Goal: Task Accomplishment & Management: Complete application form

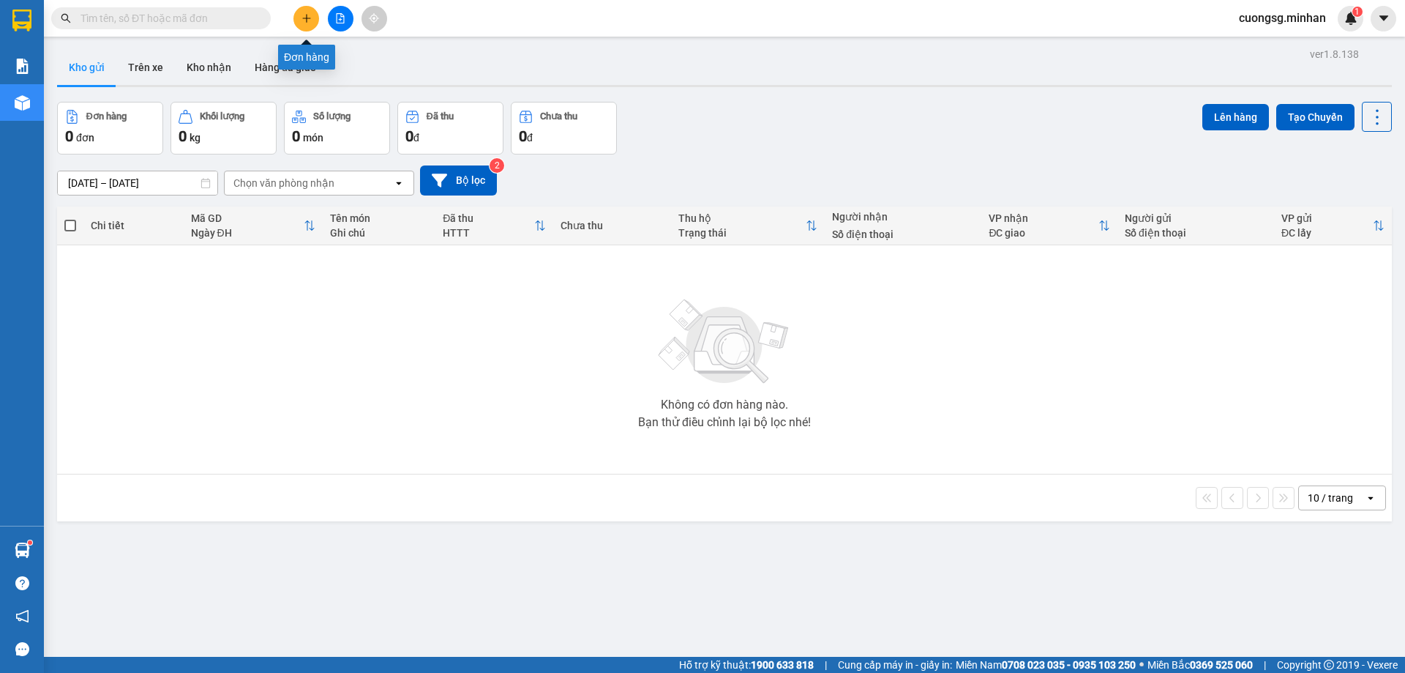
click at [306, 17] on icon "plus" at bounding box center [307, 18] width 10 height 10
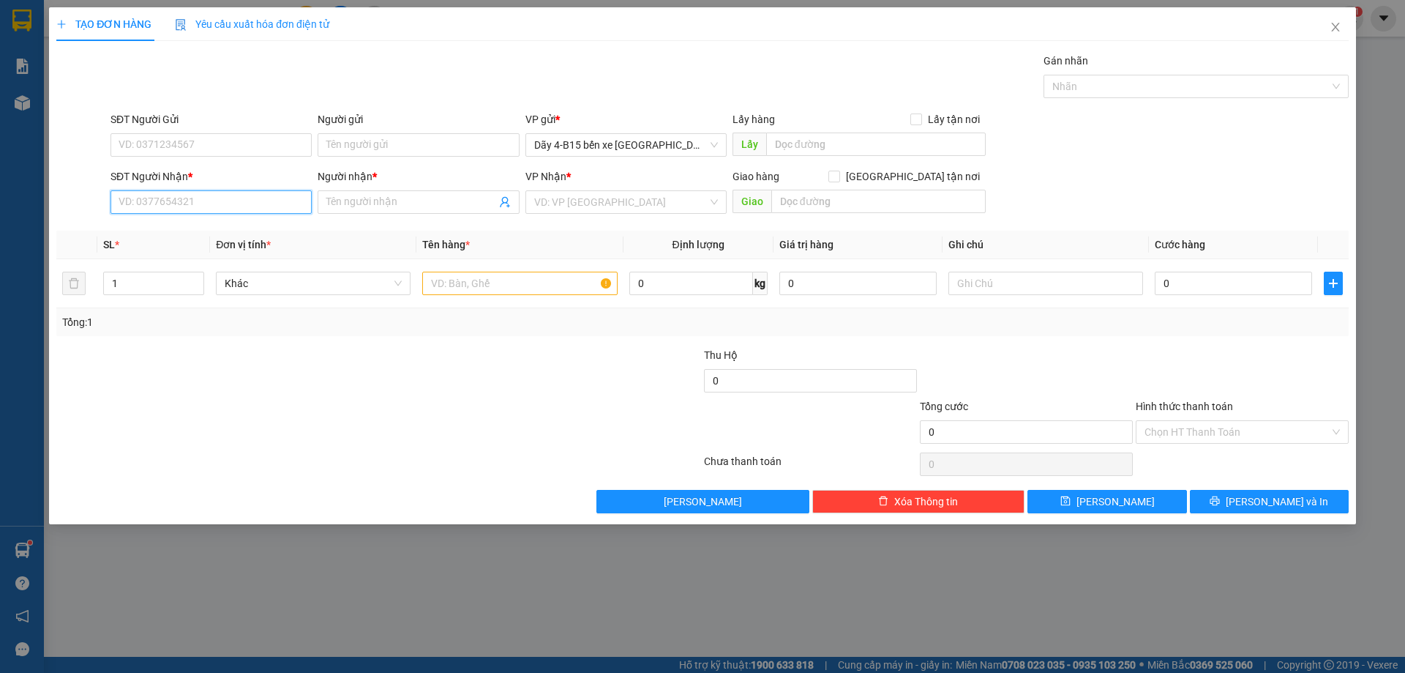
click at [170, 193] on input "SĐT Người Nhận *" at bounding box center [211, 201] width 201 height 23
click at [229, 201] on input "322" at bounding box center [211, 201] width 201 height 23
type input "3"
click at [217, 225] on div "0397565277 - [PERSON_NAME]" at bounding box center [211, 231] width 184 height 16
type input "0397565277"
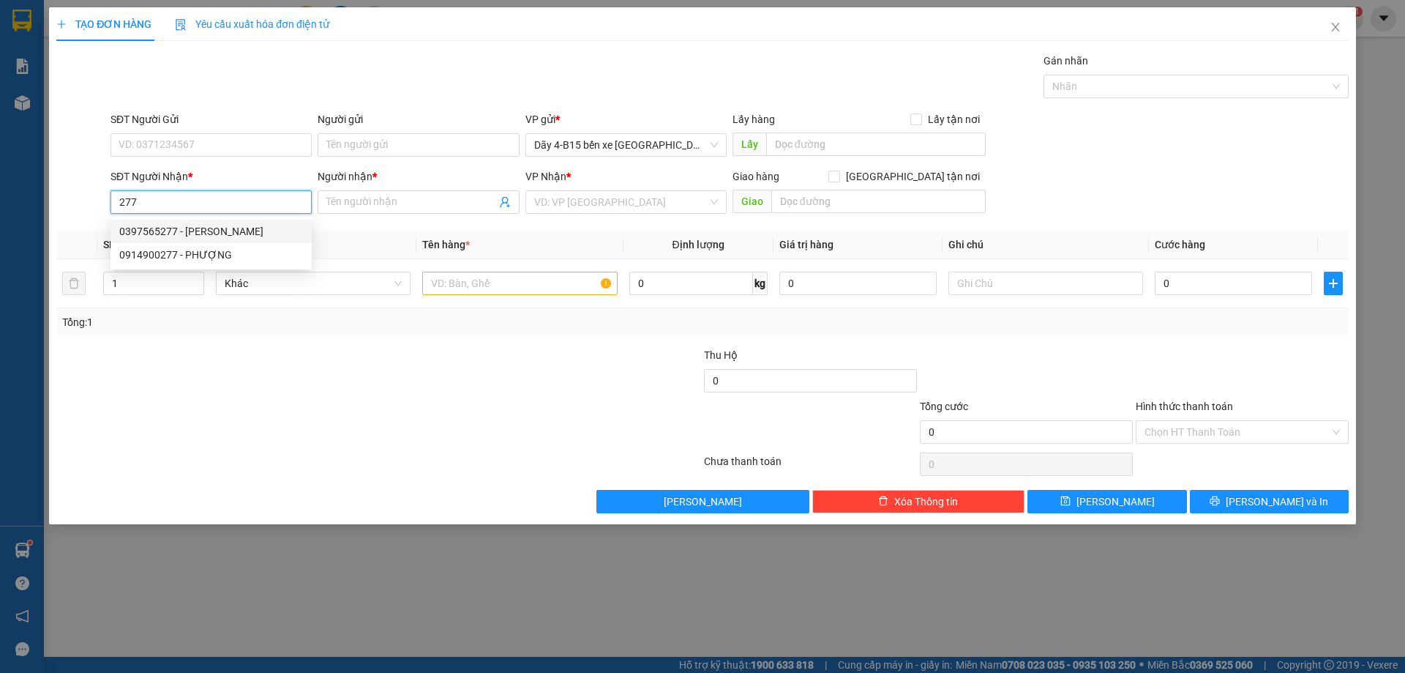
type input "THẮNG"
type input "0397565277"
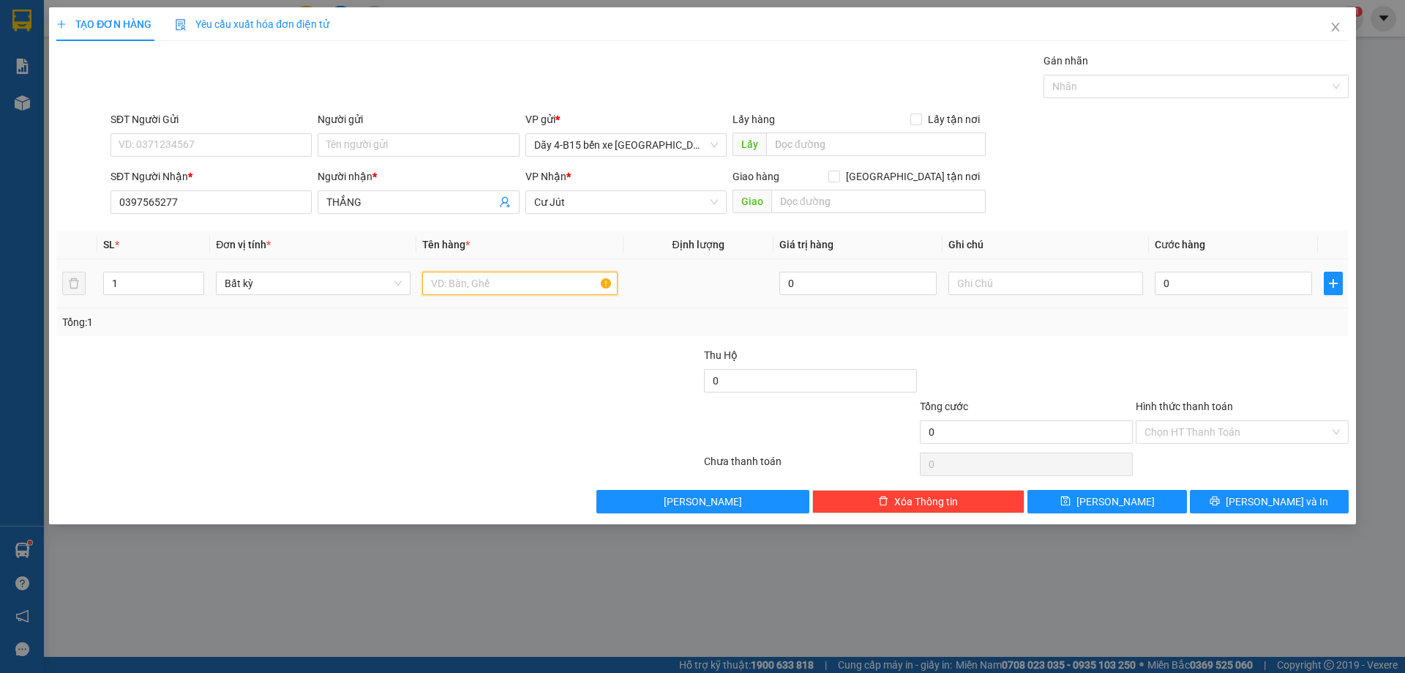
click at [471, 285] on input "text" at bounding box center [519, 283] width 195 height 23
type input "hs"
click at [1194, 288] on input "0" at bounding box center [1233, 283] width 157 height 23
type input "3"
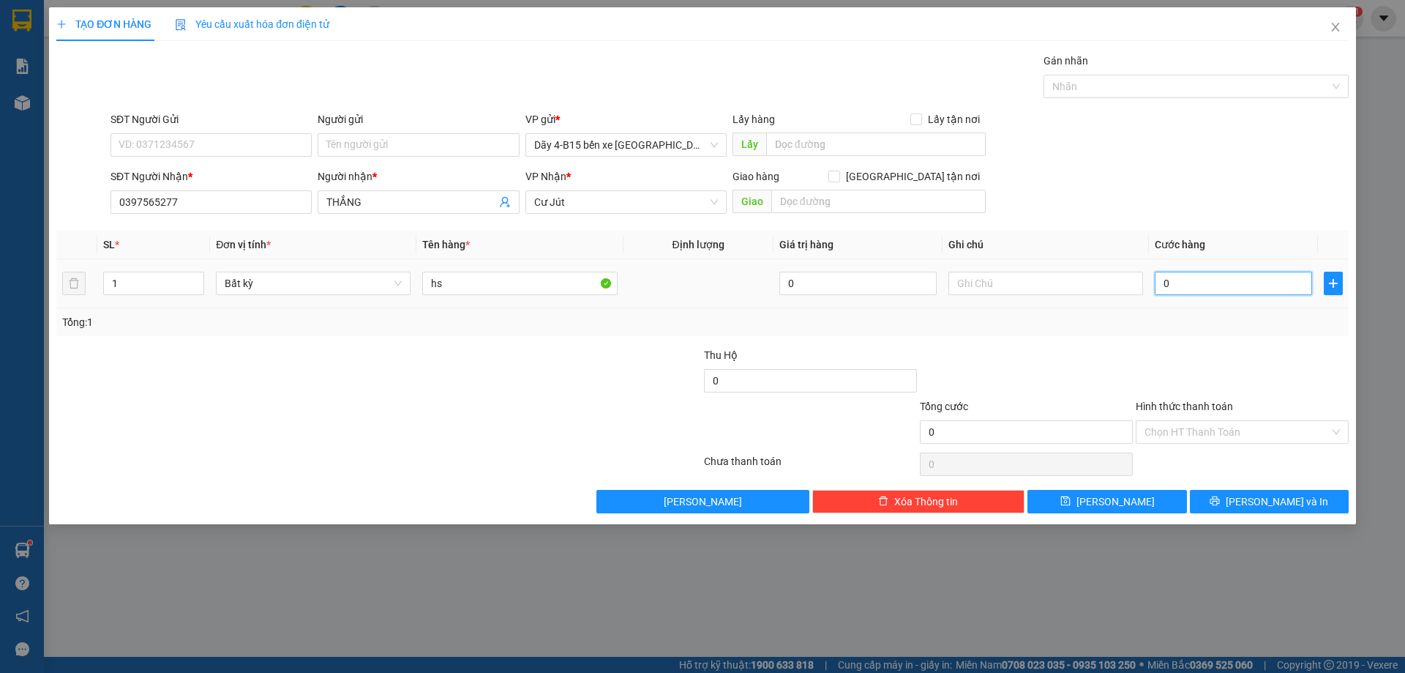
type input "3"
type input "30"
type input "30.000"
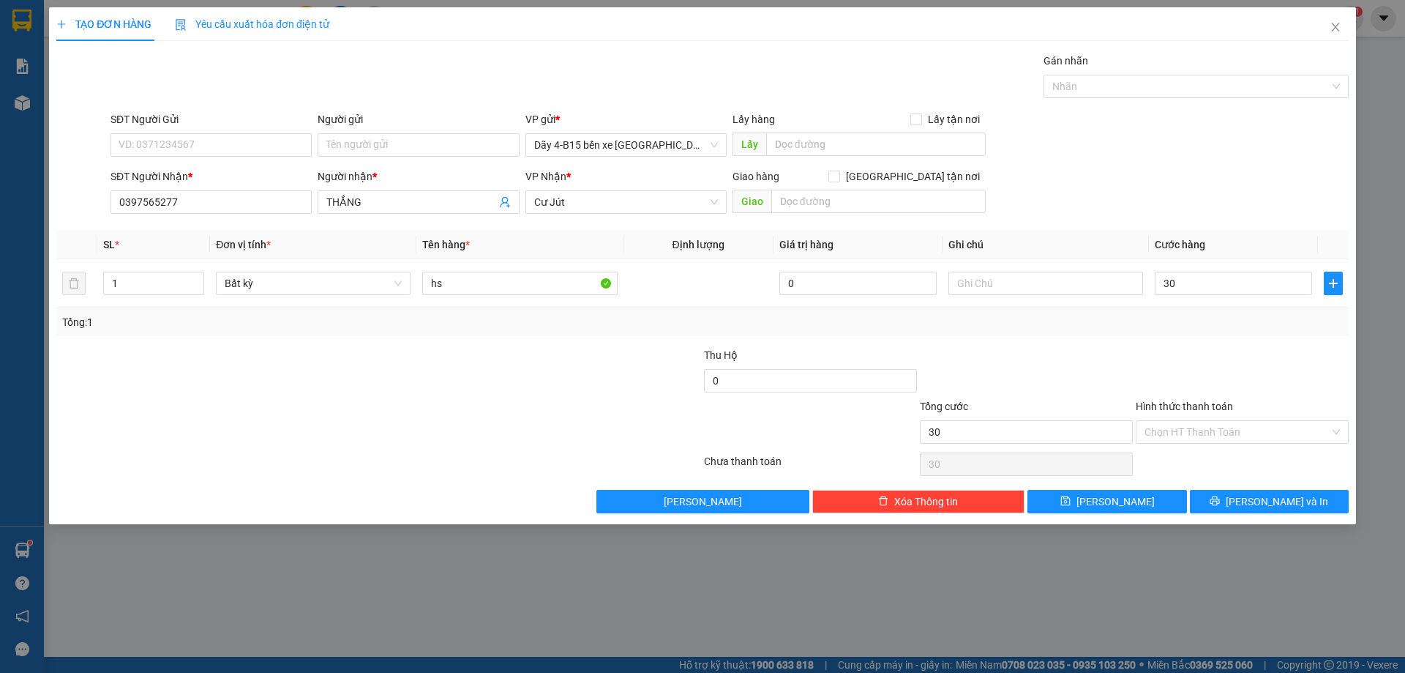
type input "30.000"
click at [1190, 405] on label "Hình thức thanh toán" at bounding box center [1184, 406] width 97 height 12
click at [1190, 421] on input "Hình thức thanh toán" at bounding box center [1237, 432] width 185 height 22
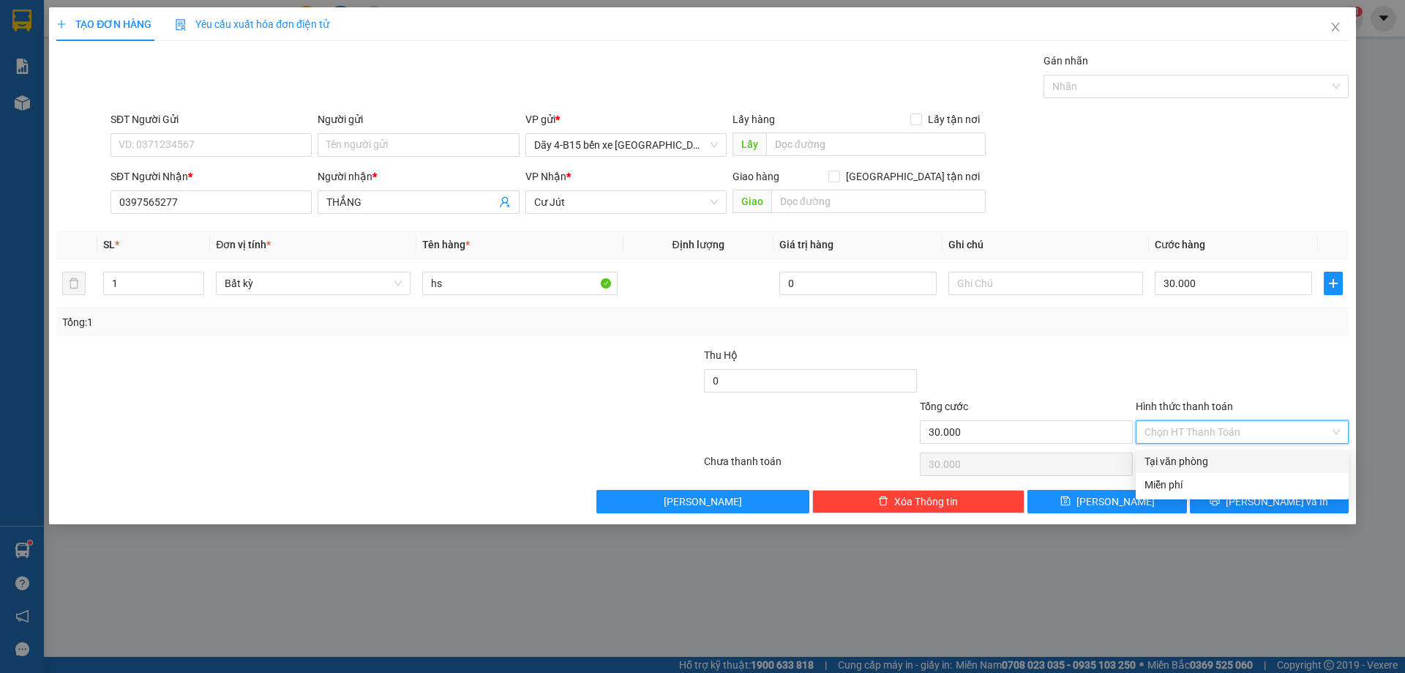
click at [1182, 454] on div "Tại văn phòng" at bounding box center [1242, 461] width 195 height 16
type input "0"
click at [1220, 507] on span "printer" at bounding box center [1215, 501] width 10 height 12
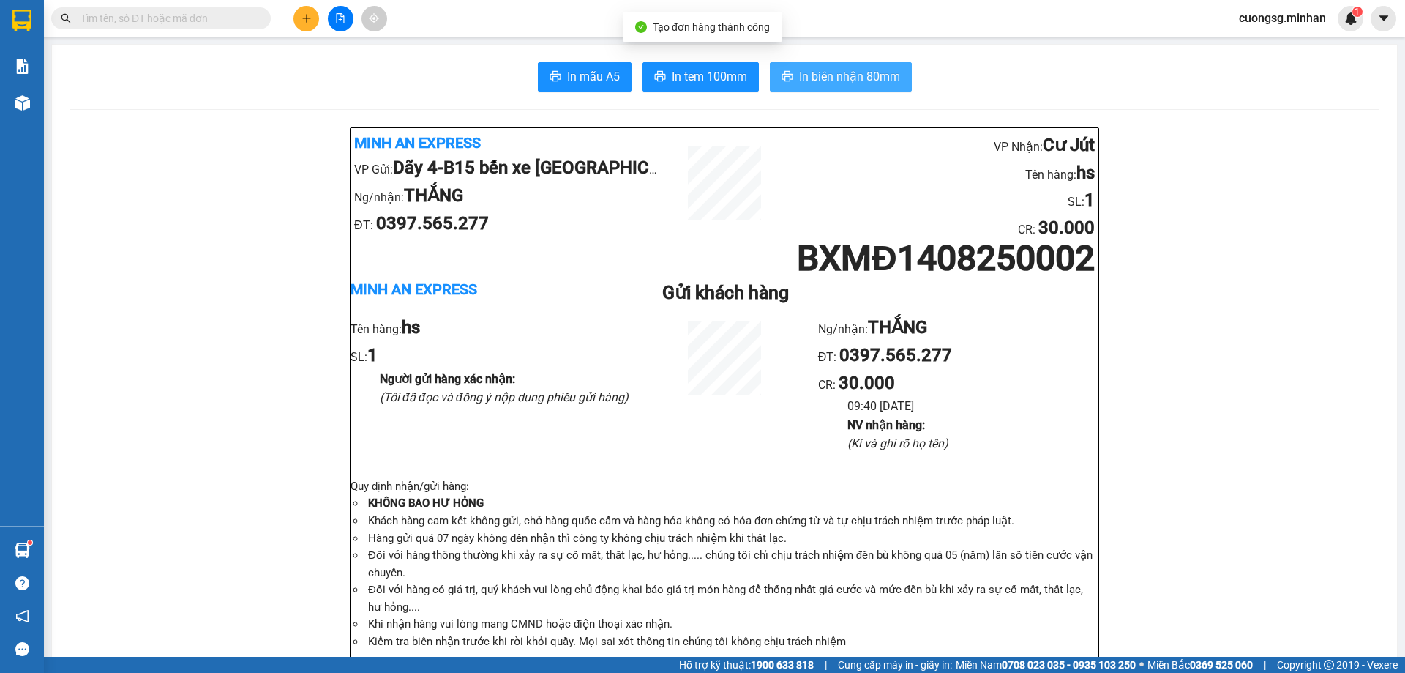
click at [826, 71] on span "In biên nhận 80mm" at bounding box center [849, 76] width 101 height 18
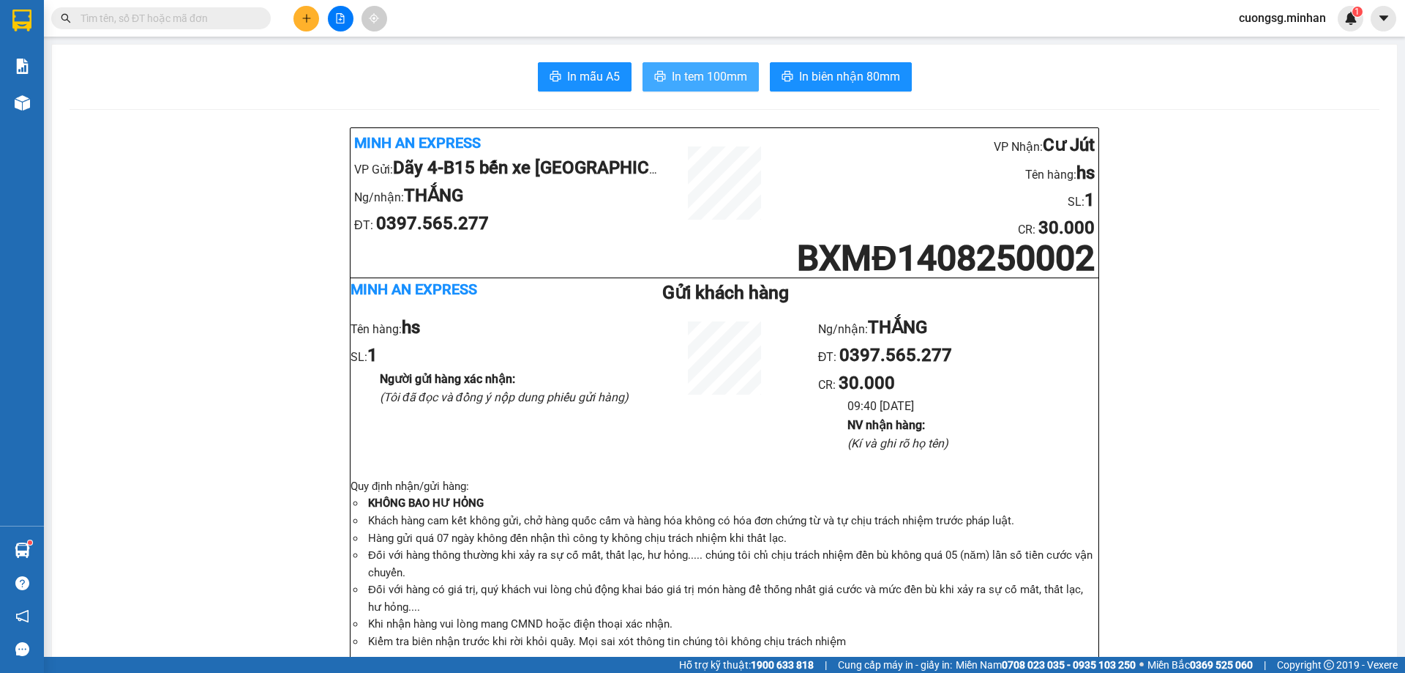
click at [674, 75] on span "In tem 100mm" at bounding box center [709, 76] width 75 height 18
click at [302, 23] on icon "plus" at bounding box center [307, 18] width 10 height 10
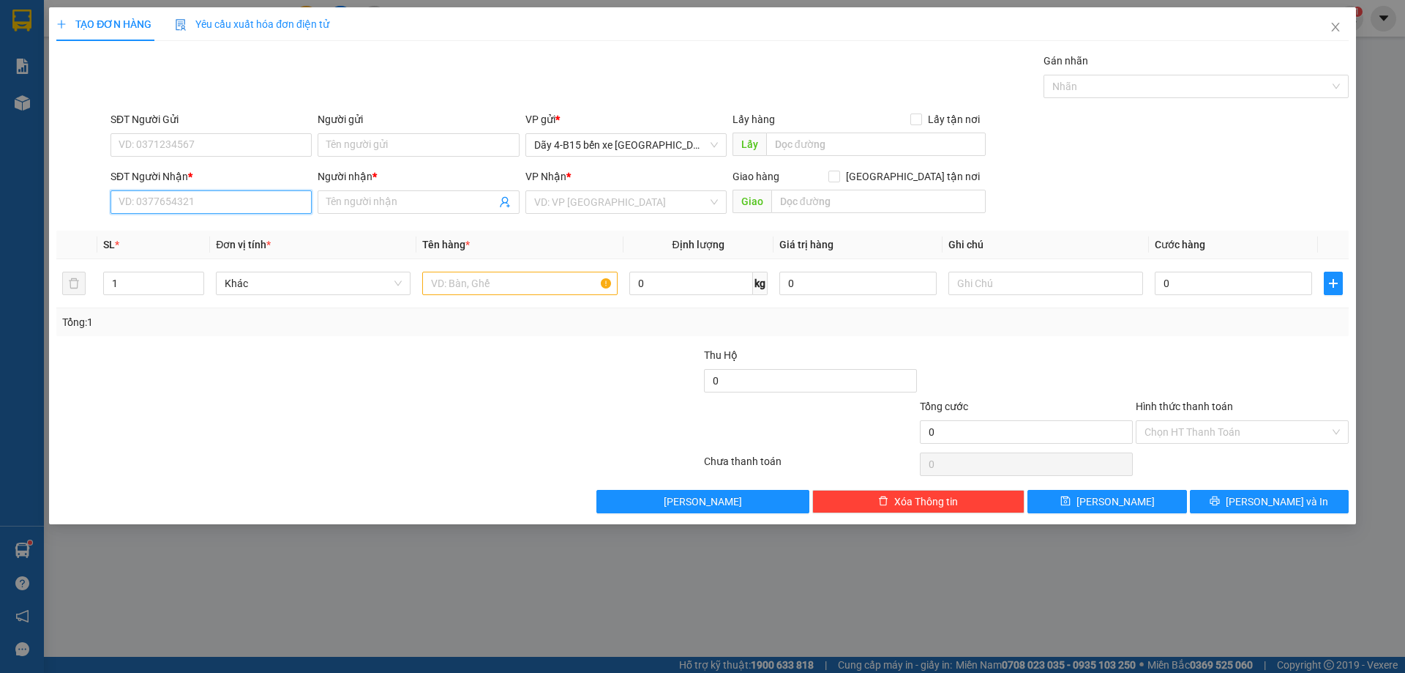
click at [171, 194] on input "SĐT Người Nhận *" at bounding box center [211, 201] width 201 height 23
type input "0"
click at [205, 221] on div "0935988444 - [GEOGRAPHIC_DATA]" at bounding box center [211, 231] width 201 height 23
type input "0935988444"
type input "HÀ"
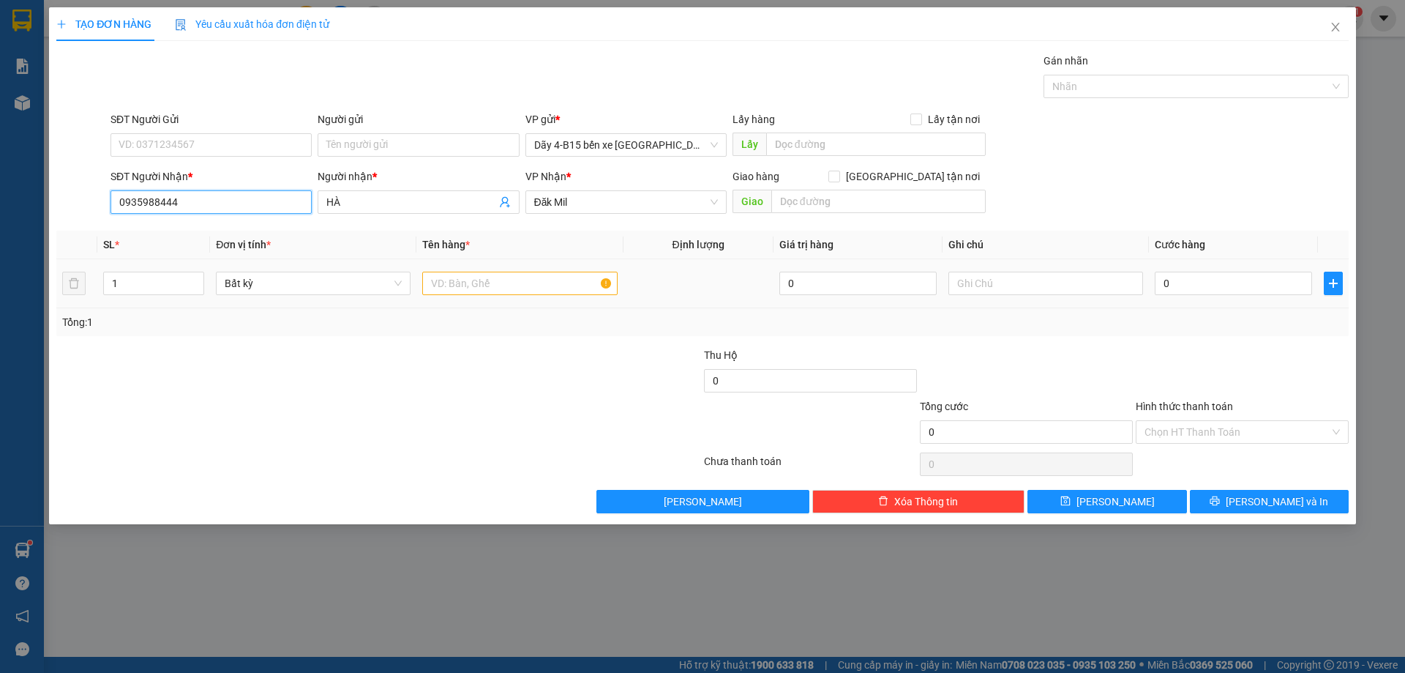
type input "0935988444"
click at [481, 283] on input "text" at bounding box center [519, 283] width 195 height 23
type input "D"
type input "ĐT"
click at [1264, 271] on div "0" at bounding box center [1233, 283] width 157 height 29
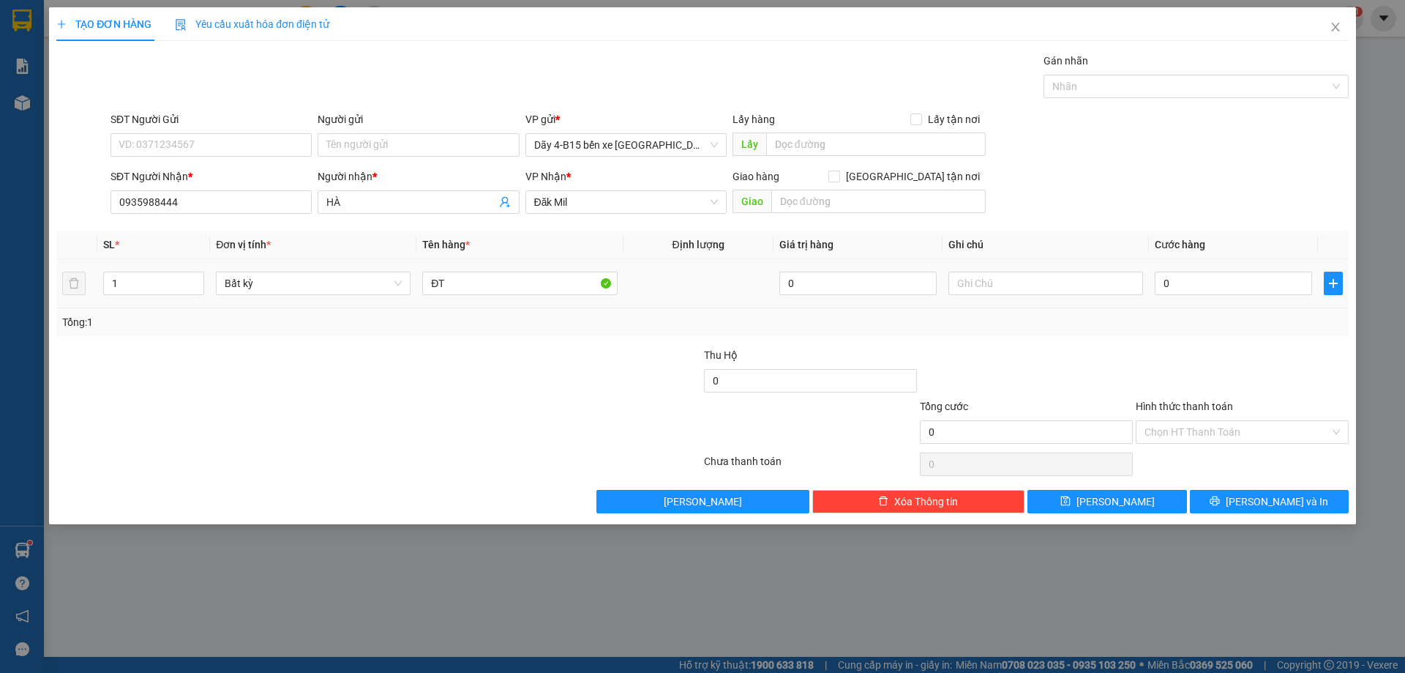
click at [1253, 300] on td "0" at bounding box center [1233, 283] width 169 height 49
click at [1249, 290] on input "0" at bounding box center [1233, 283] width 157 height 23
type input "1"
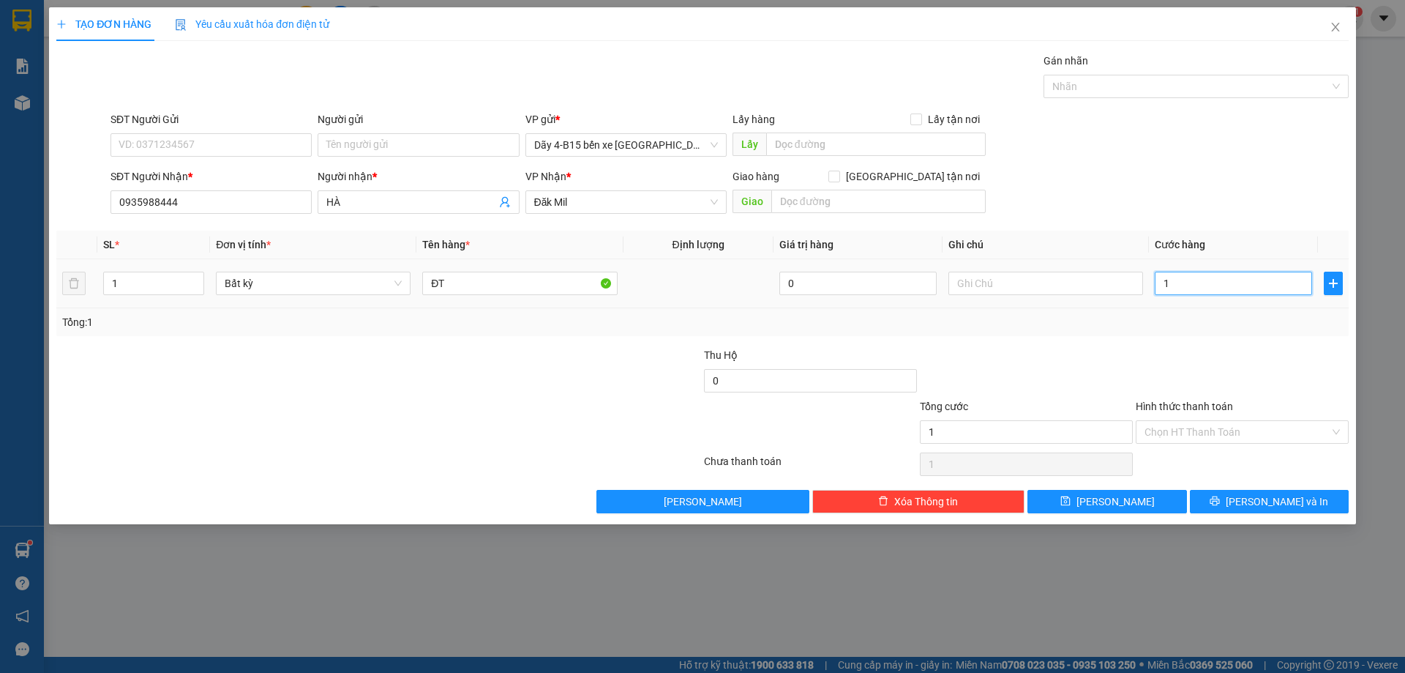
type input "10"
type input "100"
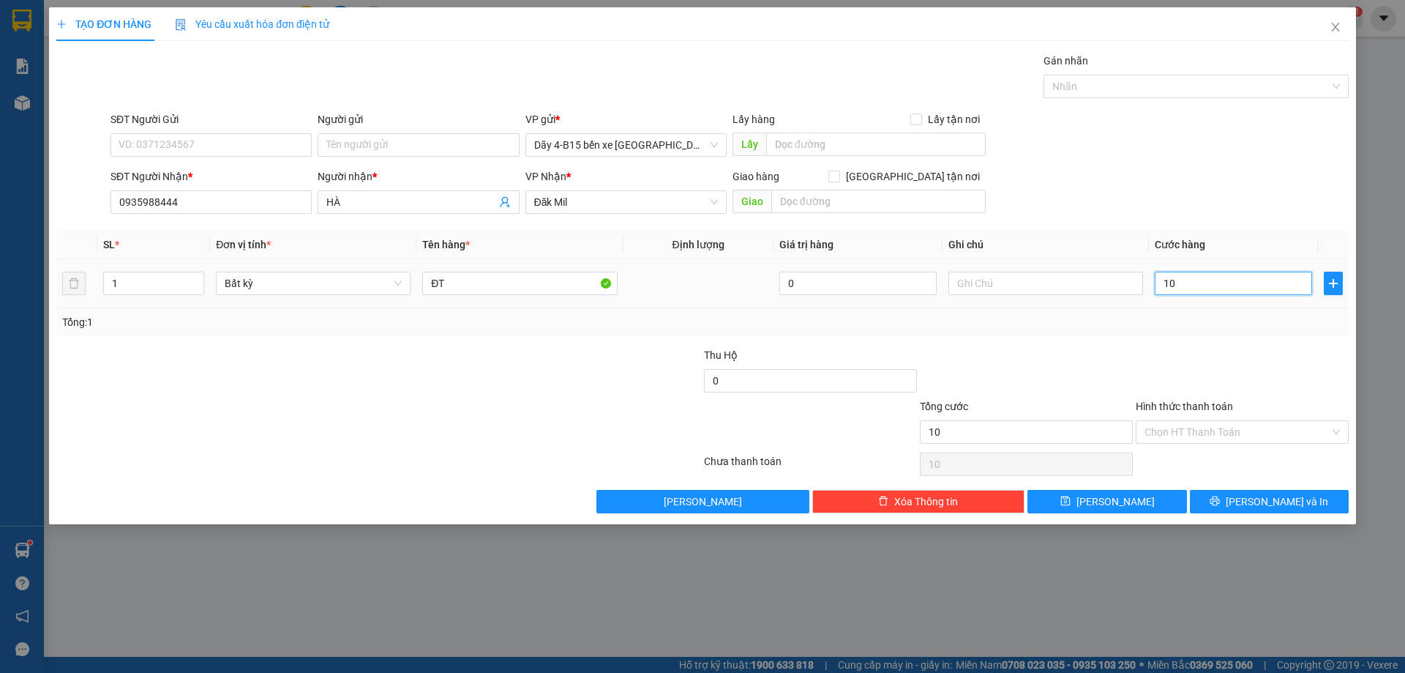
type input "100"
type input "100.000"
click at [1261, 424] on input "Hình thức thanh toán" at bounding box center [1237, 432] width 185 height 22
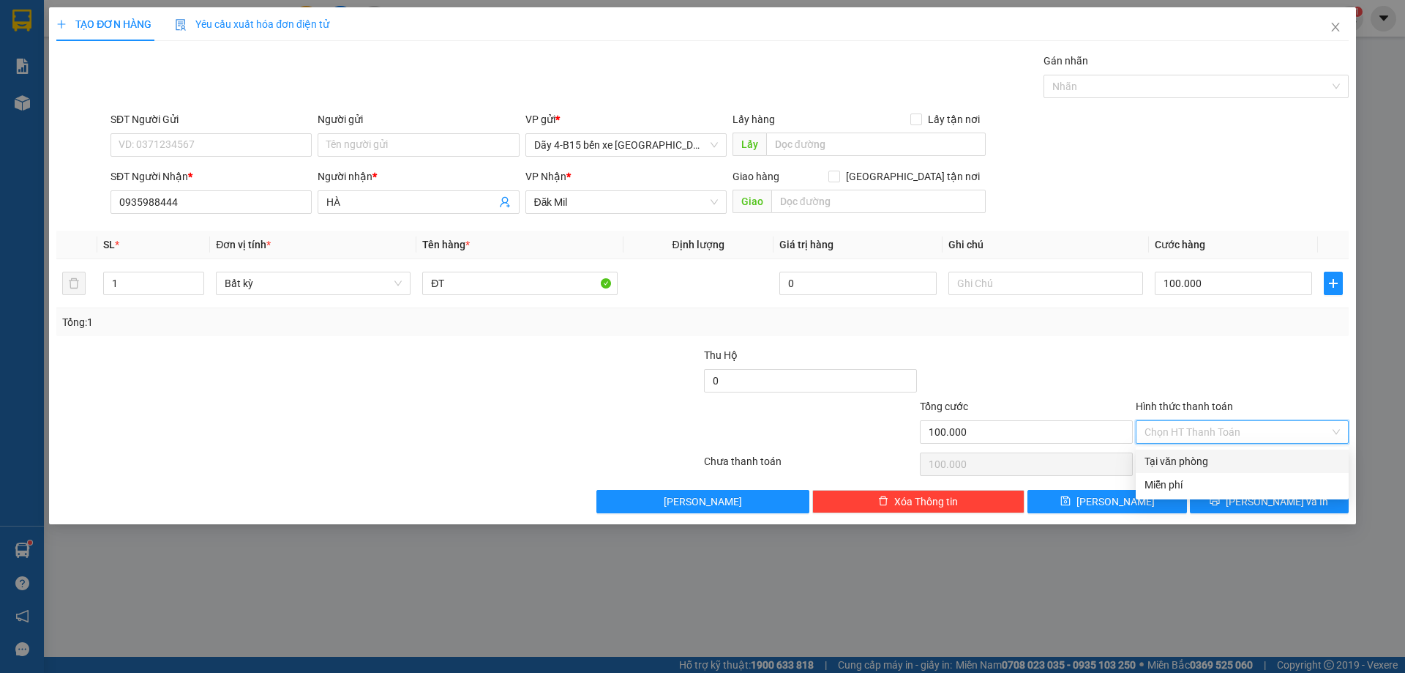
click at [1204, 458] on div "Tại văn phòng" at bounding box center [1242, 461] width 195 height 16
type input "0"
click at [1280, 504] on span "[PERSON_NAME] và In" at bounding box center [1277, 501] width 102 height 16
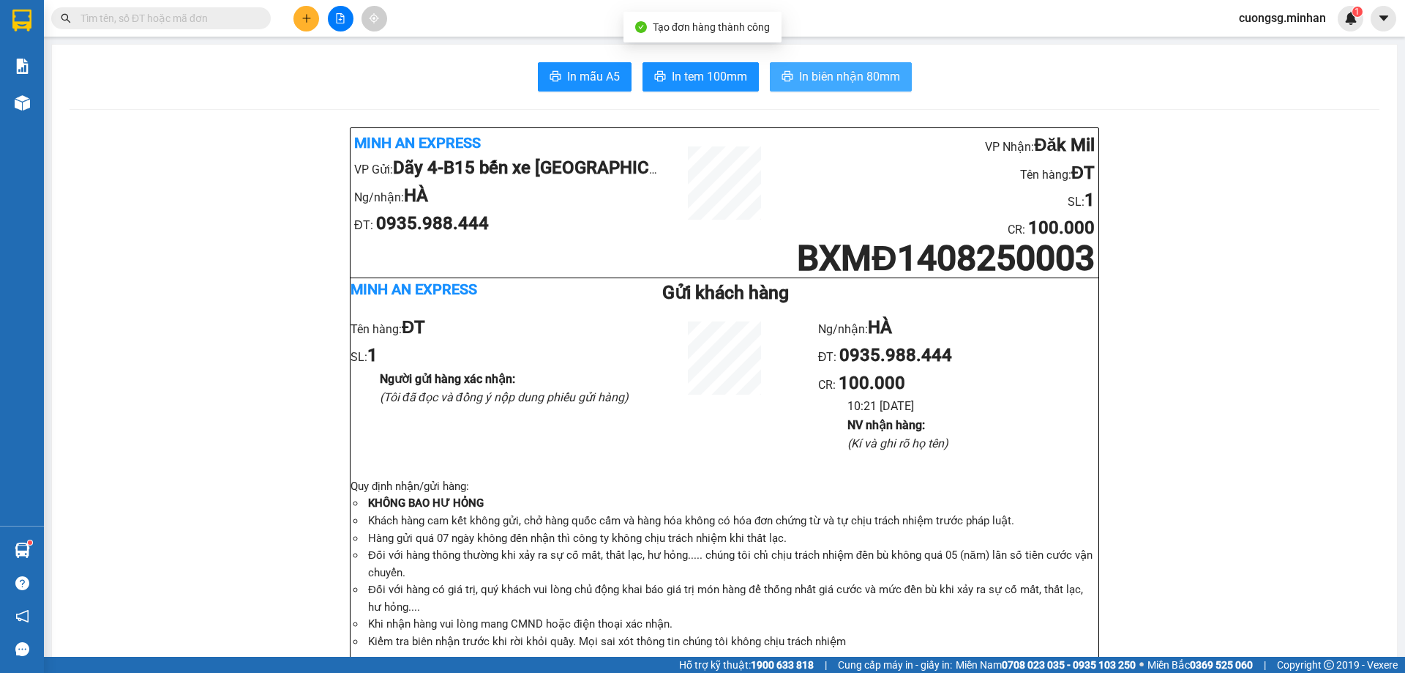
drag, startPoint x: 830, startPoint y: 72, endPoint x: 1246, endPoint y: 160, distance: 425.0
click at [830, 71] on span "In biên nhận 80mm" at bounding box center [849, 76] width 101 height 18
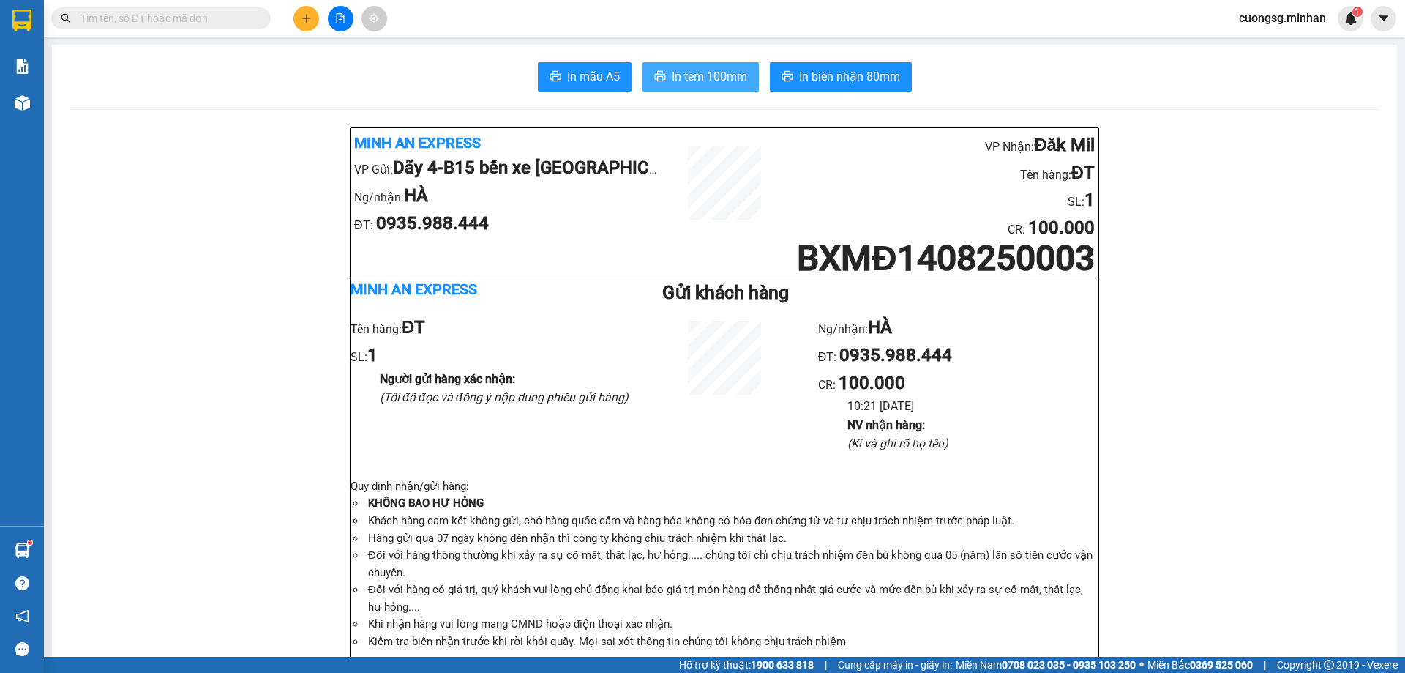
click at [714, 70] on span "In tem 100mm" at bounding box center [709, 76] width 75 height 18
click at [296, 19] on button at bounding box center [306, 19] width 26 height 26
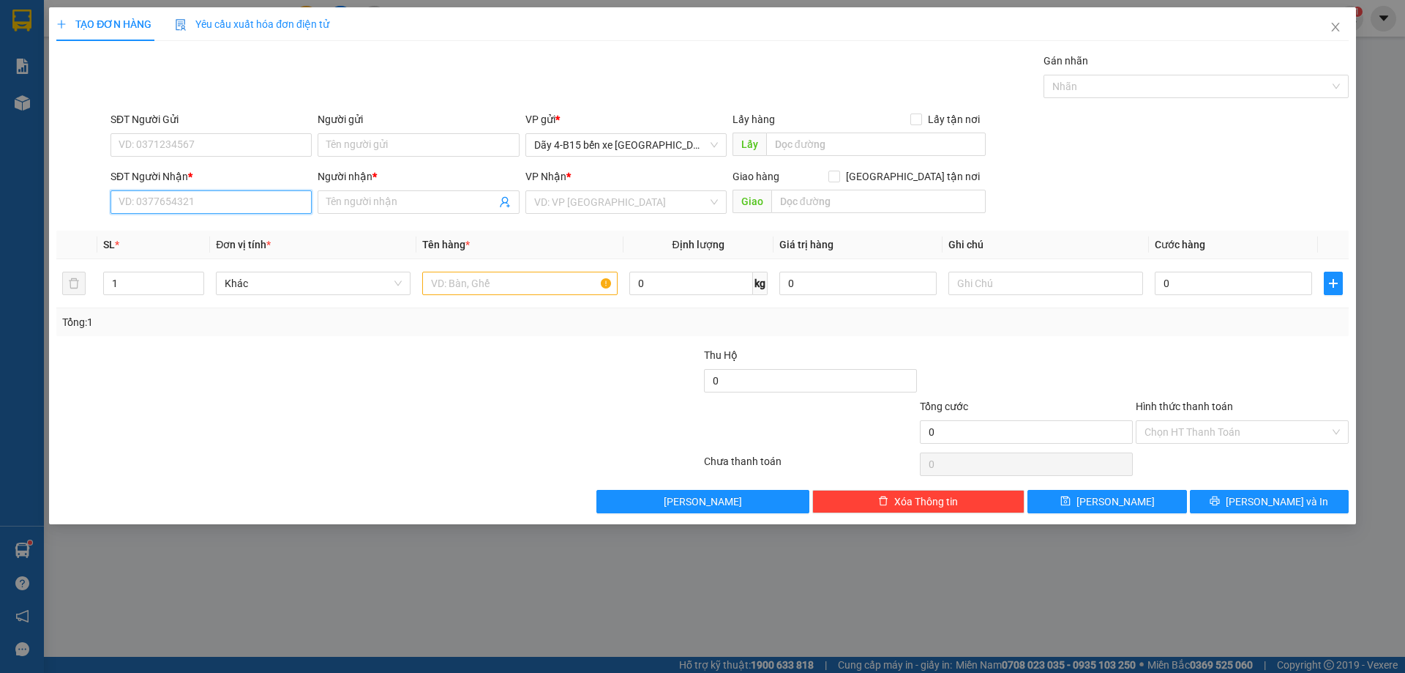
click at [215, 205] on input "SĐT Người Nhận *" at bounding box center [211, 201] width 201 height 23
type input "0"
click at [233, 236] on div "0943632623 - pháp" at bounding box center [211, 231] width 184 height 16
type input "0943632623"
type input "pháp"
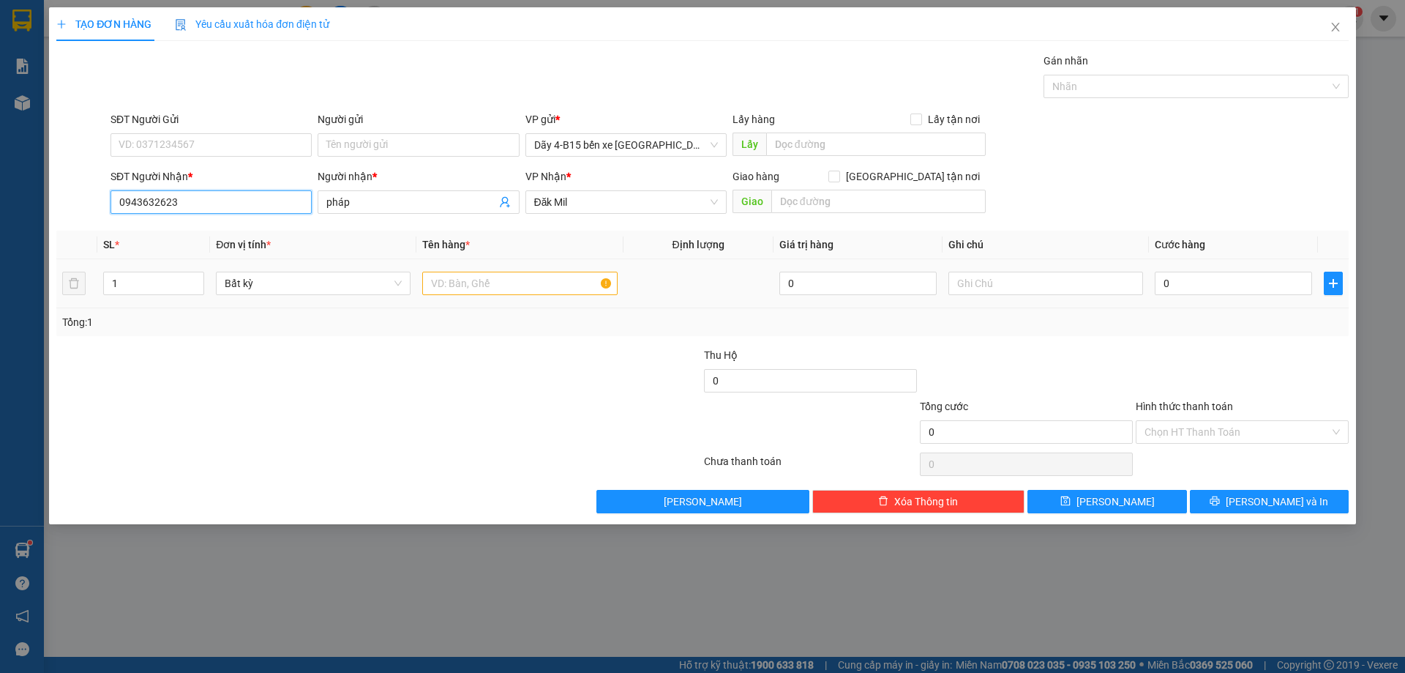
type input "0943632623"
click at [464, 285] on input "text" at bounding box center [519, 283] width 195 height 23
type input "TG"
click at [1224, 290] on input "0" at bounding box center [1233, 283] width 157 height 23
type input "5"
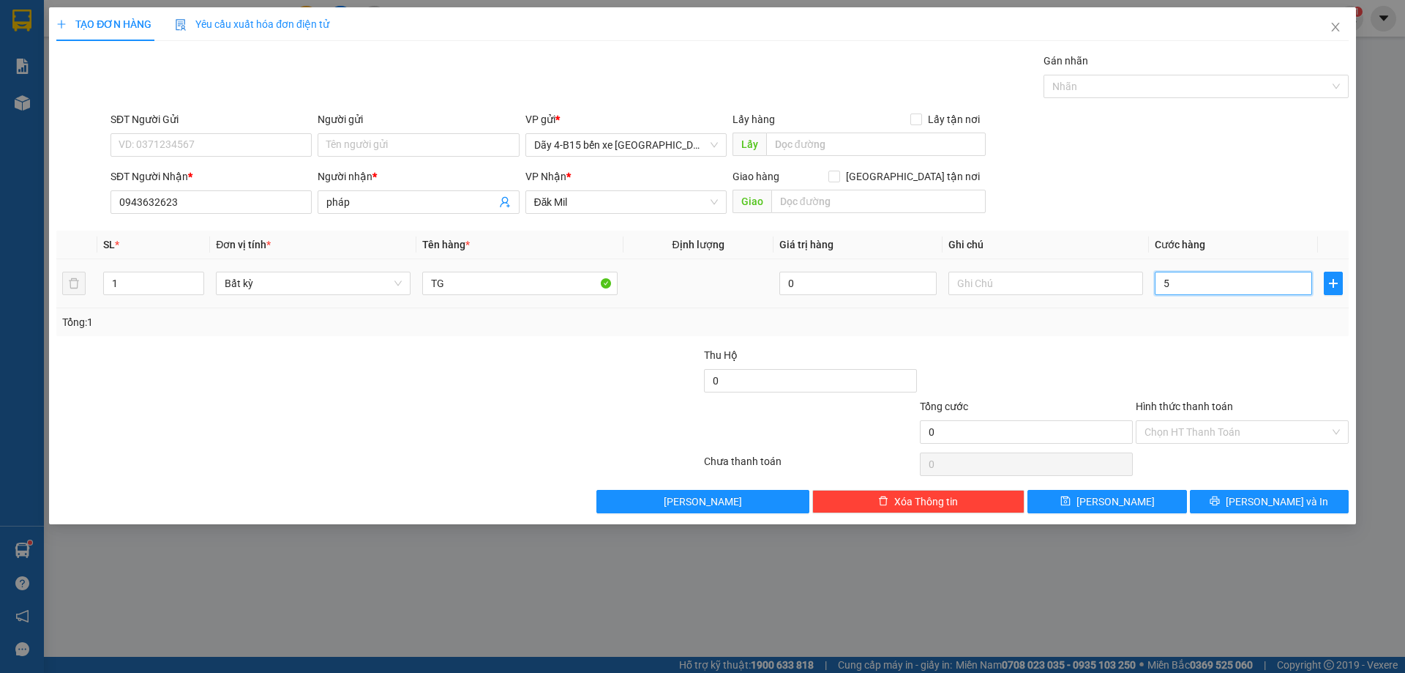
type input "5"
type input "50"
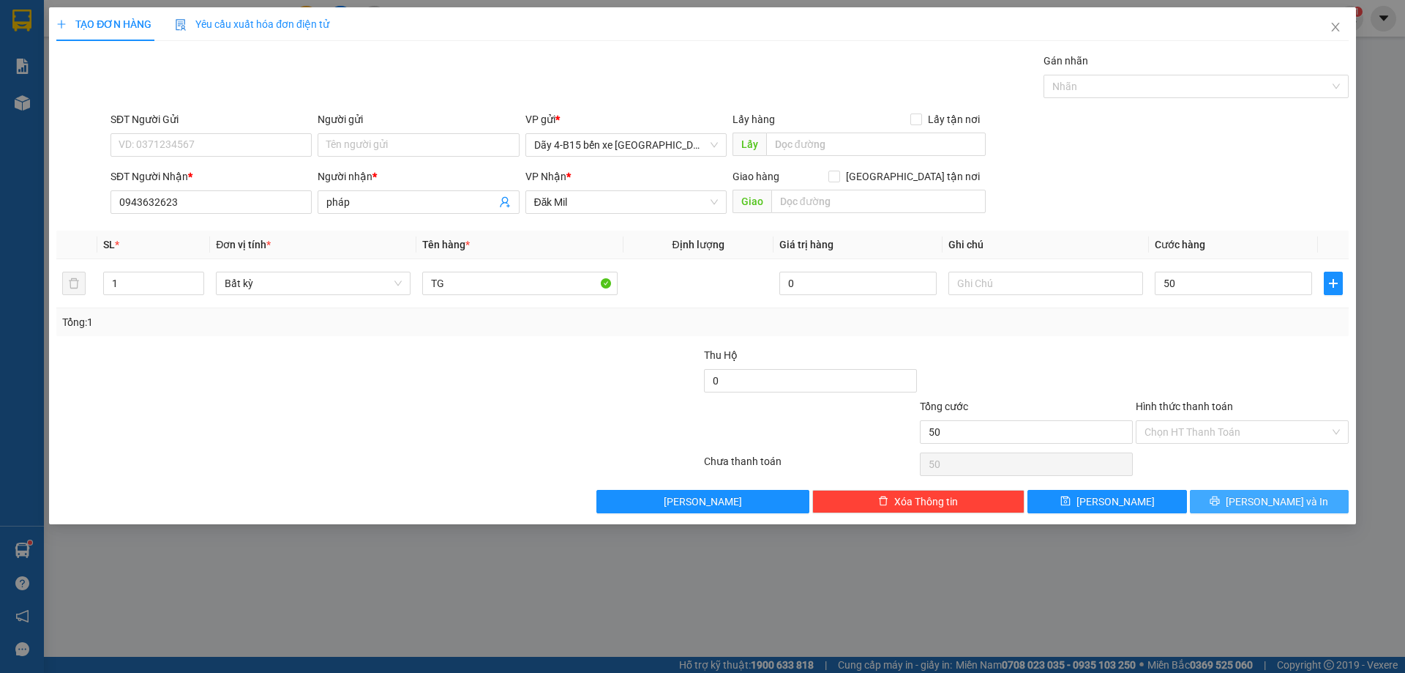
type input "50.000"
click at [1220, 504] on icon "printer" at bounding box center [1215, 500] width 10 height 10
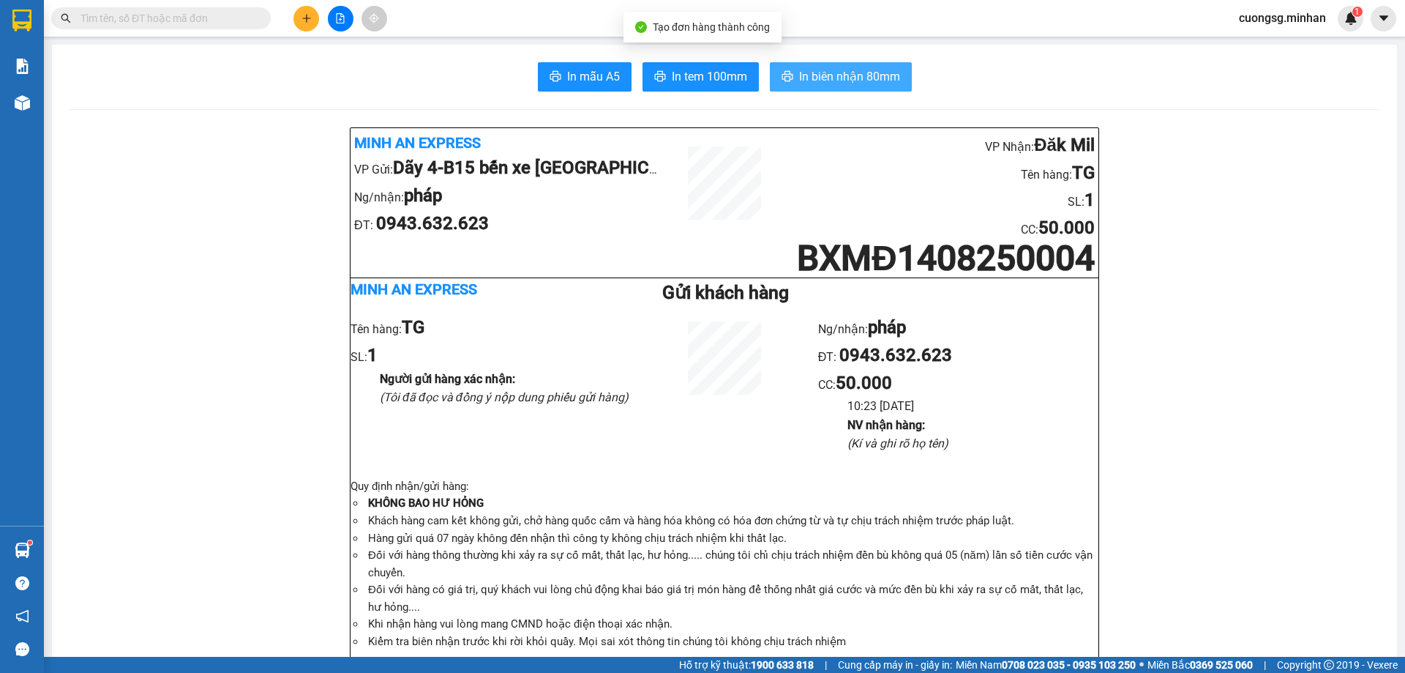
click at [836, 73] on span "In biên nhận 80mm" at bounding box center [849, 76] width 101 height 18
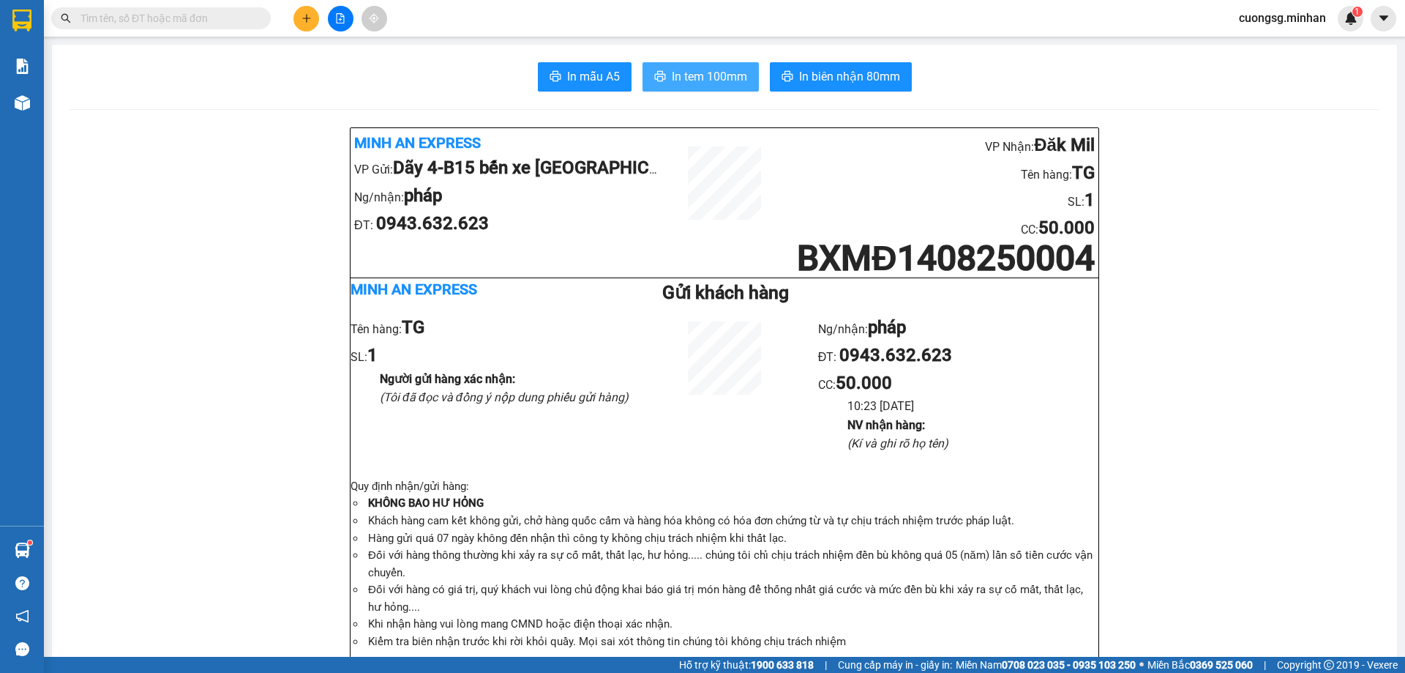
click at [695, 82] on span "In tem 100mm" at bounding box center [709, 76] width 75 height 18
click at [307, 26] on button at bounding box center [306, 19] width 26 height 26
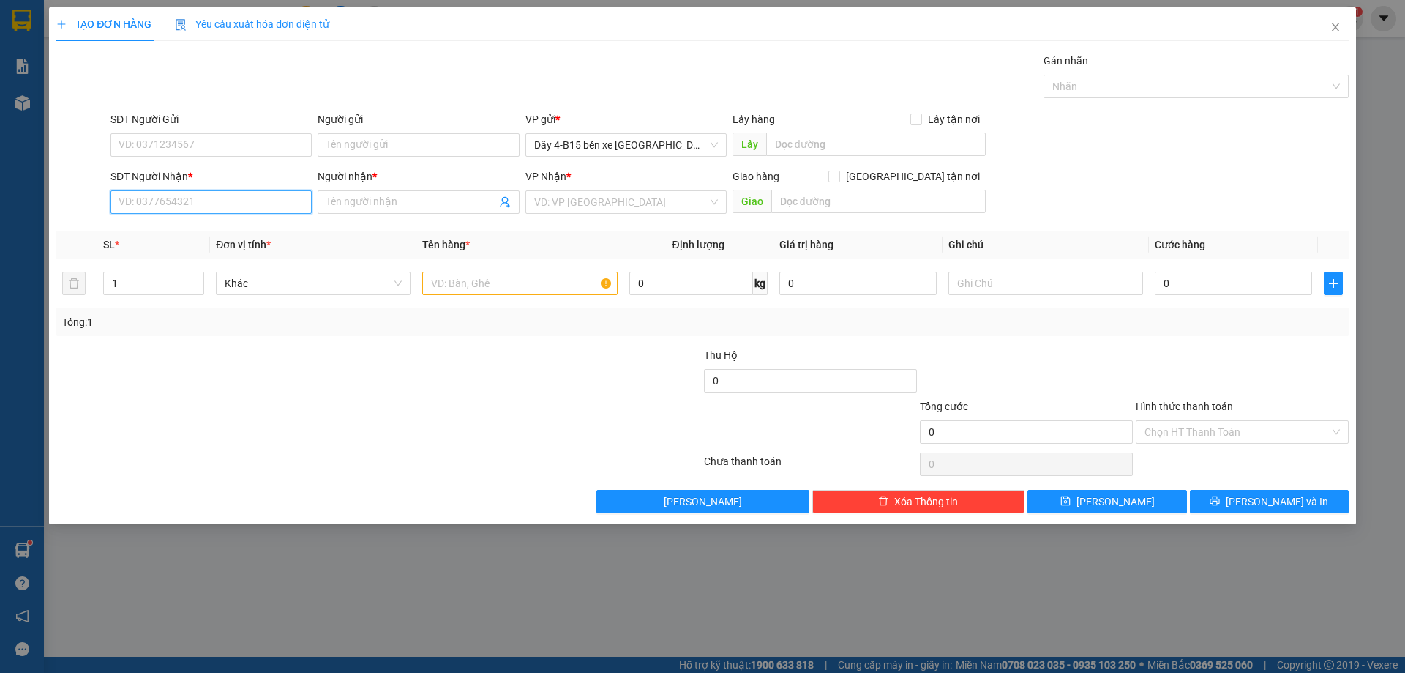
click at [220, 201] on input "SĐT Người Nhận *" at bounding box center [211, 201] width 201 height 23
click at [201, 272] on span "Increase Value" at bounding box center [195, 278] width 16 height 13
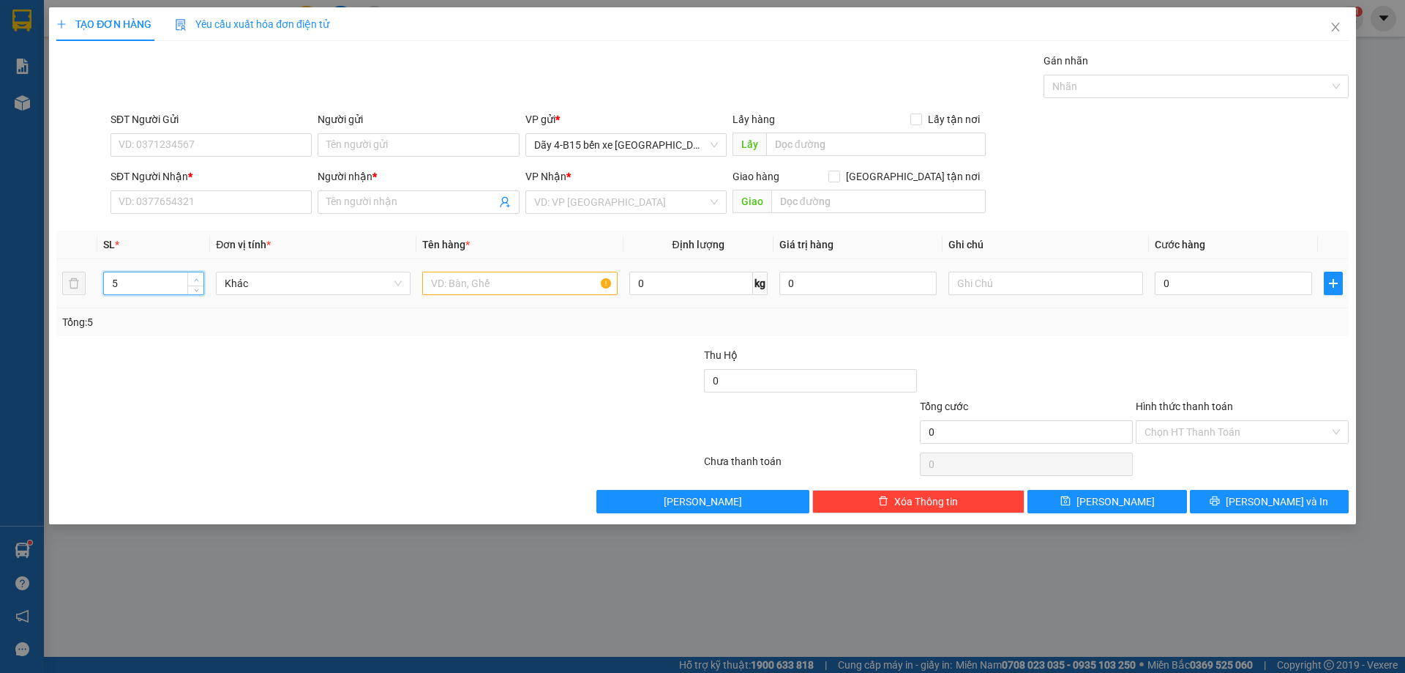
type input "6"
click at [201, 272] on span "Increase Value" at bounding box center [195, 278] width 16 height 13
click at [527, 273] on input "text" at bounding box center [519, 283] width 195 height 23
type input "KIỆN"
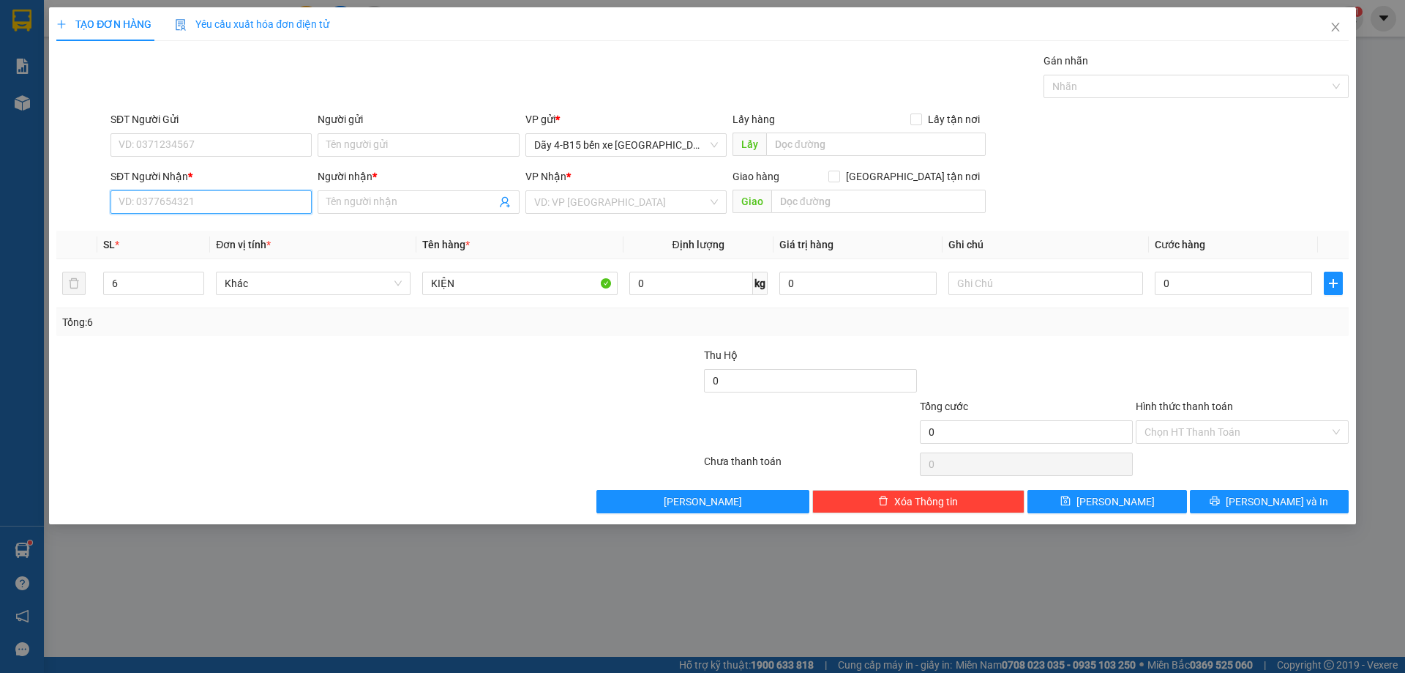
click at [166, 198] on input "SĐT Người Nhận *" at bounding box center [211, 201] width 201 height 23
click at [136, 288] on input "6" at bounding box center [154, 283] width 100 height 22
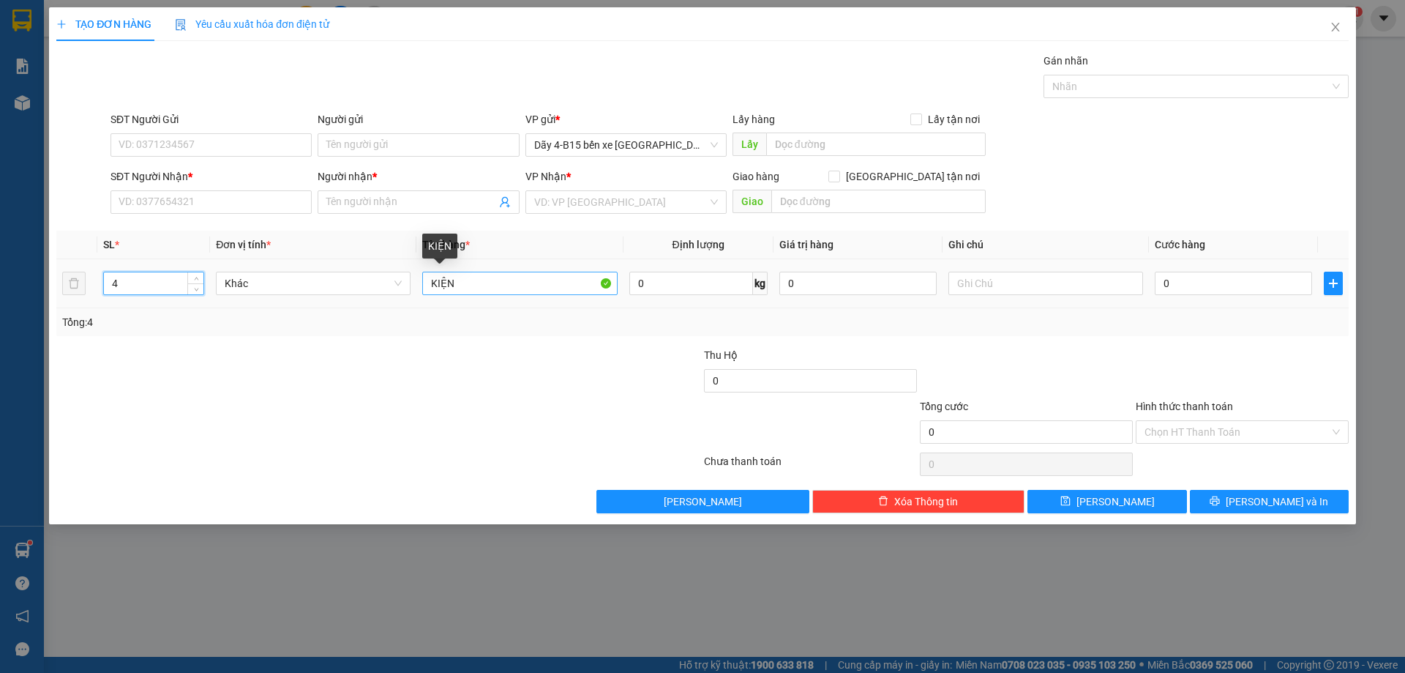
type input "4"
click at [506, 291] on input "KIỆN" at bounding box center [519, 283] width 195 height 23
type input "THG"
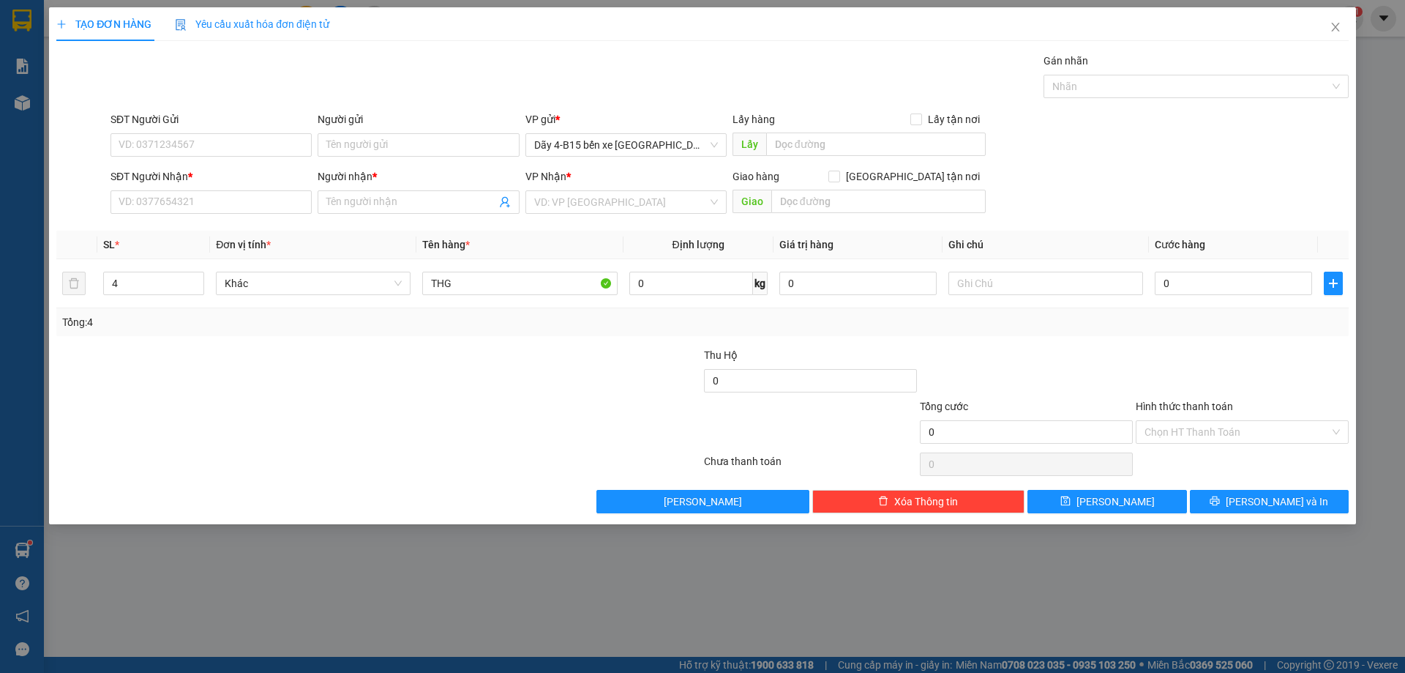
click at [250, 187] on div "SĐT Người Nhận *" at bounding box center [211, 179] width 201 height 22
click at [239, 195] on input "SĐT Người Nhận *" at bounding box center [211, 201] width 201 height 23
click at [209, 206] on input "0987726302" at bounding box center [211, 201] width 201 height 23
type input "0987726302"
click at [400, 206] on input "Người nhận *" at bounding box center [410, 202] width 169 height 16
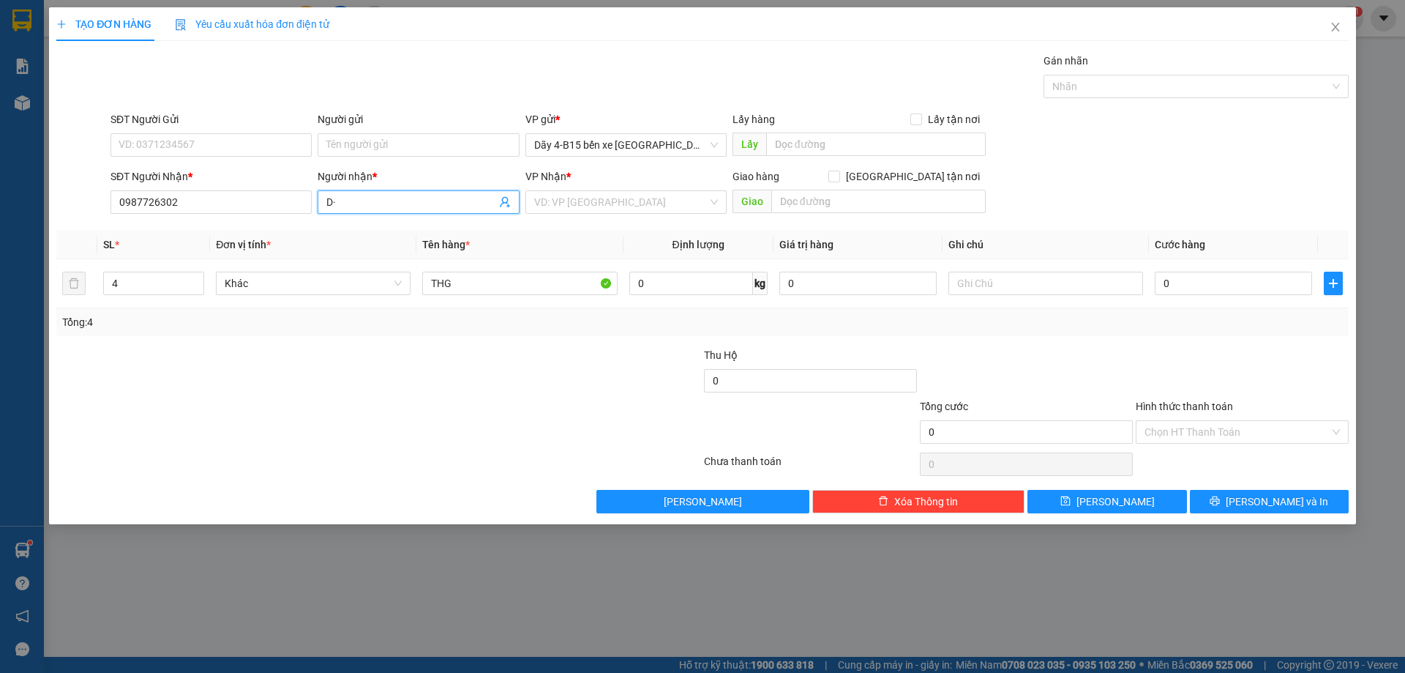
type input "D"
type input "ĐỨC"
click at [558, 198] on input "search" at bounding box center [620, 202] width 173 height 22
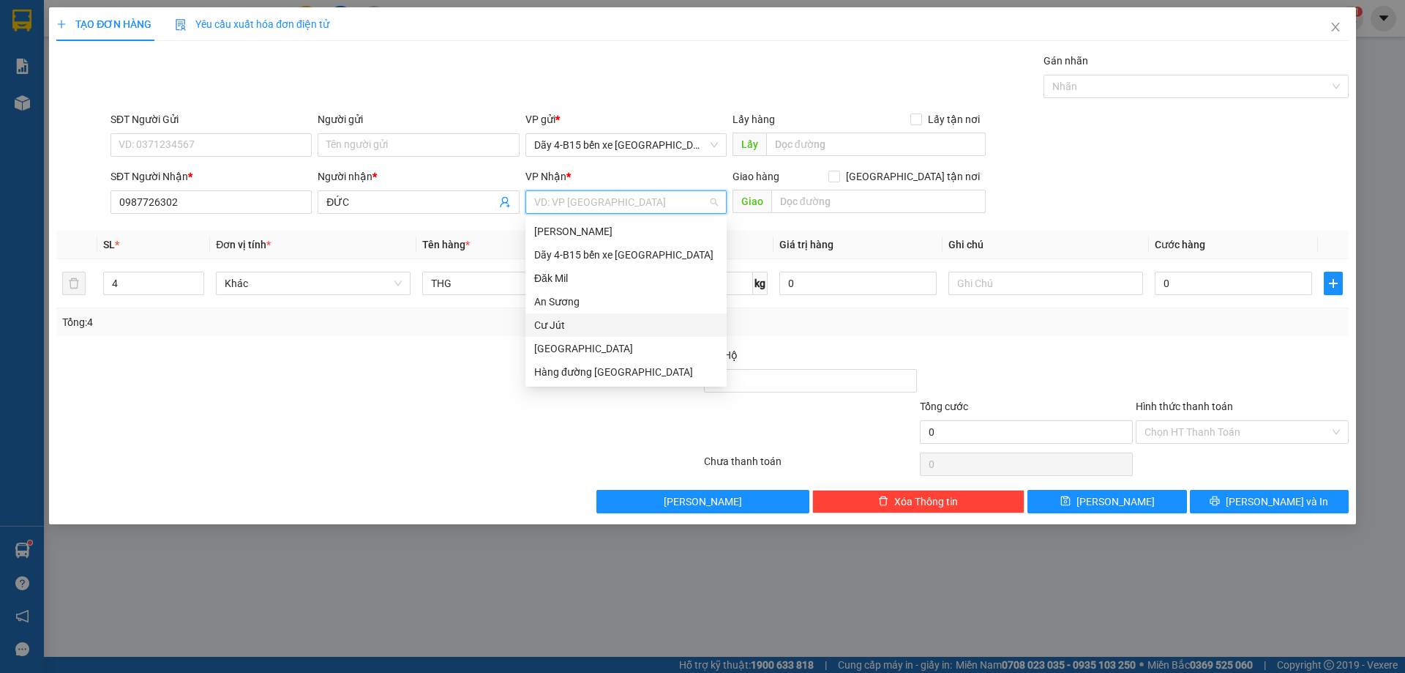
click at [552, 321] on div "Cư Jút" at bounding box center [626, 325] width 184 height 16
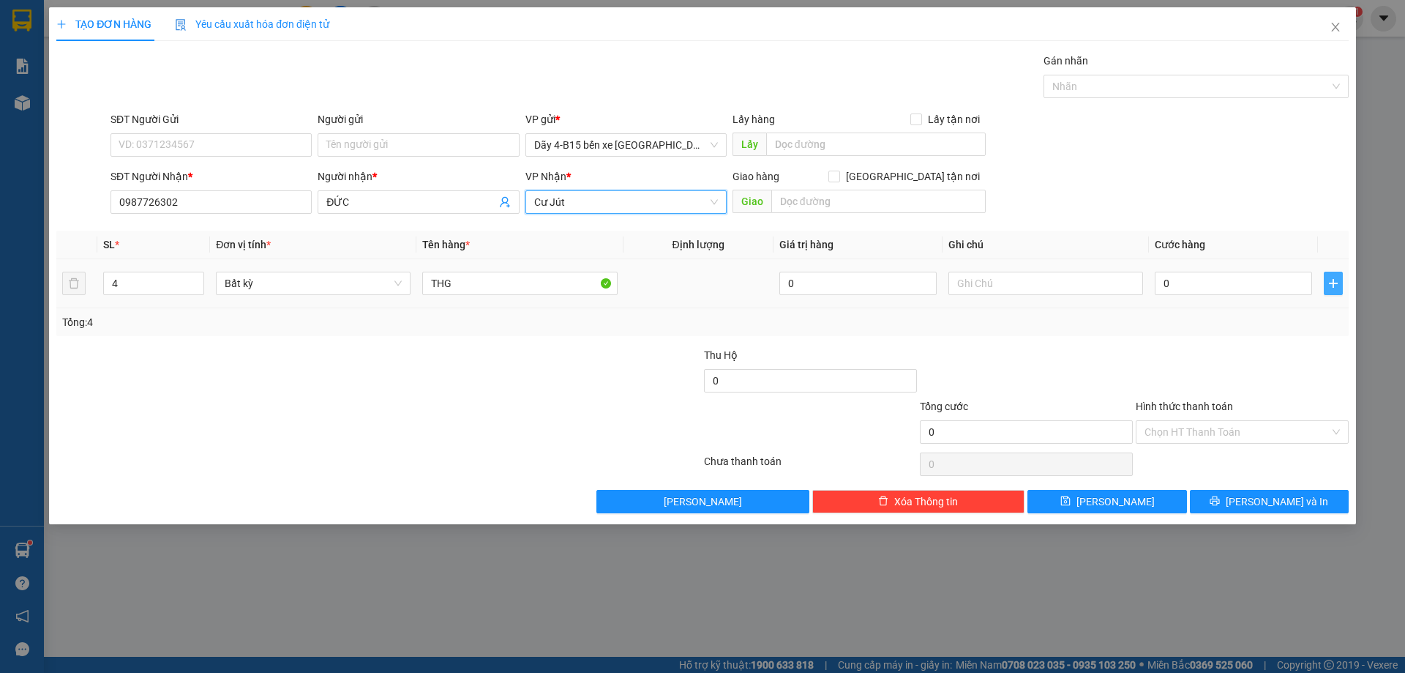
click at [1335, 277] on button "button" at bounding box center [1333, 283] width 19 height 23
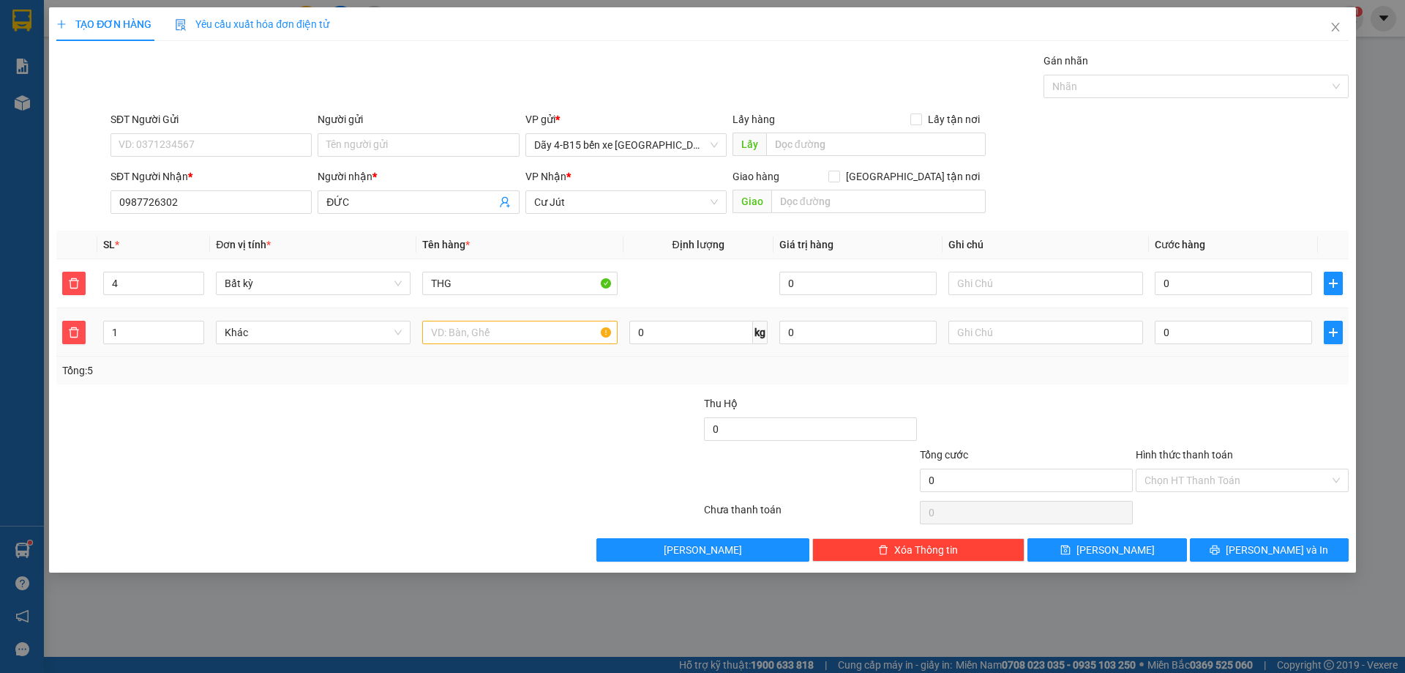
click at [509, 345] on div at bounding box center [519, 332] width 195 height 29
click at [513, 338] on input "text" at bounding box center [519, 332] width 195 height 23
type input "KIỆN"
type input "2"
click at [193, 324] on span "up" at bounding box center [196, 328] width 9 height 9
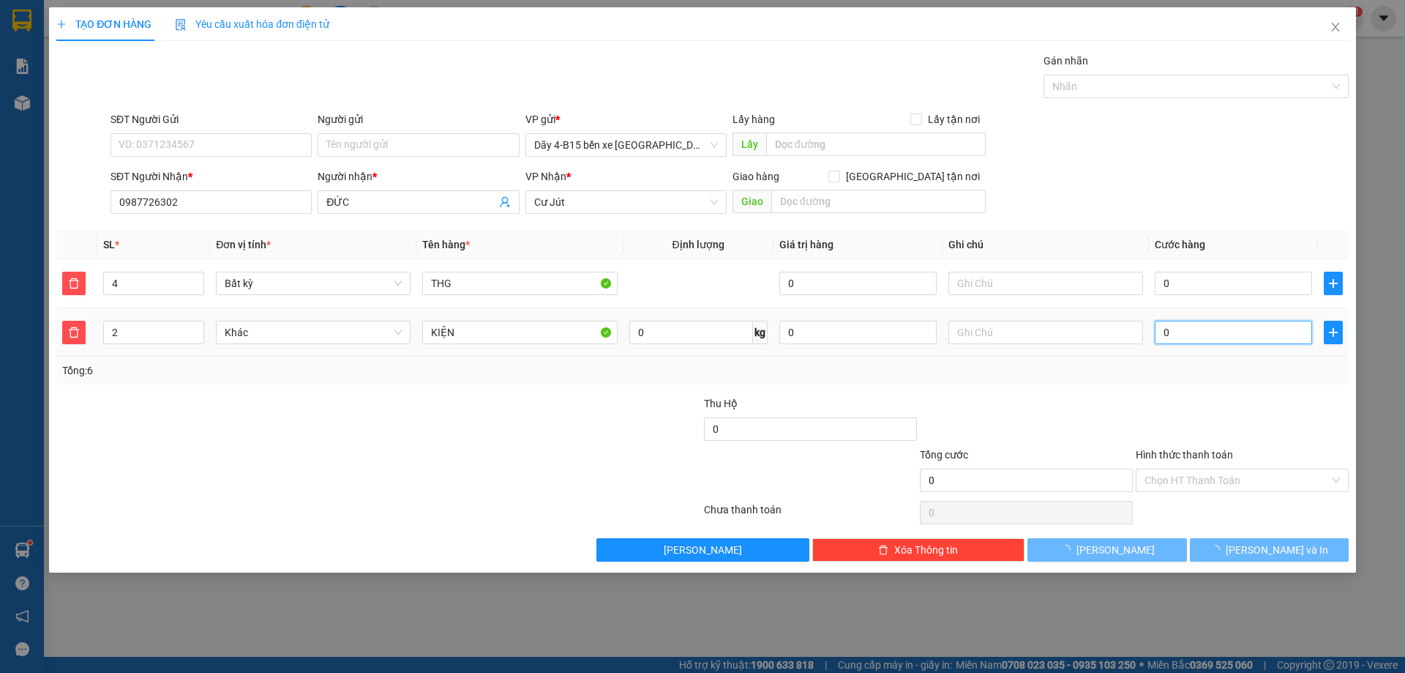
click at [1225, 326] on input "0" at bounding box center [1233, 332] width 157 height 23
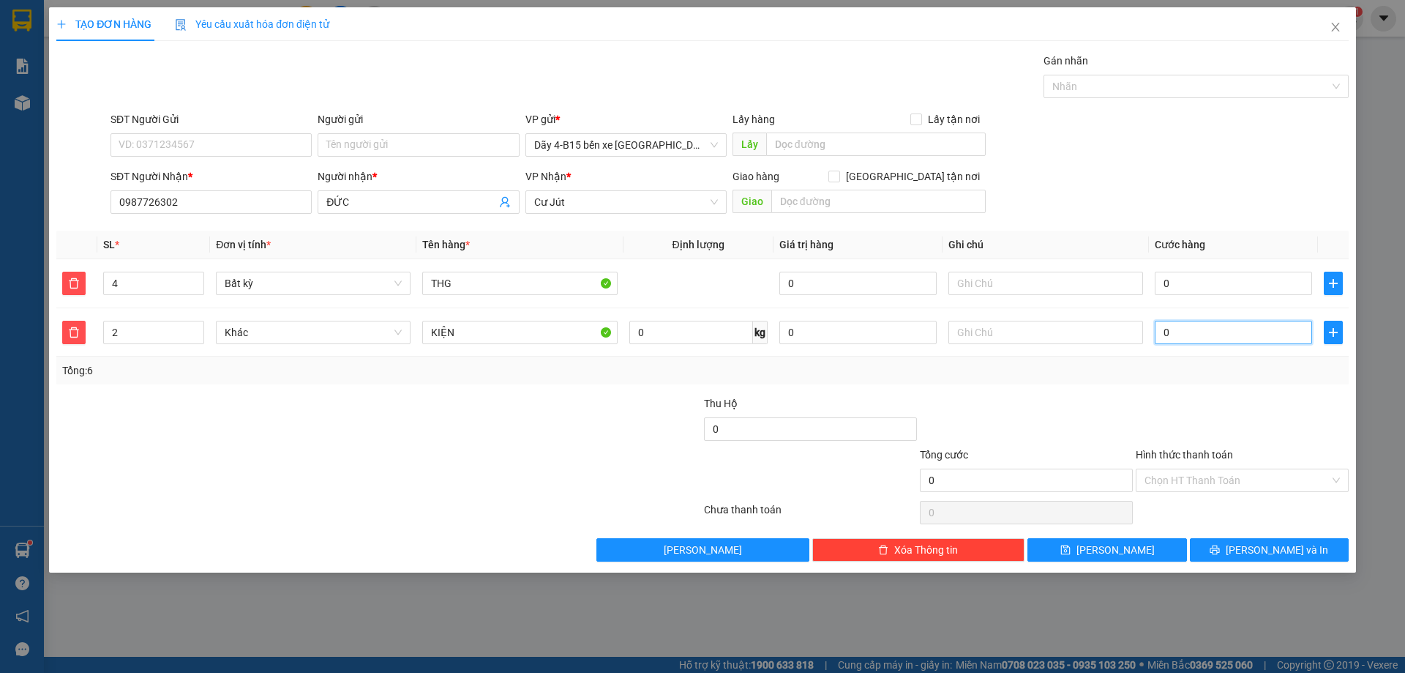
type input "2"
type input "25"
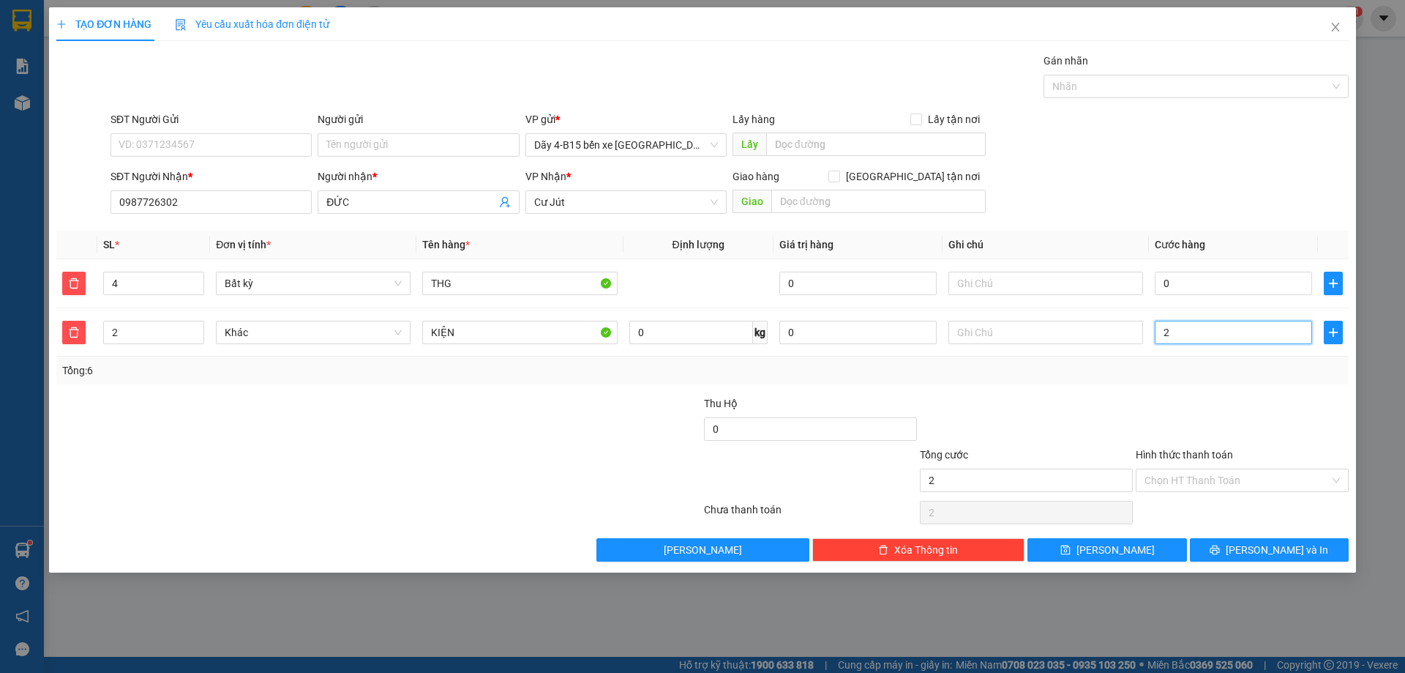
type input "25"
type input "250"
type input "250.000"
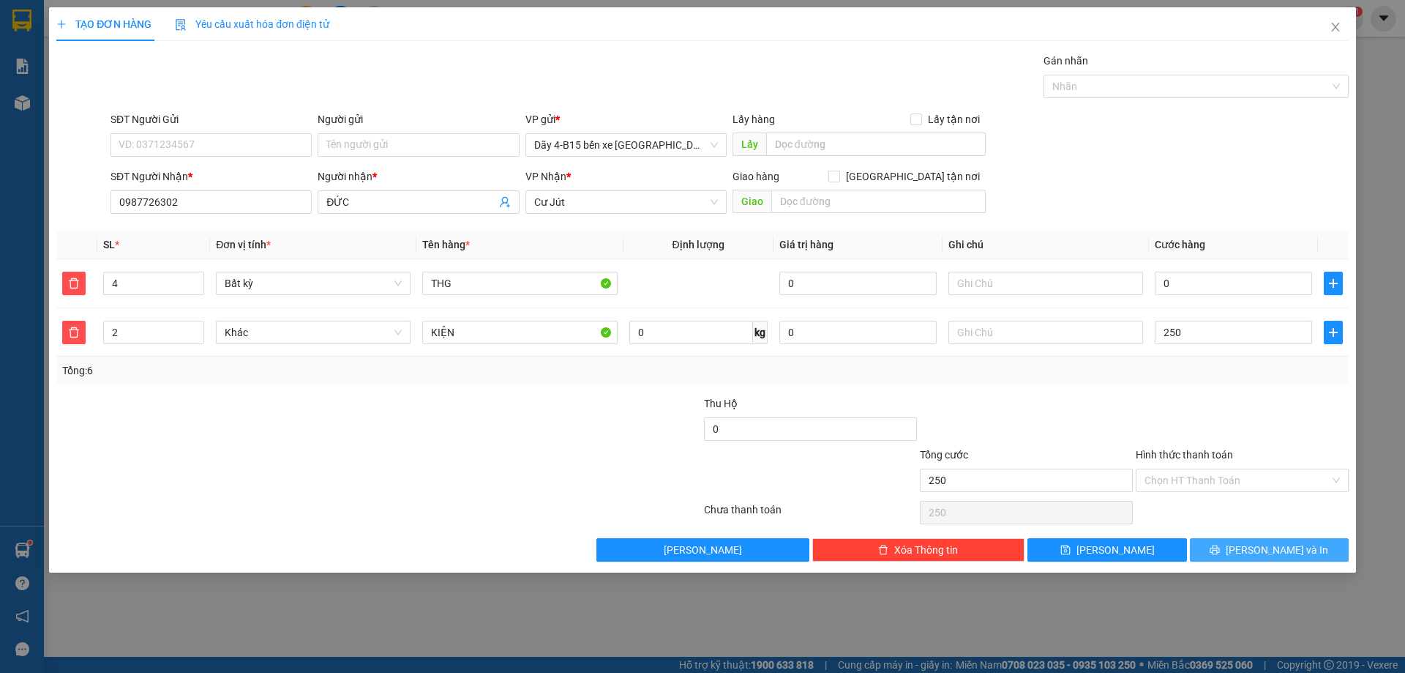
type input "250.000"
click at [1256, 542] on button "[PERSON_NAME] và In" at bounding box center [1269, 549] width 159 height 23
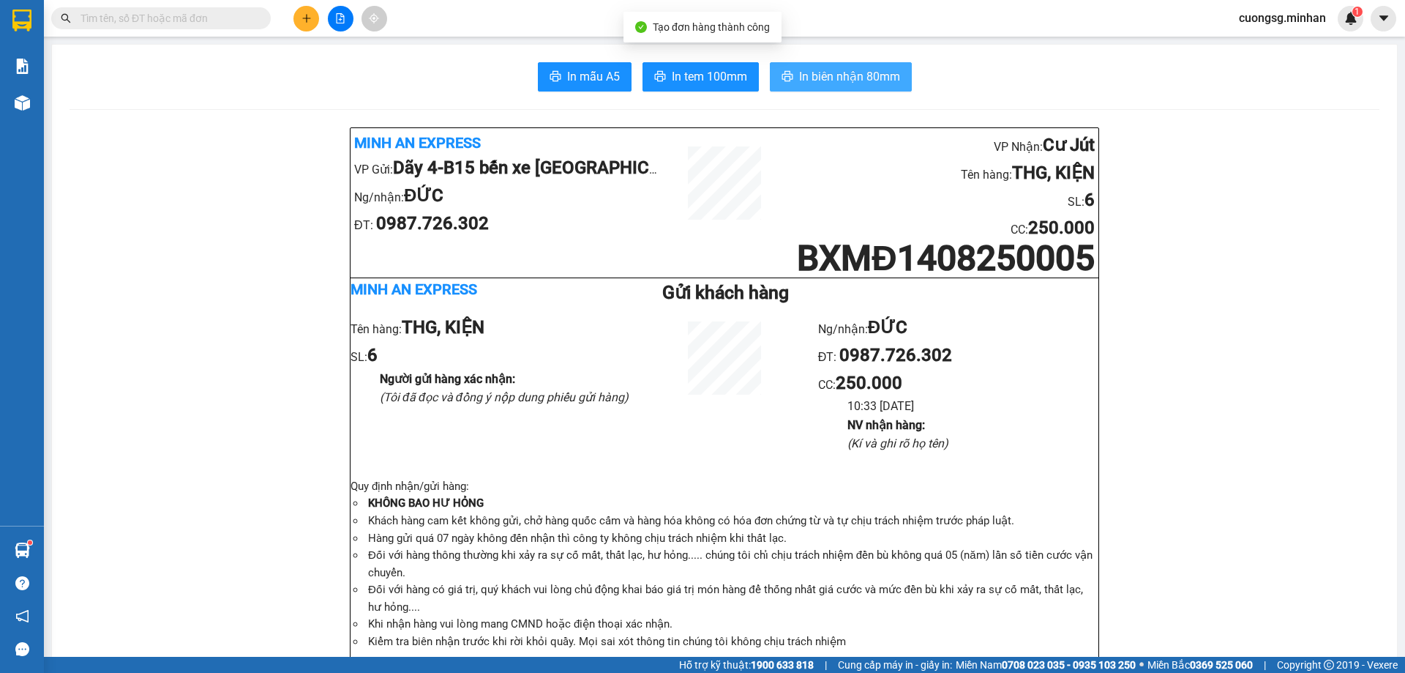
click at [851, 82] on span "In biên nhận 80mm" at bounding box center [849, 76] width 101 height 18
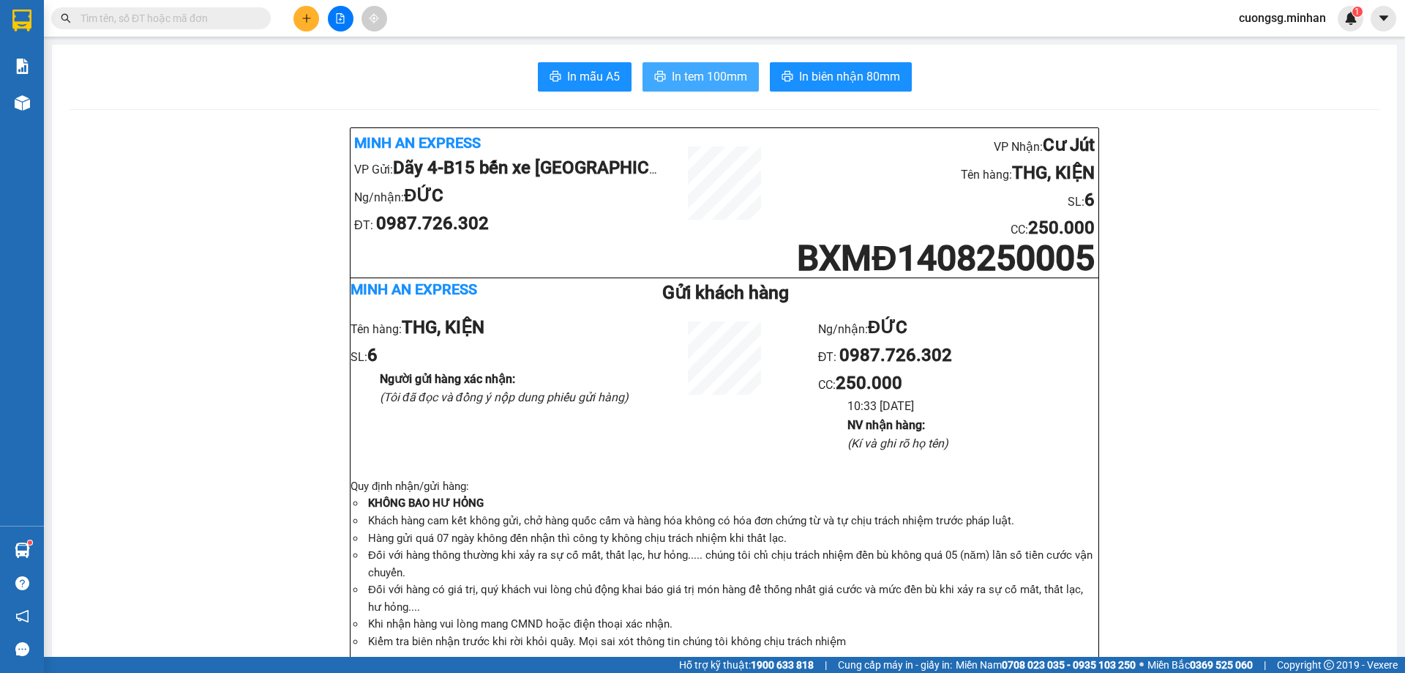
click at [685, 78] on span "In tem 100mm" at bounding box center [709, 76] width 75 height 18
click at [310, 23] on button at bounding box center [306, 19] width 26 height 26
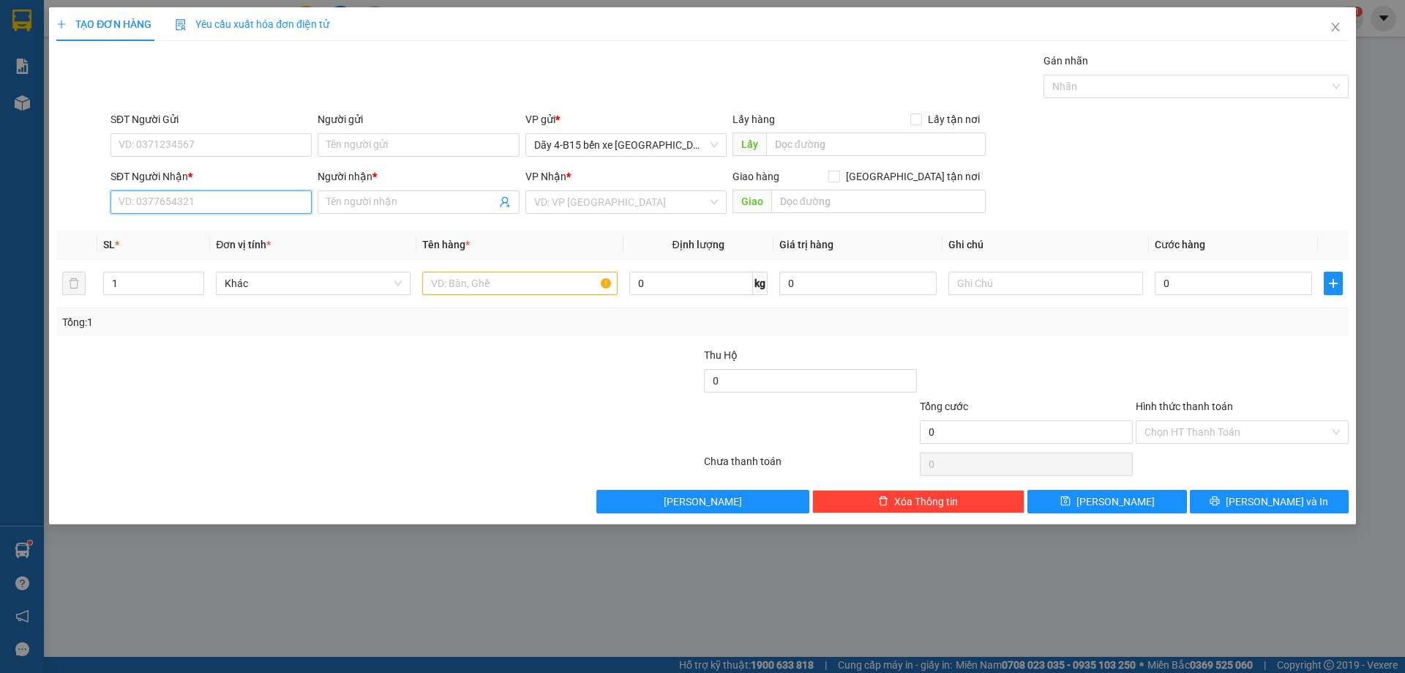
click at [239, 208] on input "SĐT Người Nhận *" at bounding box center [211, 201] width 201 height 23
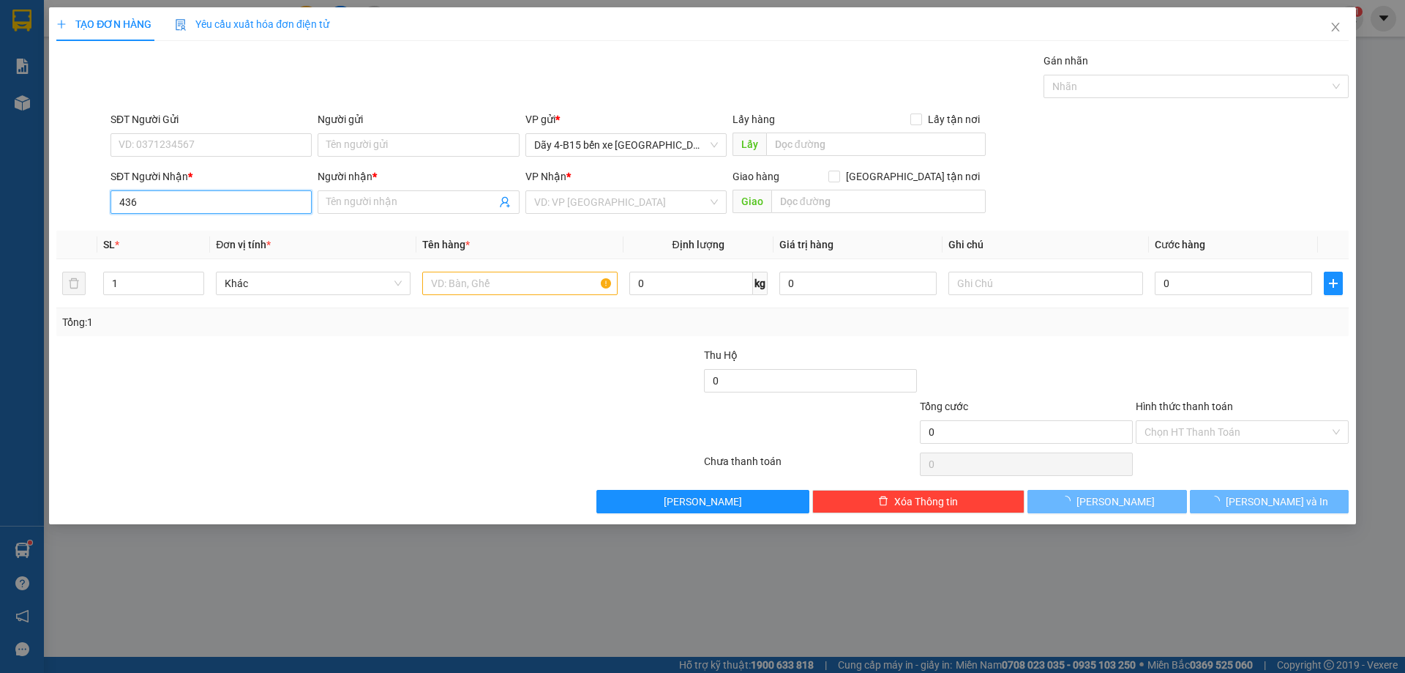
click at [214, 203] on input "436" at bounding box center [211, 201] width 201 height 23
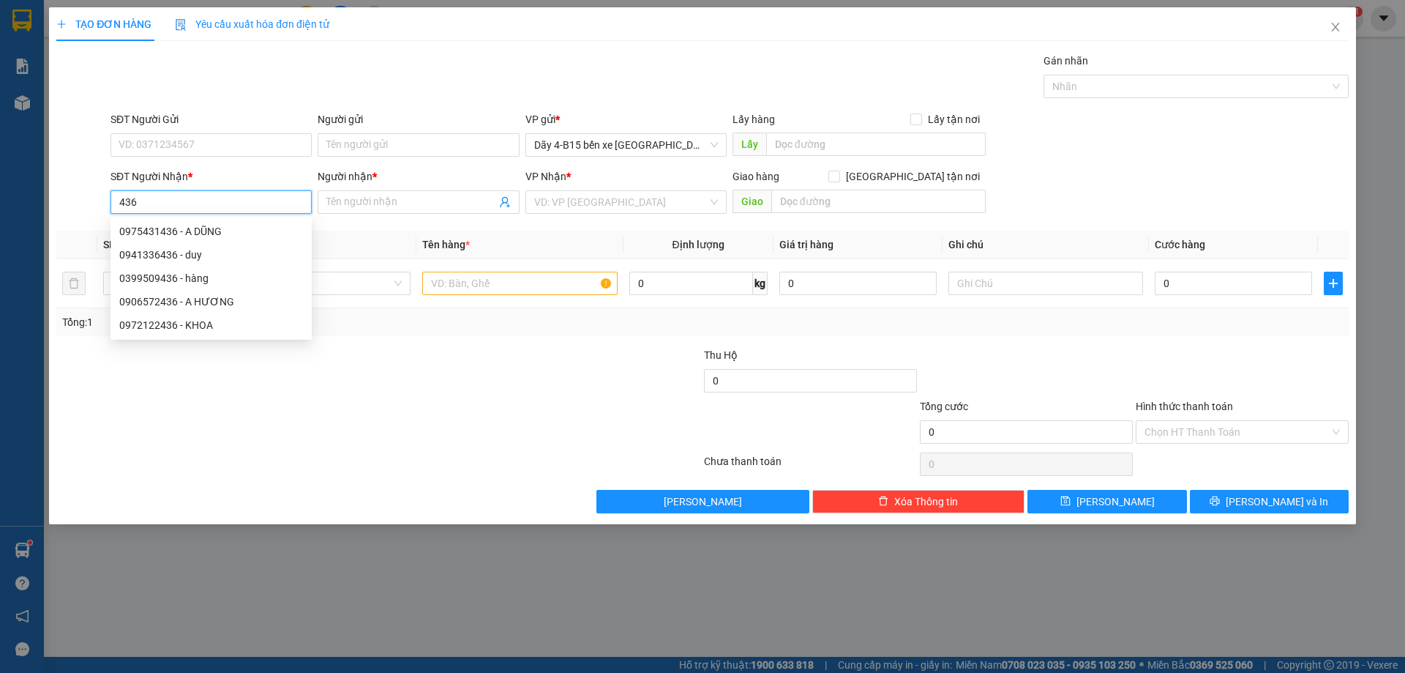
click at [214, 203] on input "436" at bounding box center [211, 201] width 201 height 23
type input "4"
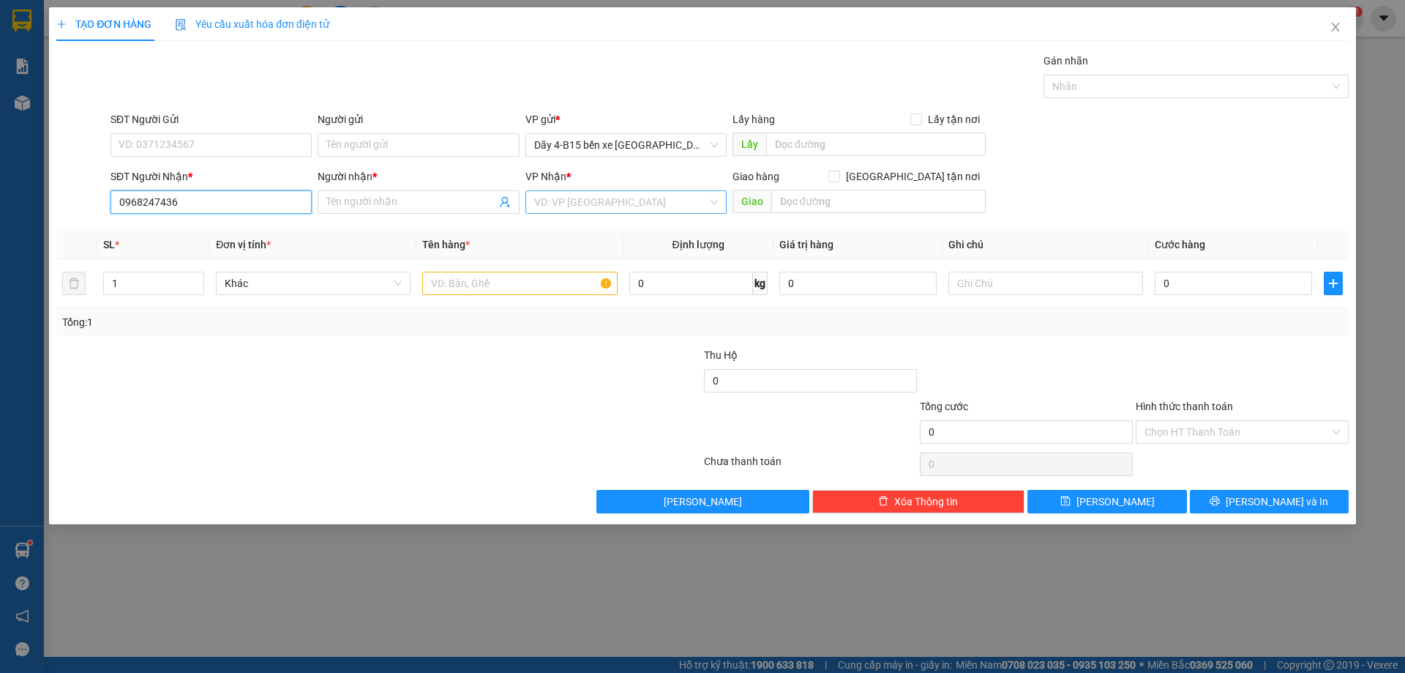
type input "0968247436"
click at [604, 209] on input "search" at bounding box center [620, 202] width 173 height 22
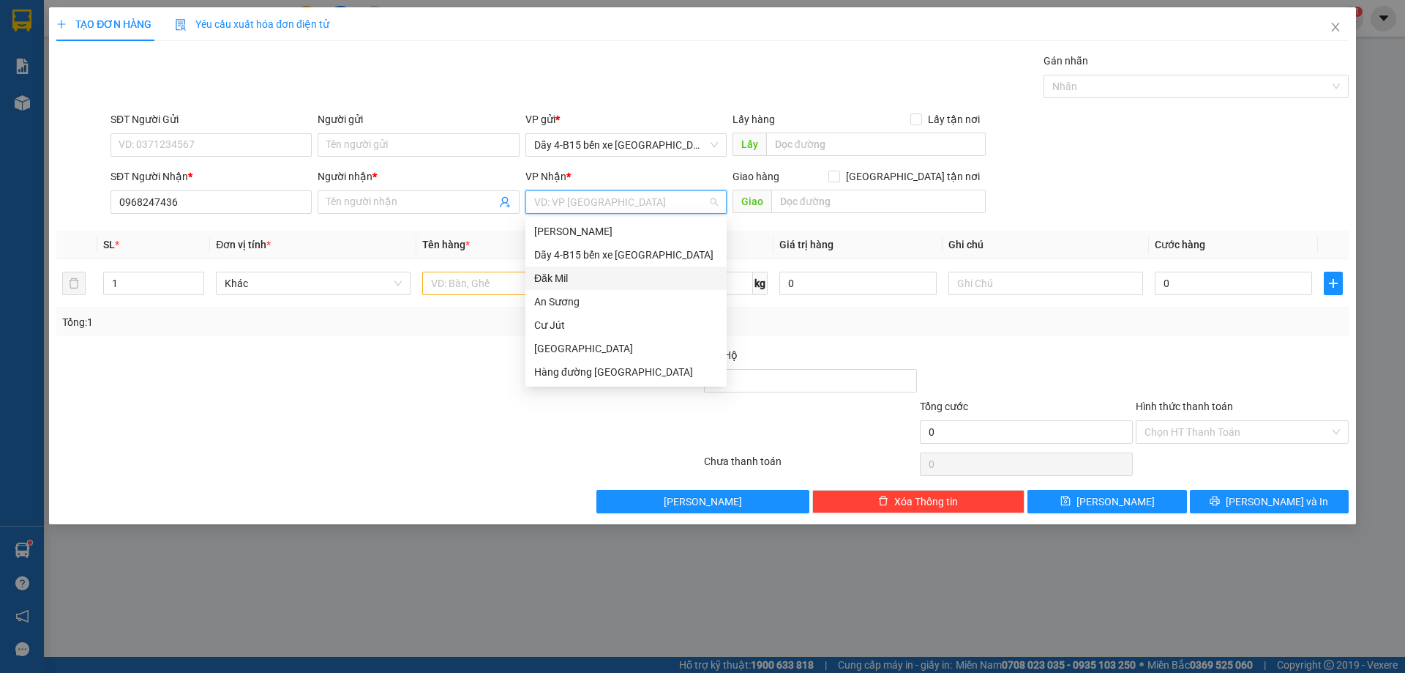
click at [581, 284] on div "Đăk Mil" at bounding box center [626, 278] width 184 height 16
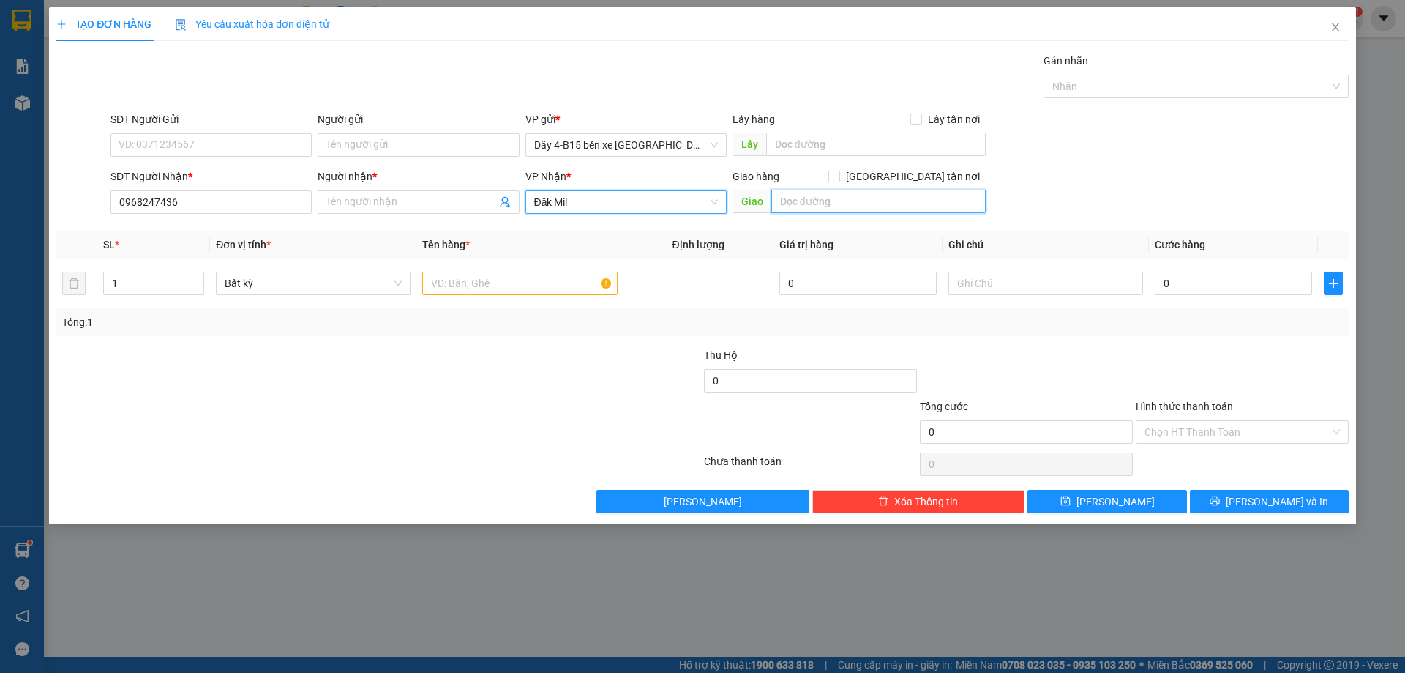
click at [868, 208] on input "text" at bounding box center [878, 201] width 214 height 23
type input "94 HƯNG ĐẠO"
click at [512, 286] on input "text" at bounding box center [519, 283] width 195 height 23
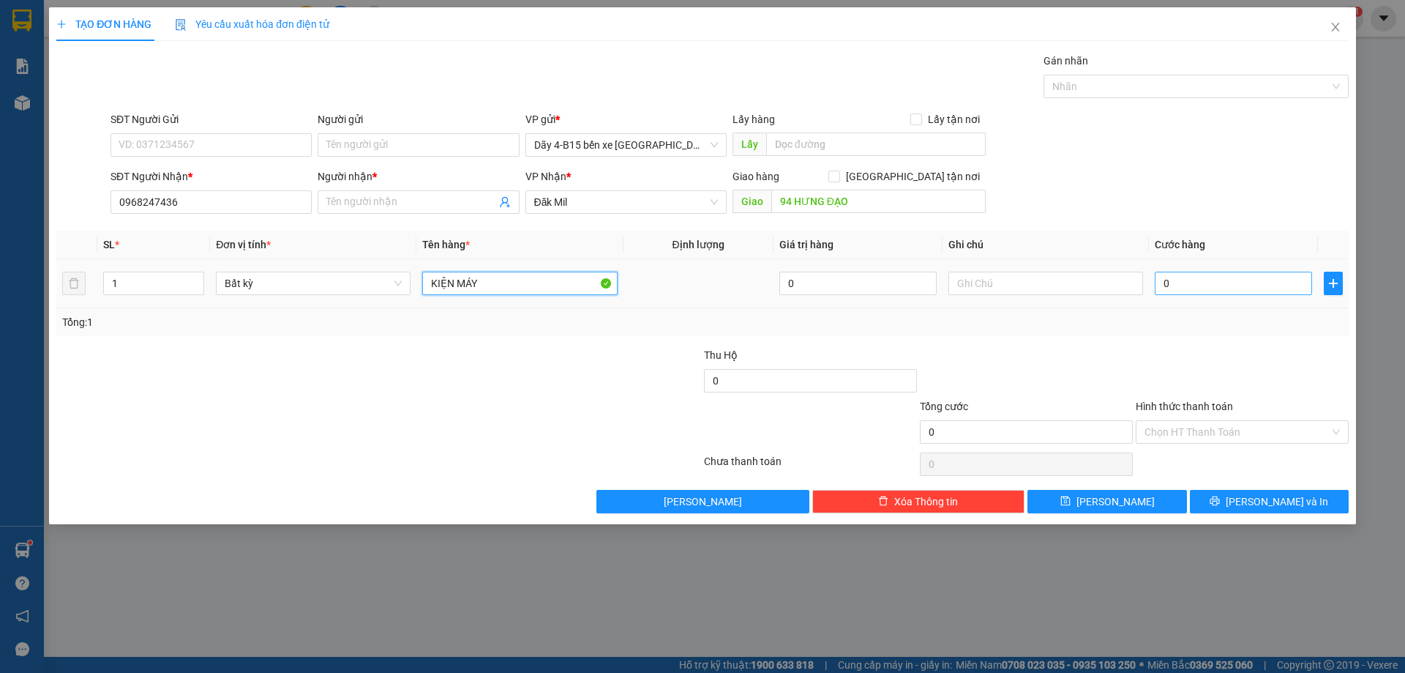
type input "KIỆN MÁY"
click at [1245, 281] on input "0" at bounding box center [1233, 283] width 157 height 23
type input "2"
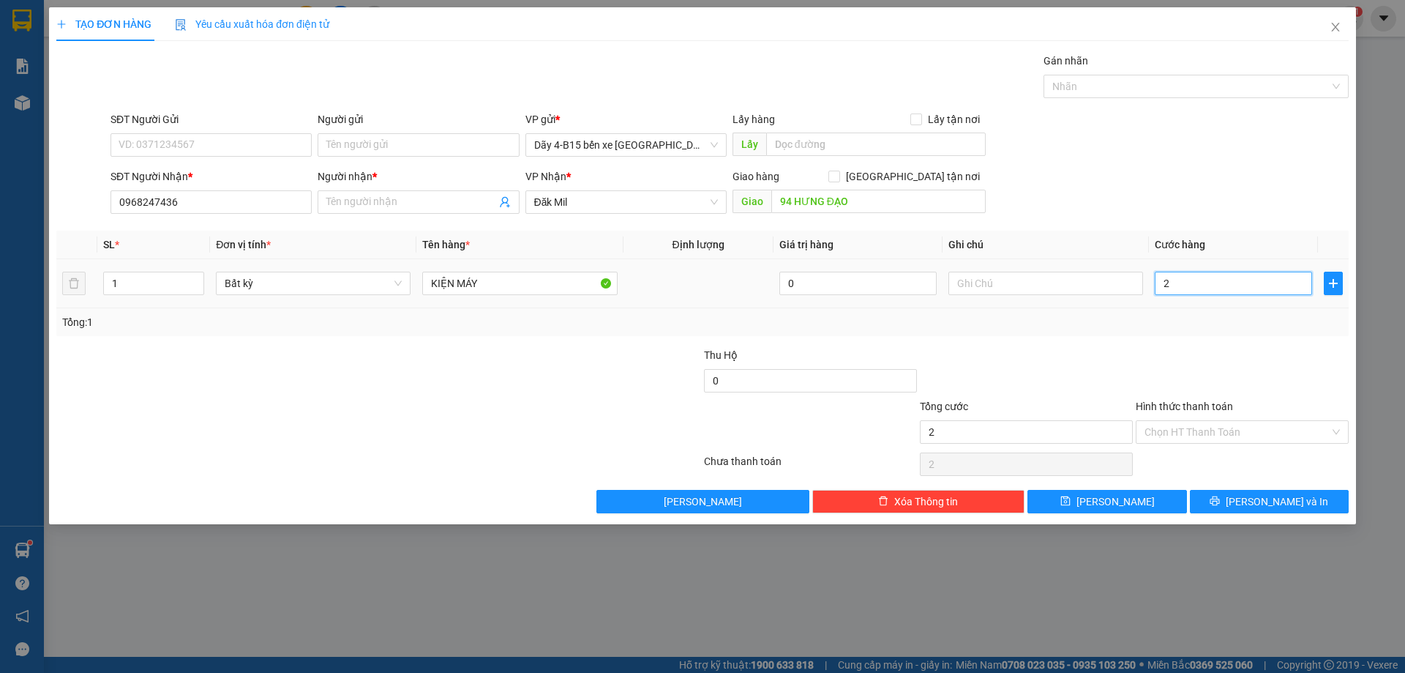
type input "25"
type input "250"
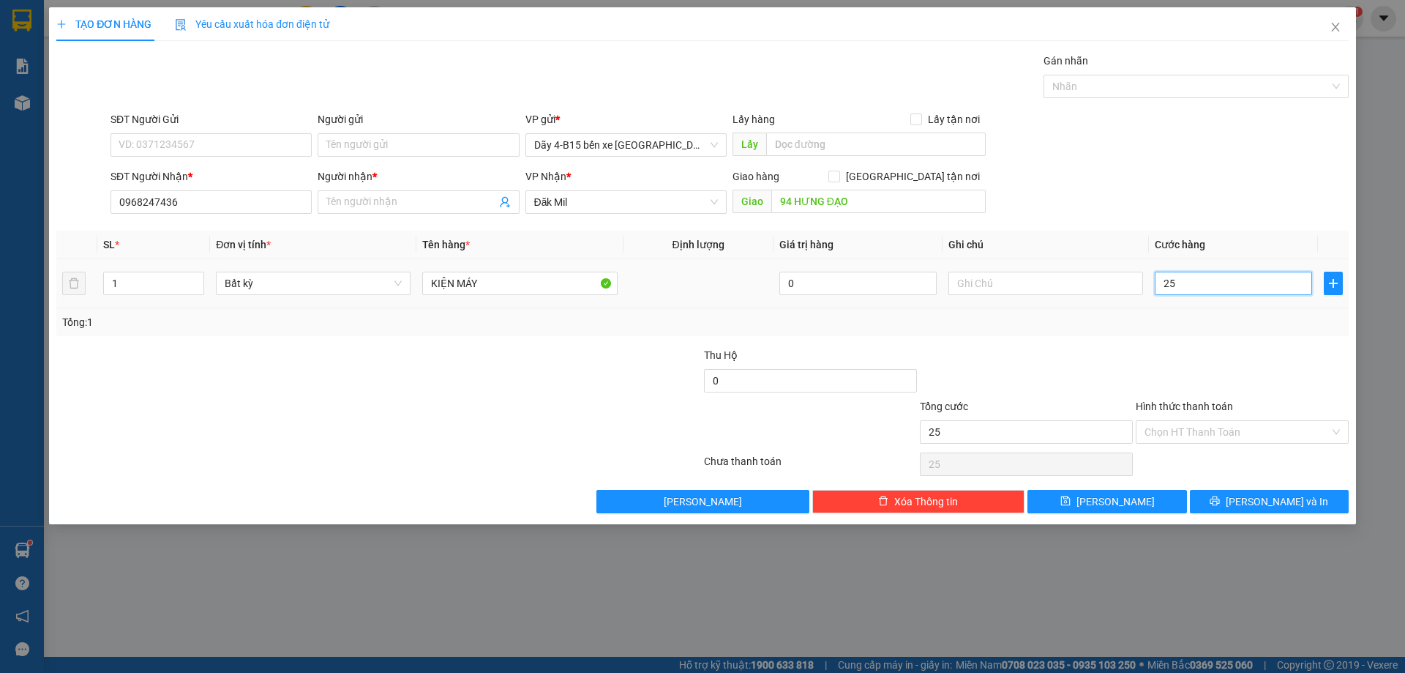
type input "250"
click at [1226, 286] on input "250" at bounding box center [1233, 283] width 157 height 23
type input "2"
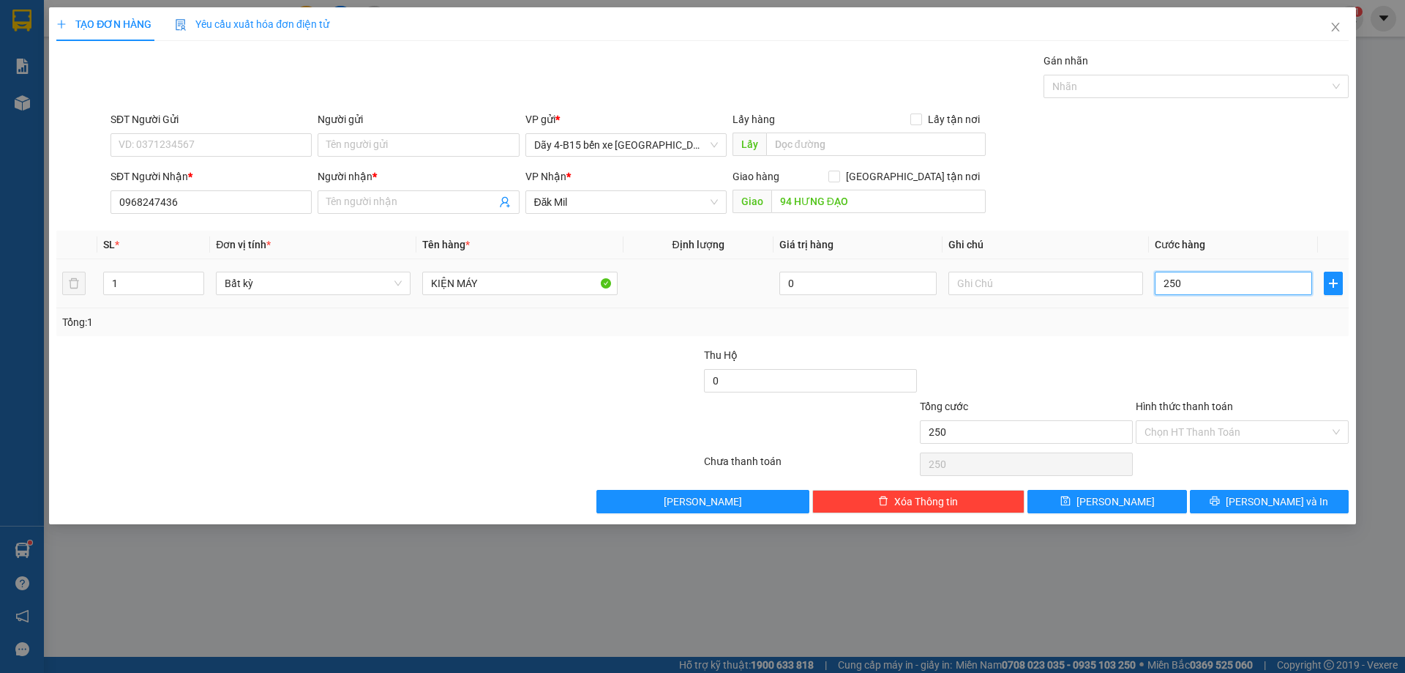
type input "2"
type input "25"
type input "250"
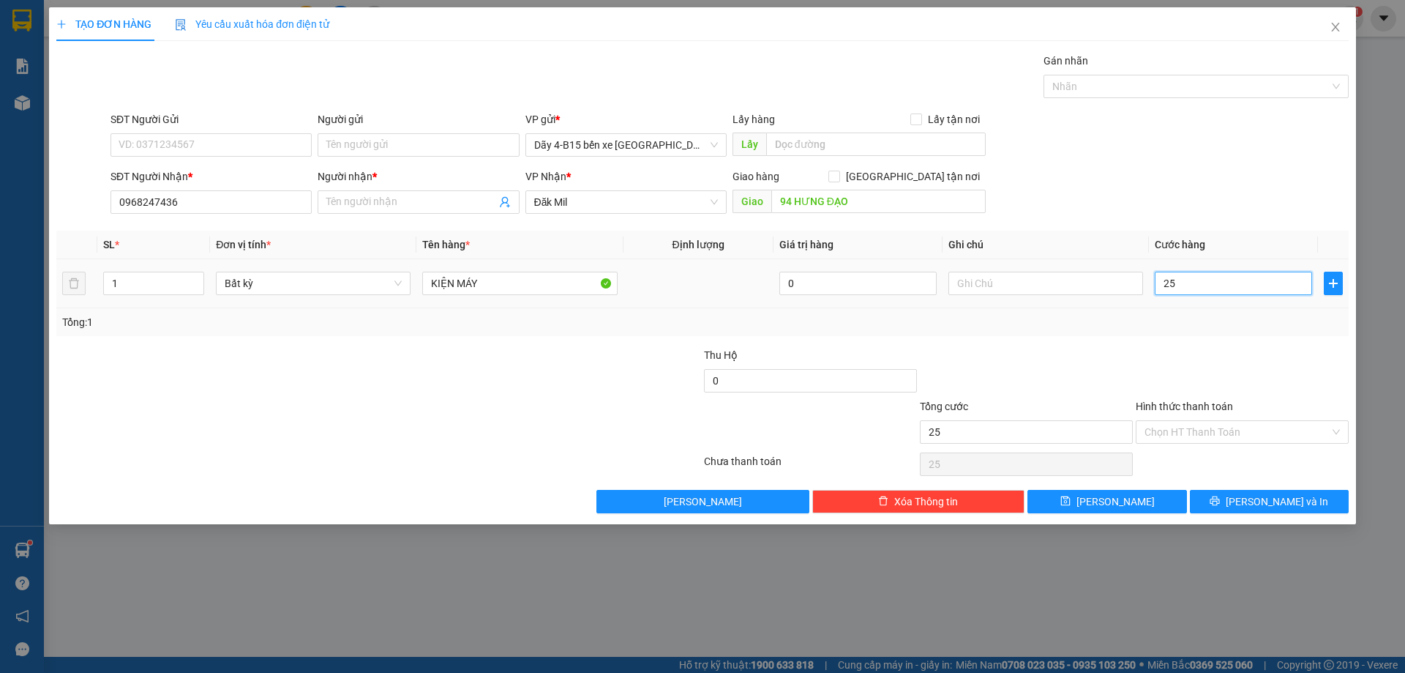
type input "250"
type input "250.000"
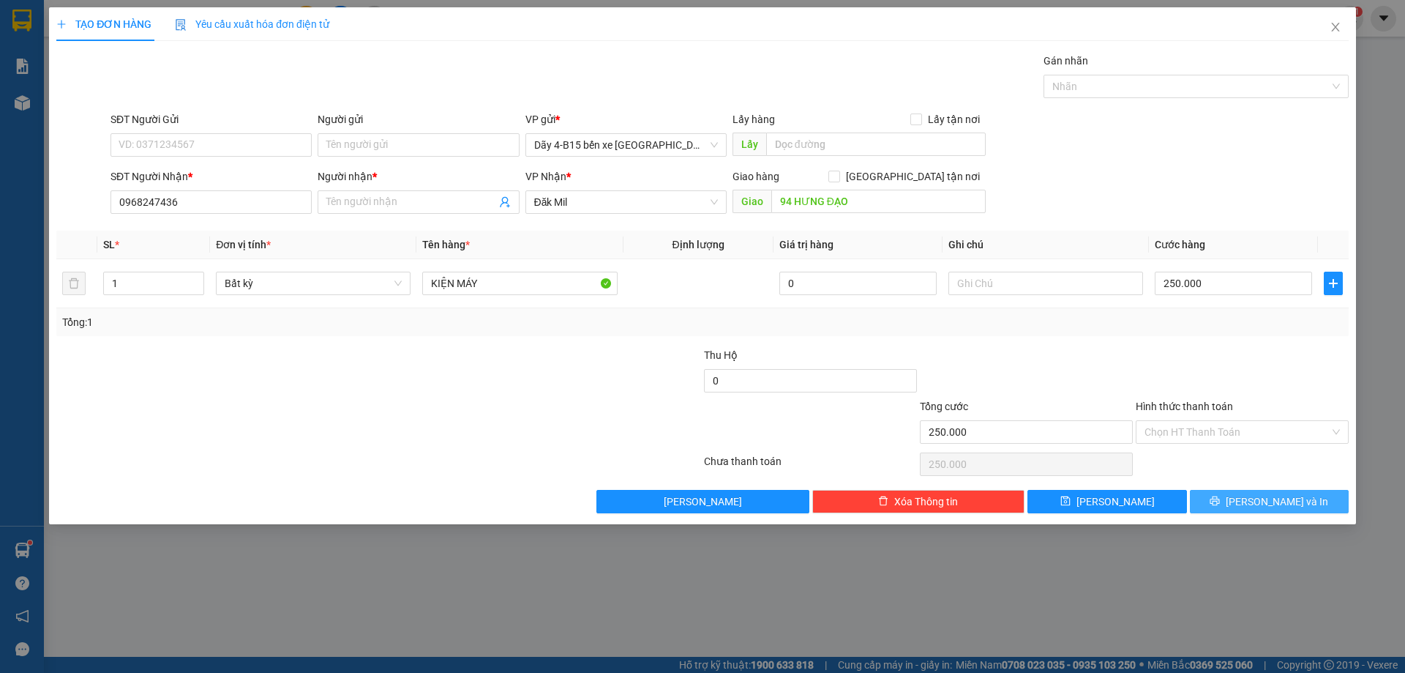
click at [1291, 496] on span "[PERSON_NAME] và In" at bounding box center [1277, 501] width 102 height 16
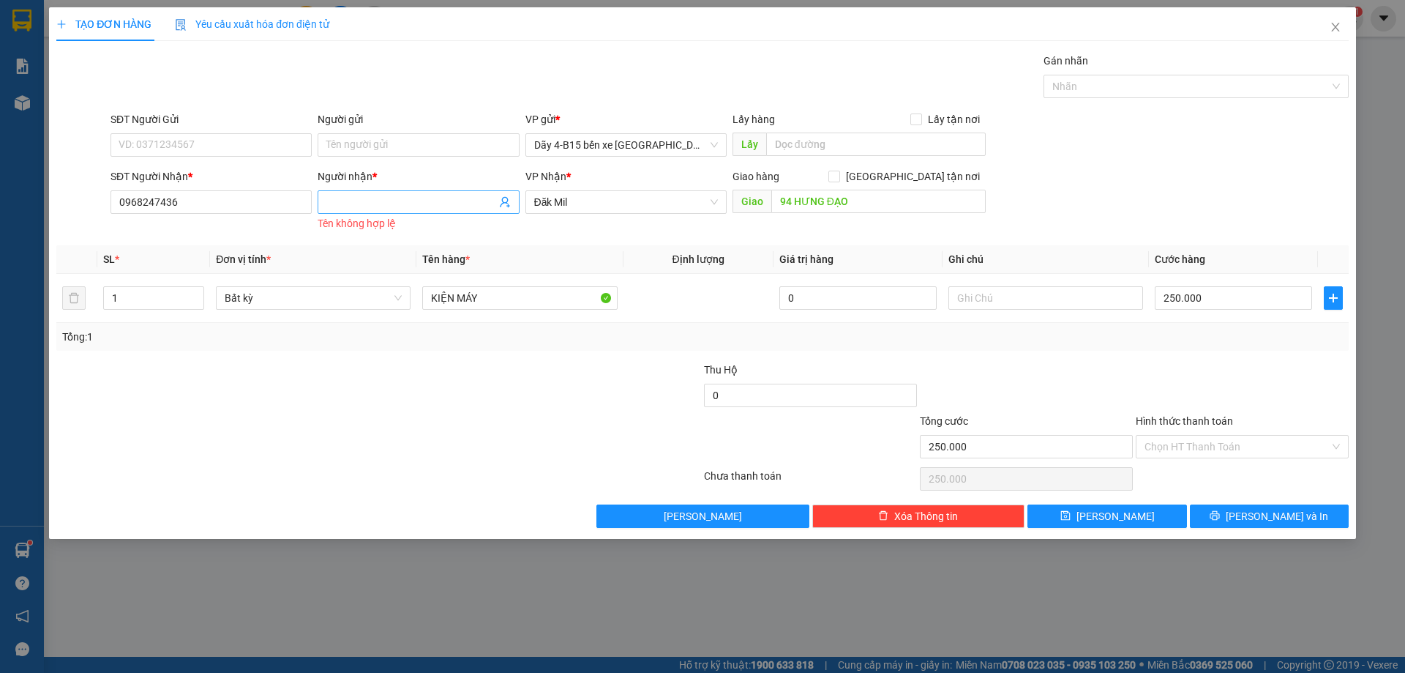
click at [354, 201] on input "Người nhận *" at bounding box center [410, 202] width 169 height 16
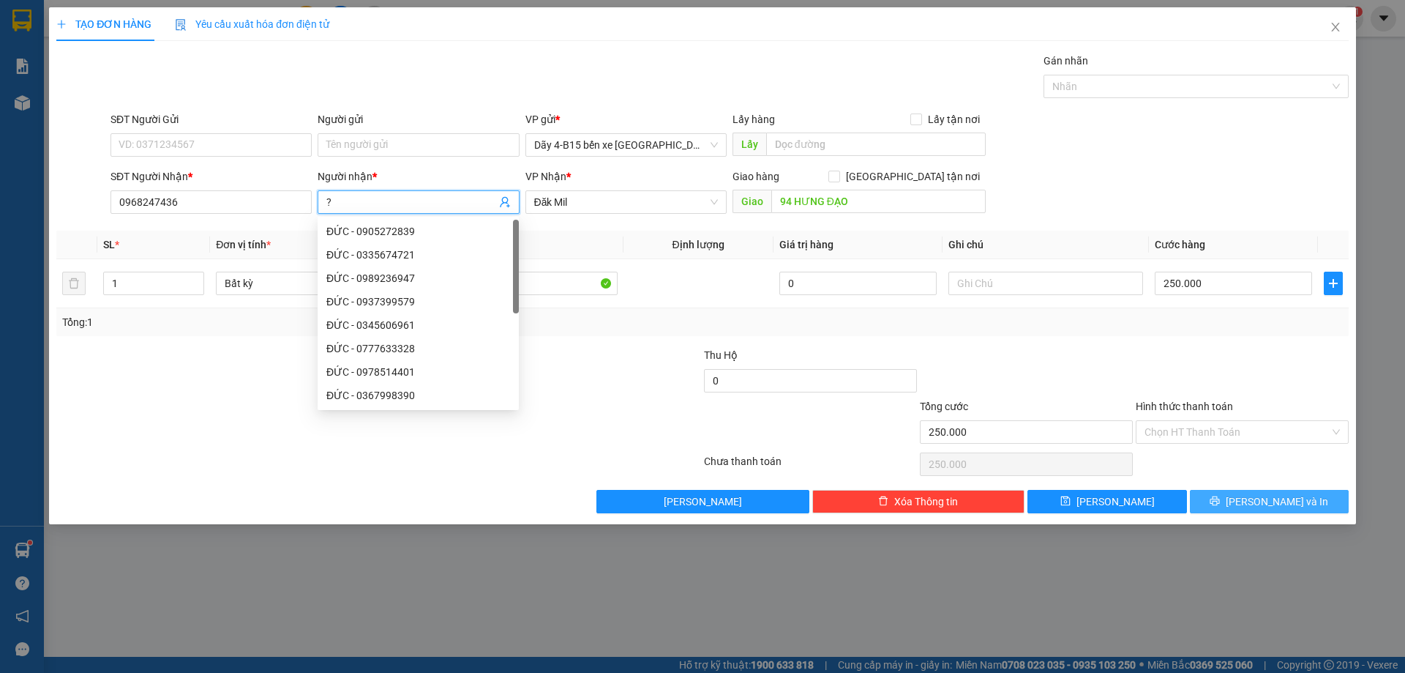
type input "?"
click at [1257, 501] on span "[PERSON_NAME] và In" at bounding box center [1277, 501] width 102 height 16
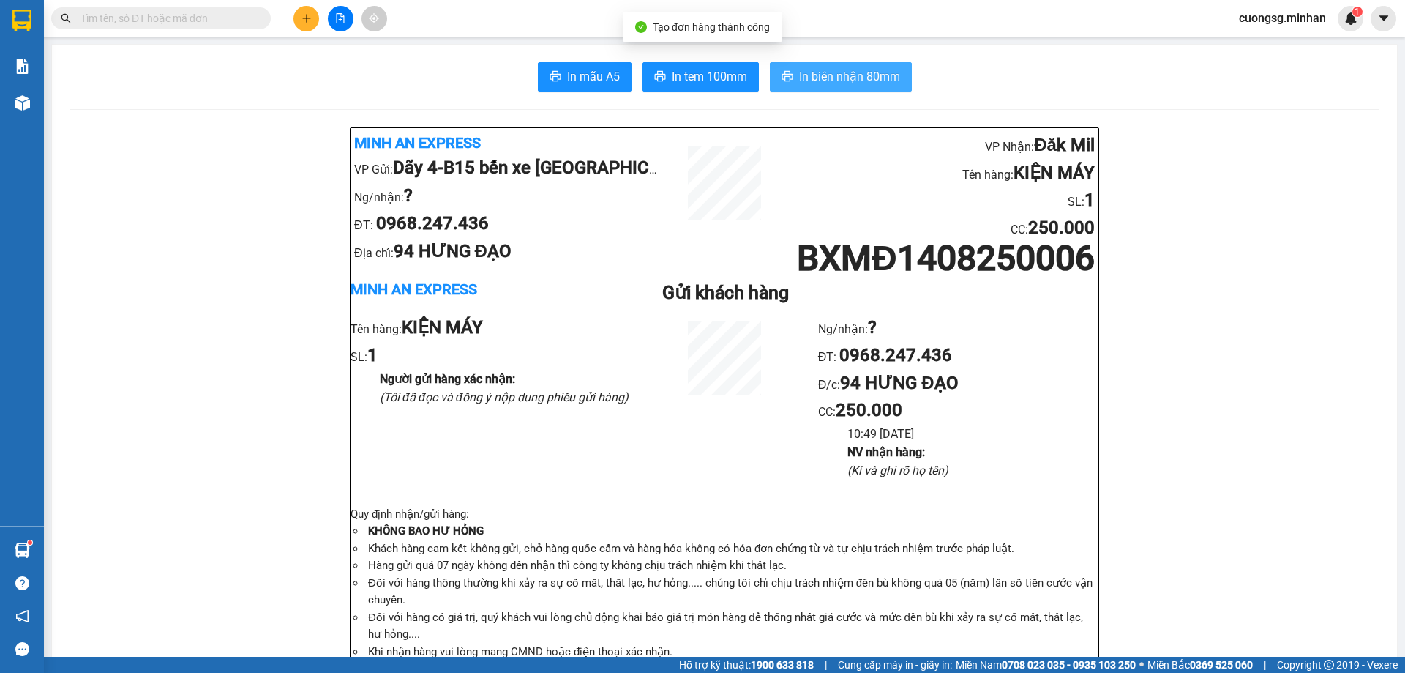
click at [840, 67] on span "In biên nhận 80mm" at bounding box center [849, 76] width 101 height 18
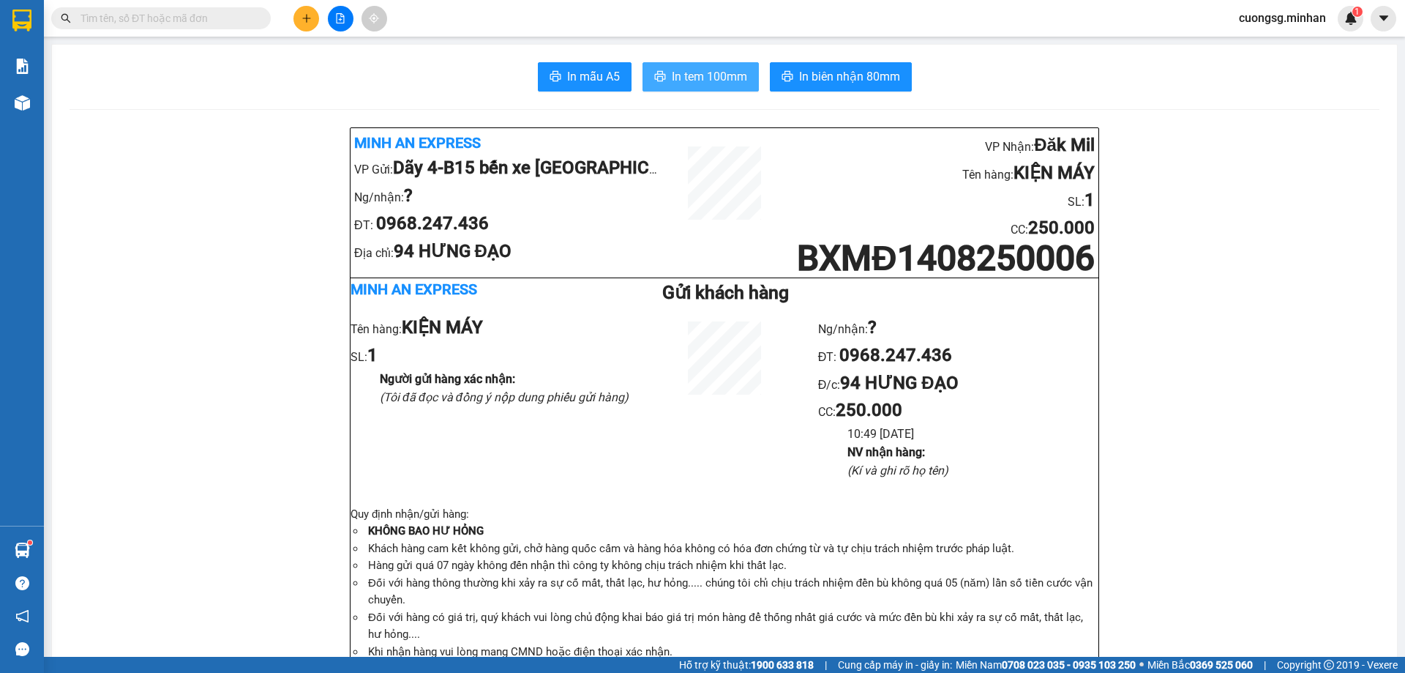
click at [689, 83] on span "In tem 100mm" at bounding box center [709, 76] width 75 height 18
click at [307, 18] on icon "plus" at bounding box center [306, 18] width 8 height 1
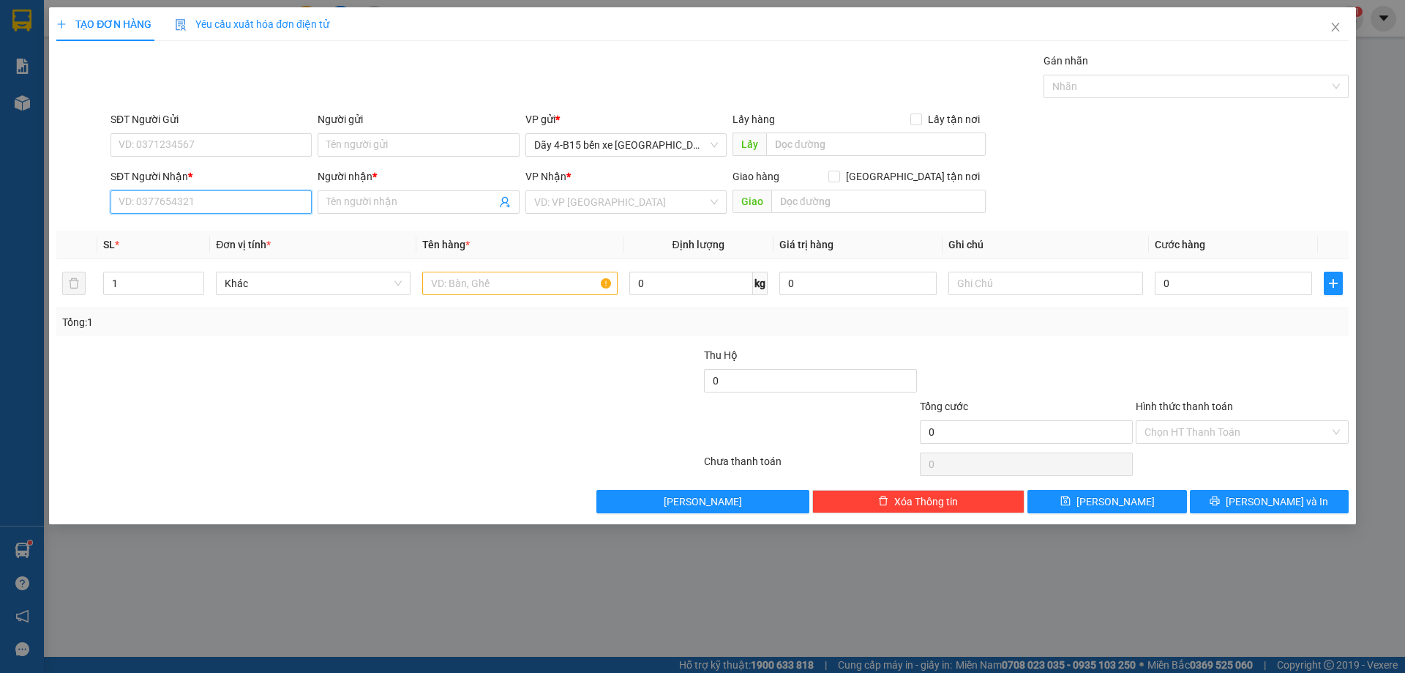
click at [163, 204] on input "SĐT Người Nhận *" at bounding box center [211, 201] width 201 height 23
type input "494"
click at [182, 206] on input "494" at bounding box center [211, 201] width 201 height 23
type input "0962264494"
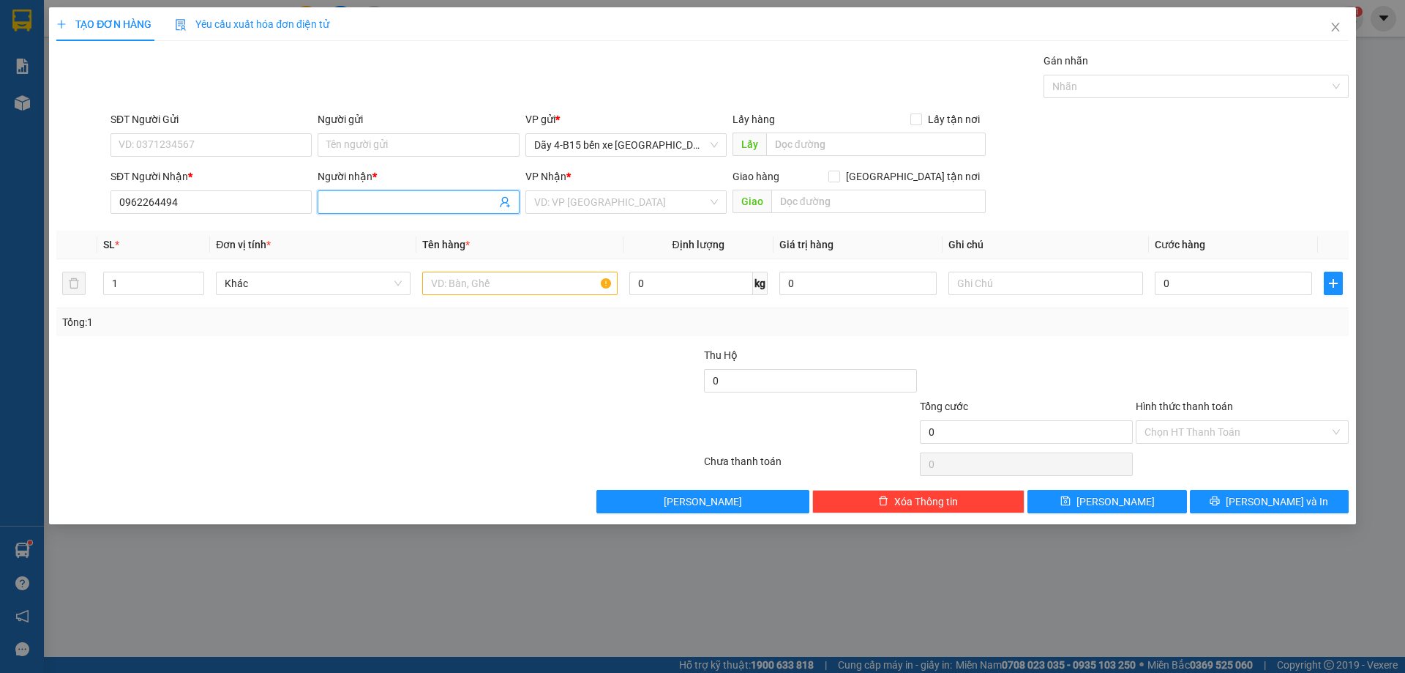
click at [394, 201] on input "Người nhận *" at bounding box center [410, 202] width 169 height 16
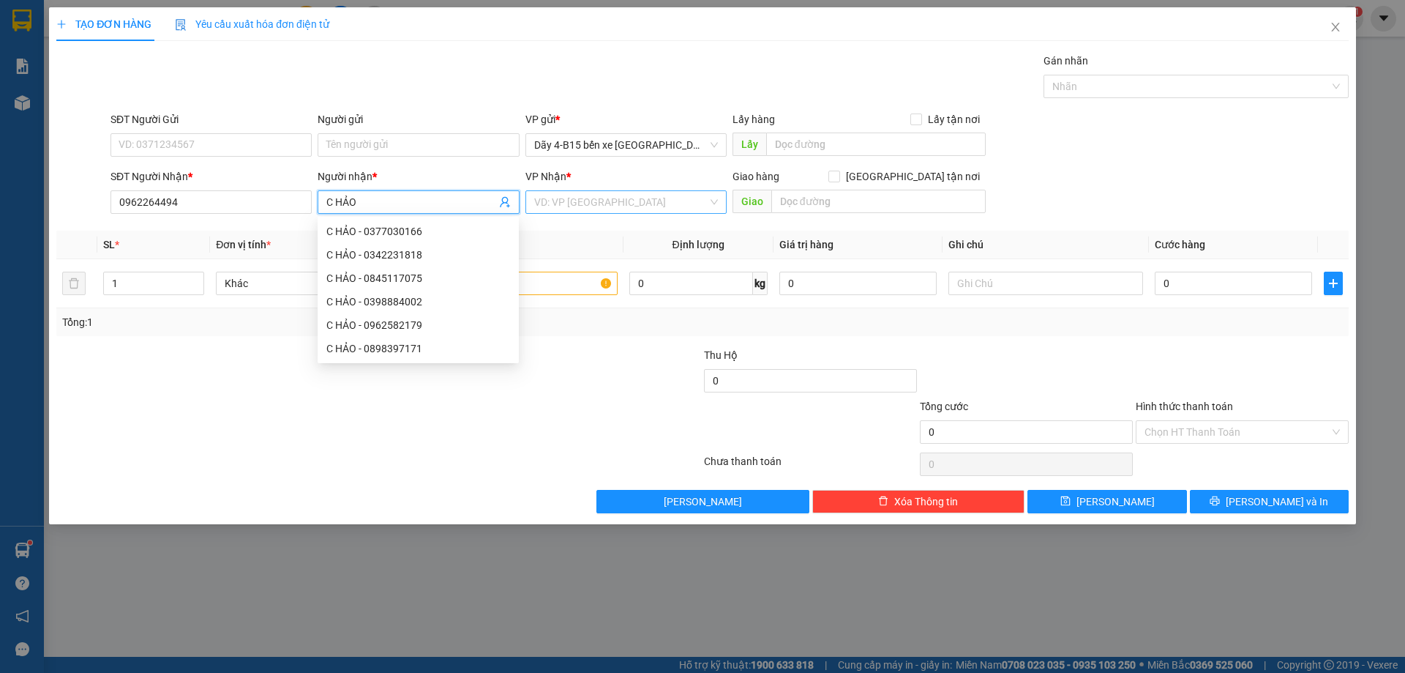
type input "C HẢO"
click at [611, 201] on input "search" at bounding box center [620, 202] width 173 height 22
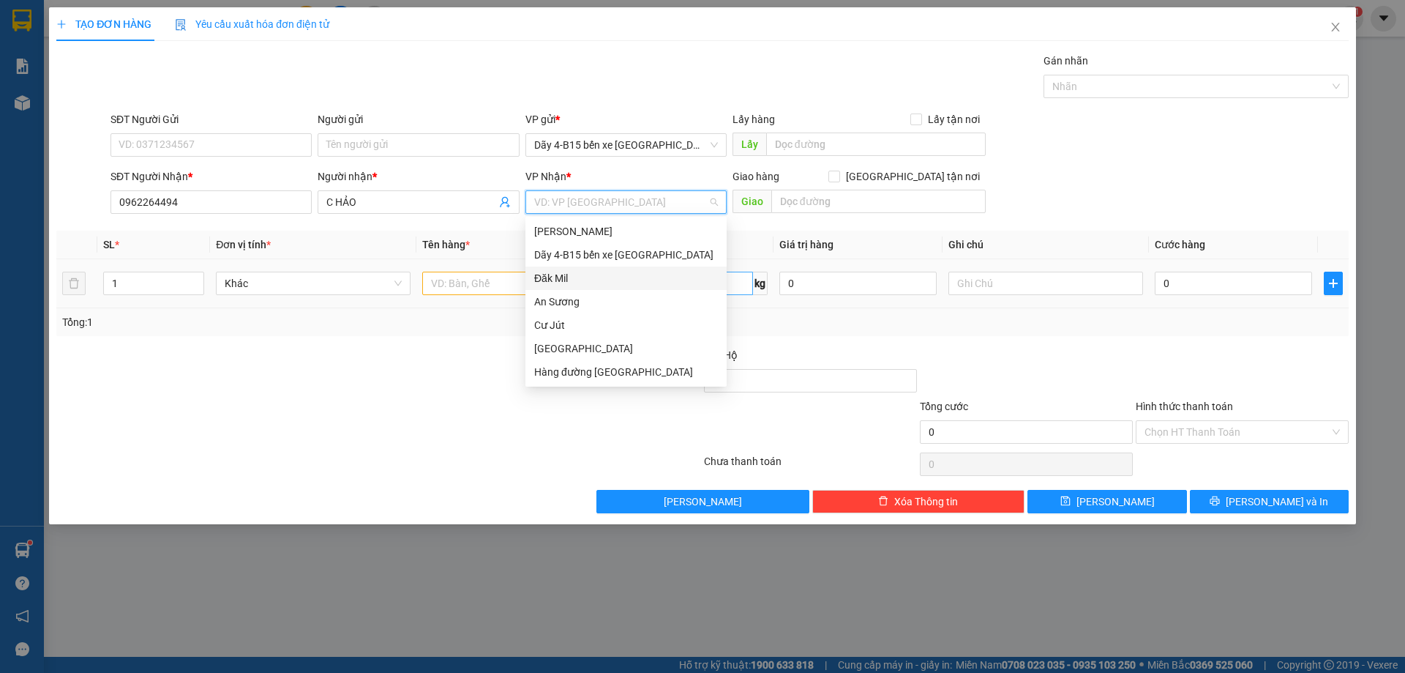
drag, startPoint x: 591, startPoint y: 272, endPoint x: 640, endPoint y: 283, distance: 50.1
click at [591, 272] on div "Đăk Mil" at bounding box center [626, 278] width 184 height 16
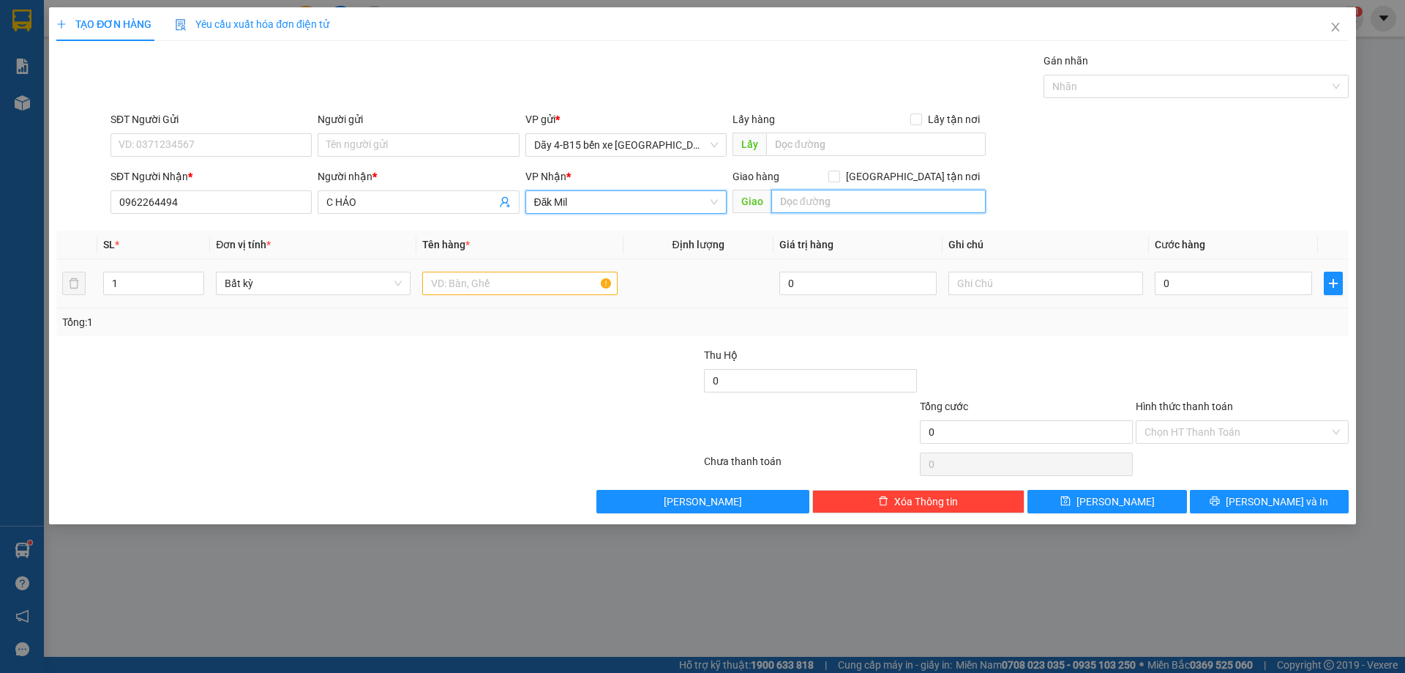
click at [850, 206] on input "text" at bounding box center [878, 201] width 214 height 23
type input "304"
click at [536, 281] on input "text" at bounding box center [519, 283] width 195 height 23
type input "2"
click at [198, 276] on span "up" at bounding box center [196, 279] width 9 height 9
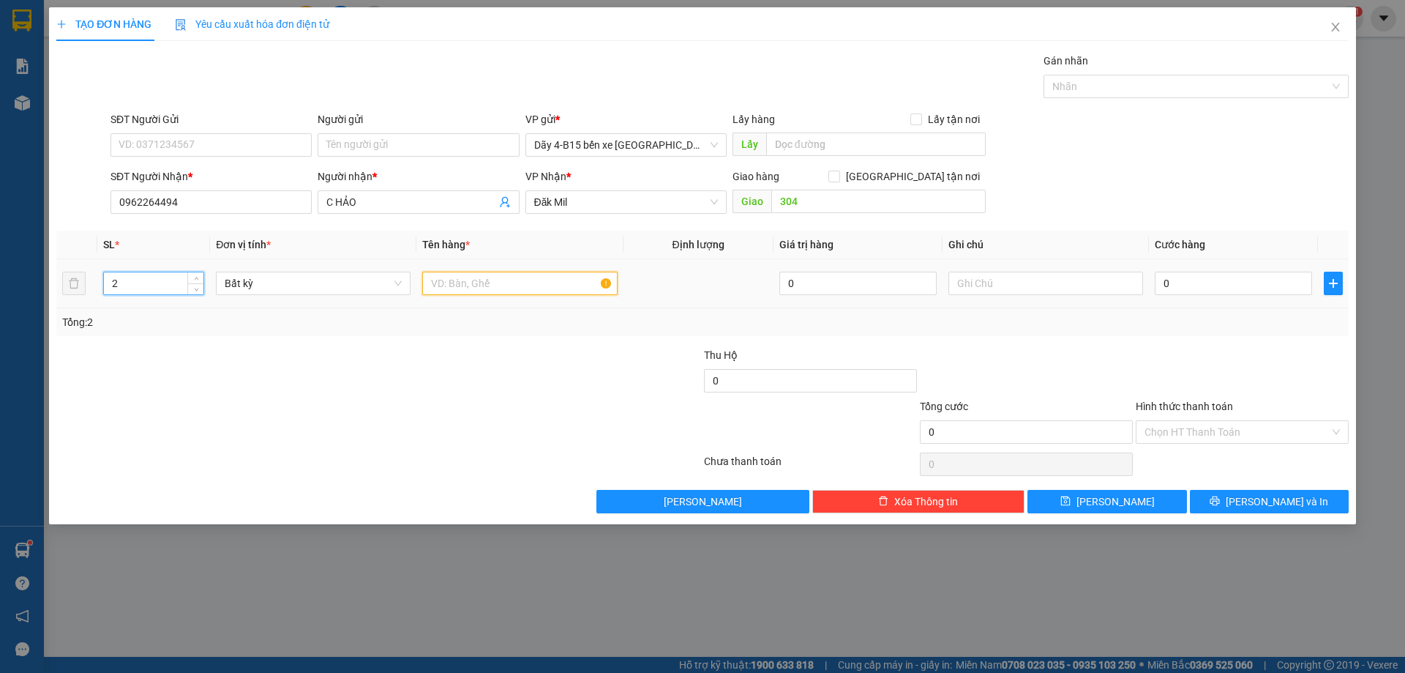
click at [476, 289] on input "text" at bounding box center [519, 283] width 195 height 23
type input "THX"
click at [1228, 276] on input "0" at bounding box center [1233, 283] width 157 height 23
type input "1"
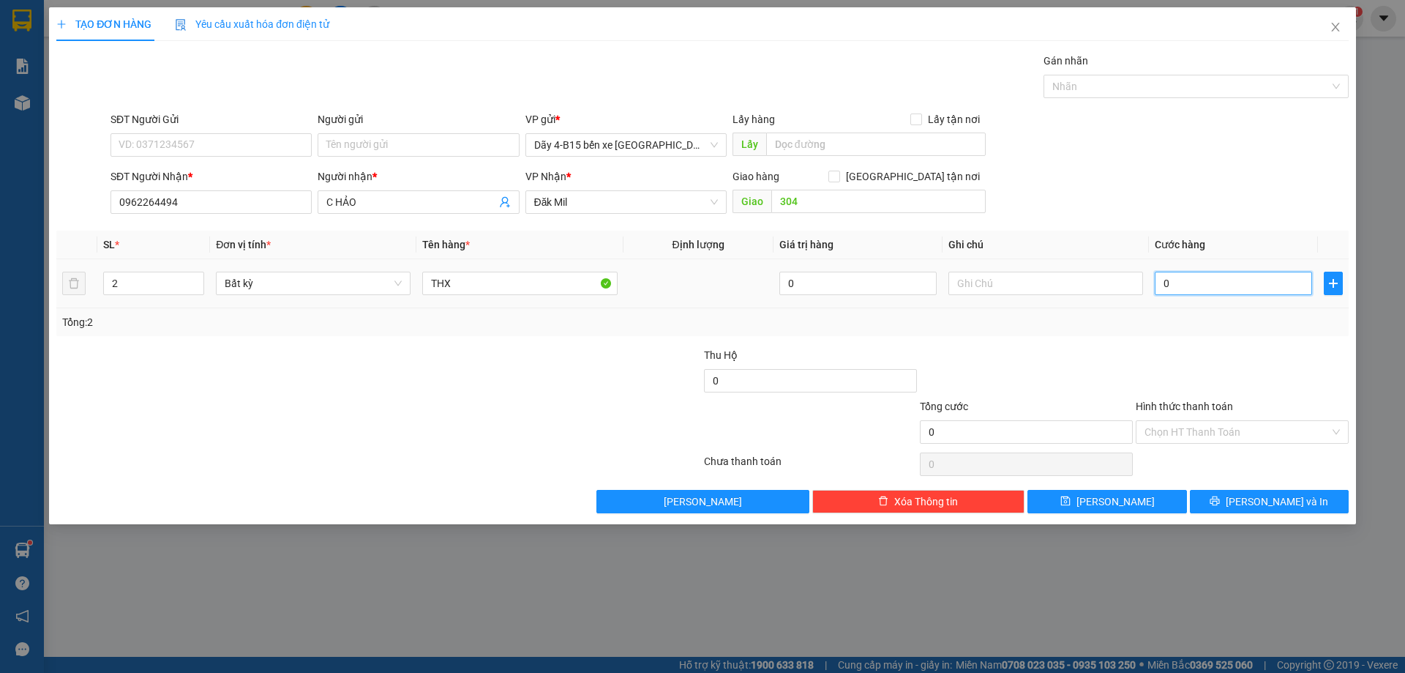
type input "1"
type input "12"
type input "120"
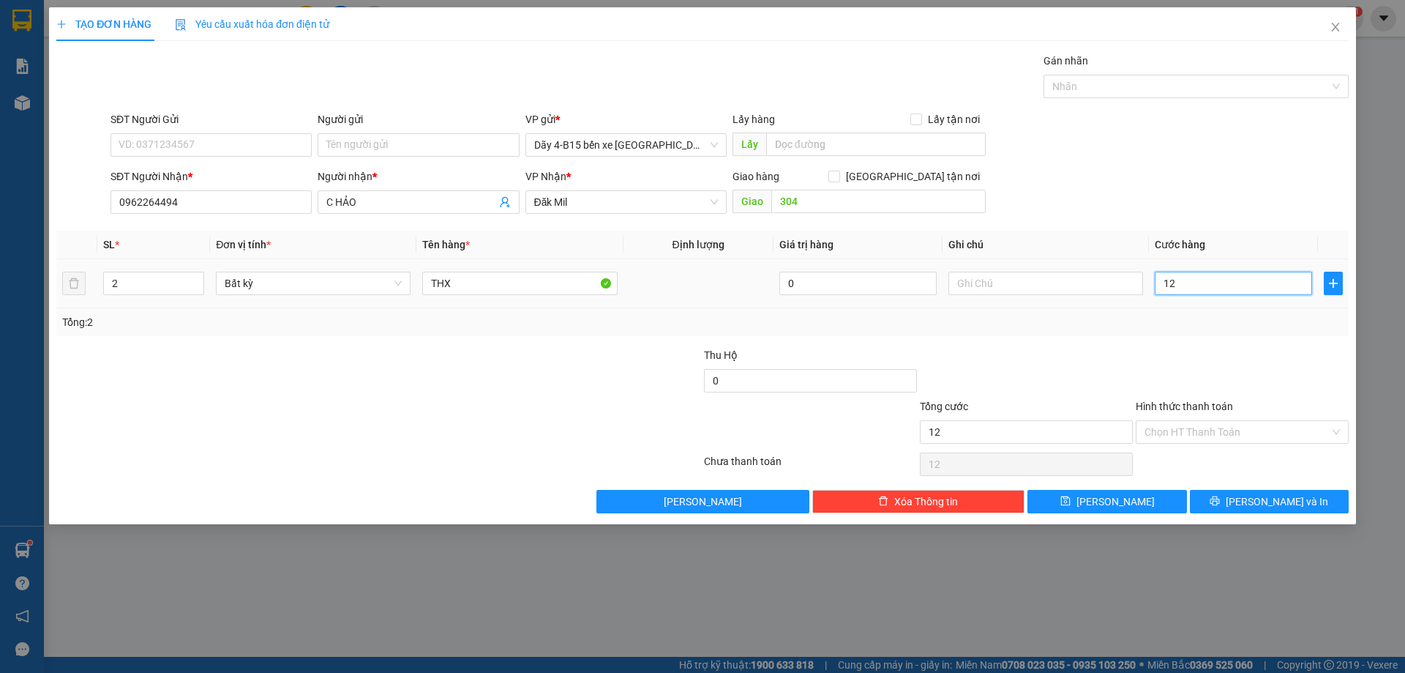
type input "120"
type input "120.000"
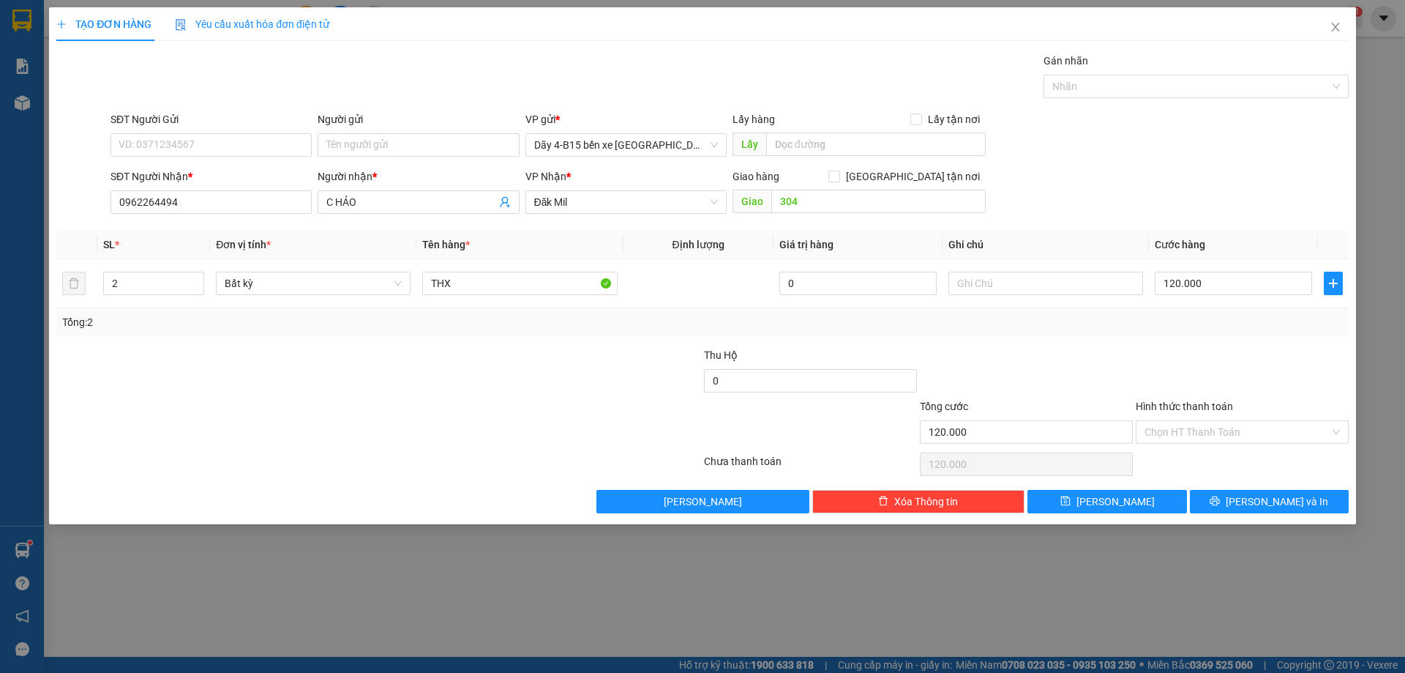
click at [1283, 482] on div "Transit Pickup Surcharge Ids Transit Deliver Surcharge Ids Transit Deliver Surc…" at bounding box center [702, 283] width 1293 height 460
click at [1282, 494] on span "[PERSON_NAME] và In" at bounding box center [1277, 501] width 102 height 16
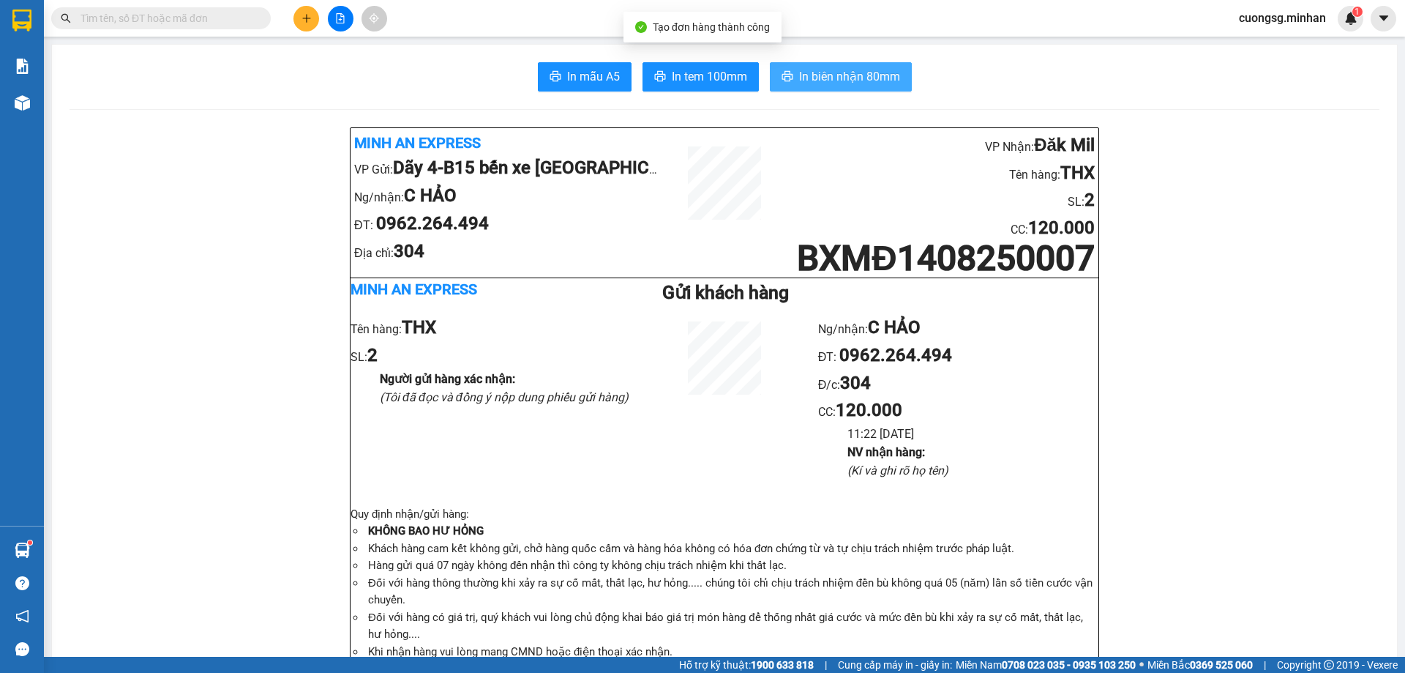
click at [880, 69] on span "In biên nhận 80mm" at bounding box center [849, 76] width 101 height 18
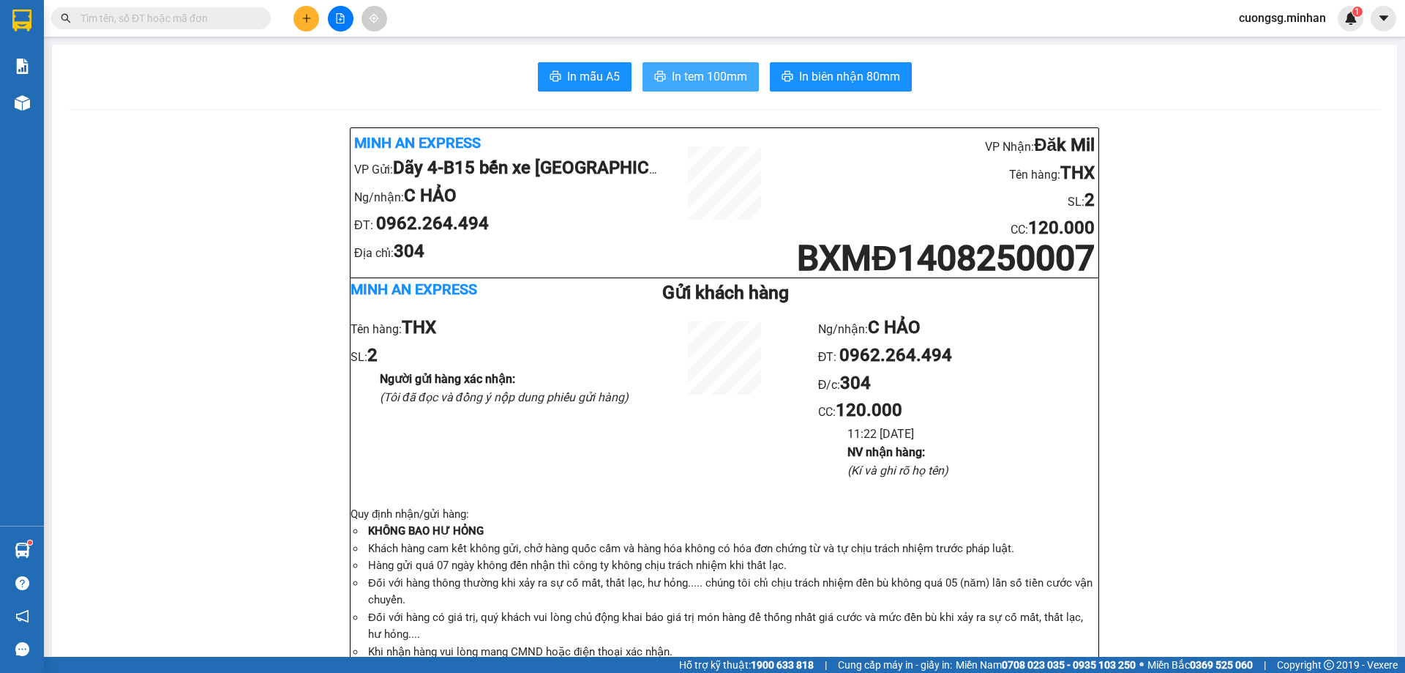
click at [718, 82] on span "In tem 100mm" at bounding box center [709, 76] width 75 height 18
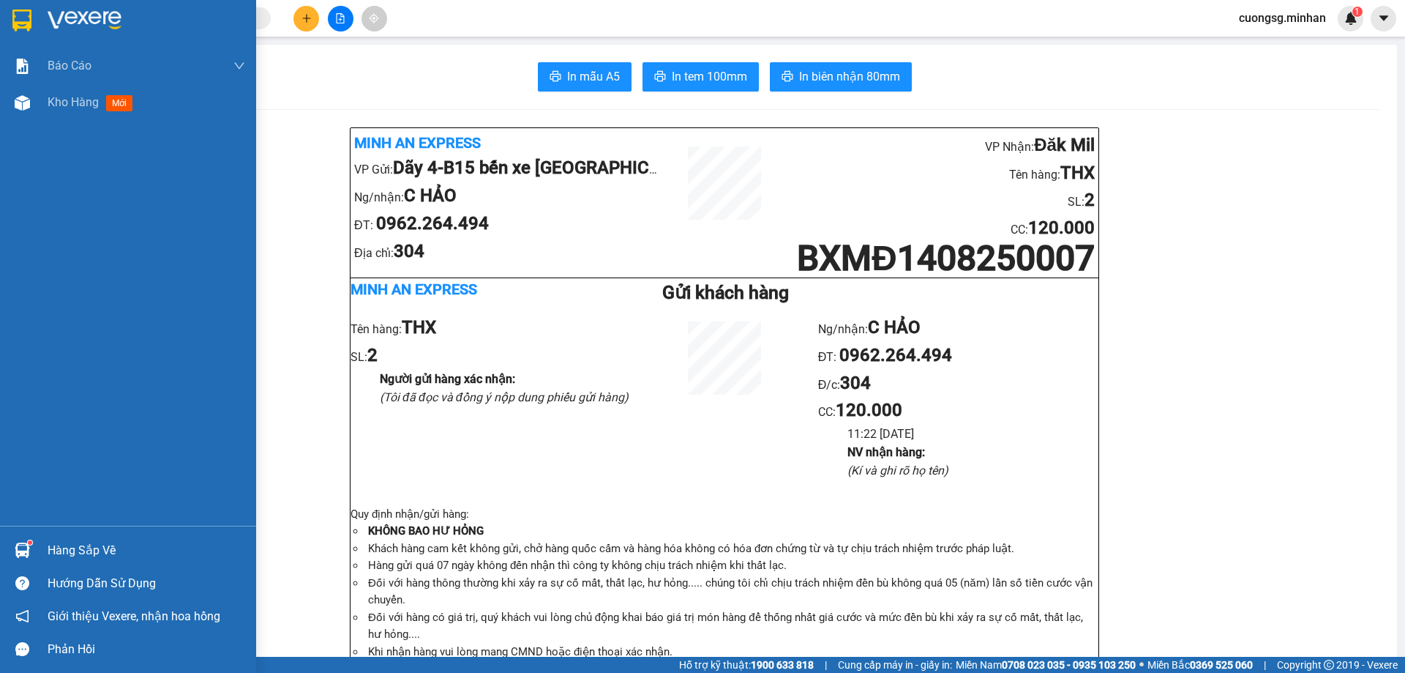
click at [53, 167] on div "Báo cáo Báo cáo dòng tiền (nhân viên) Doanh số tạo đơn theo VP gửi (nhân viên) …" at bounding box center [128, 287] width 256 height 478
click at [52, 117] on div "Kho hàng mới" at bounding box center [147, 102] width 198 height 37
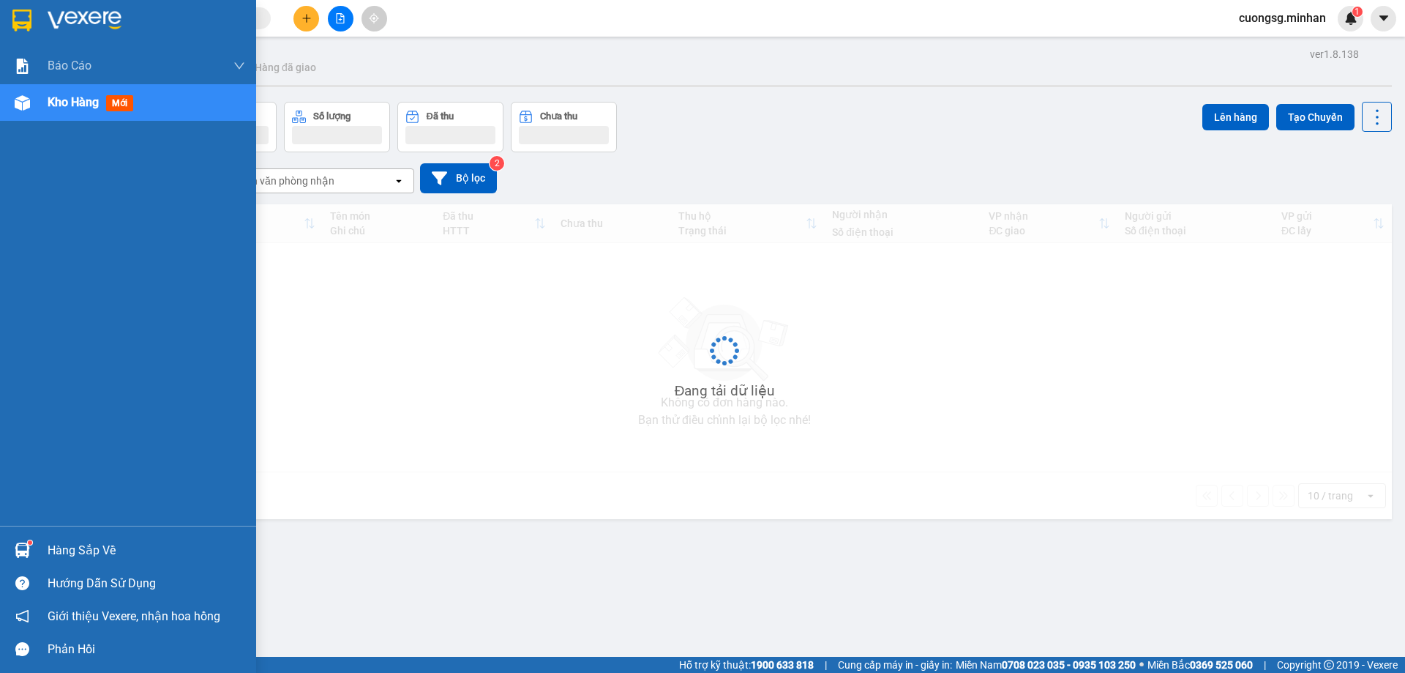
click at [56, 109] on span "Kho hàng" at bounding box center [73, 102] width 51 height 14
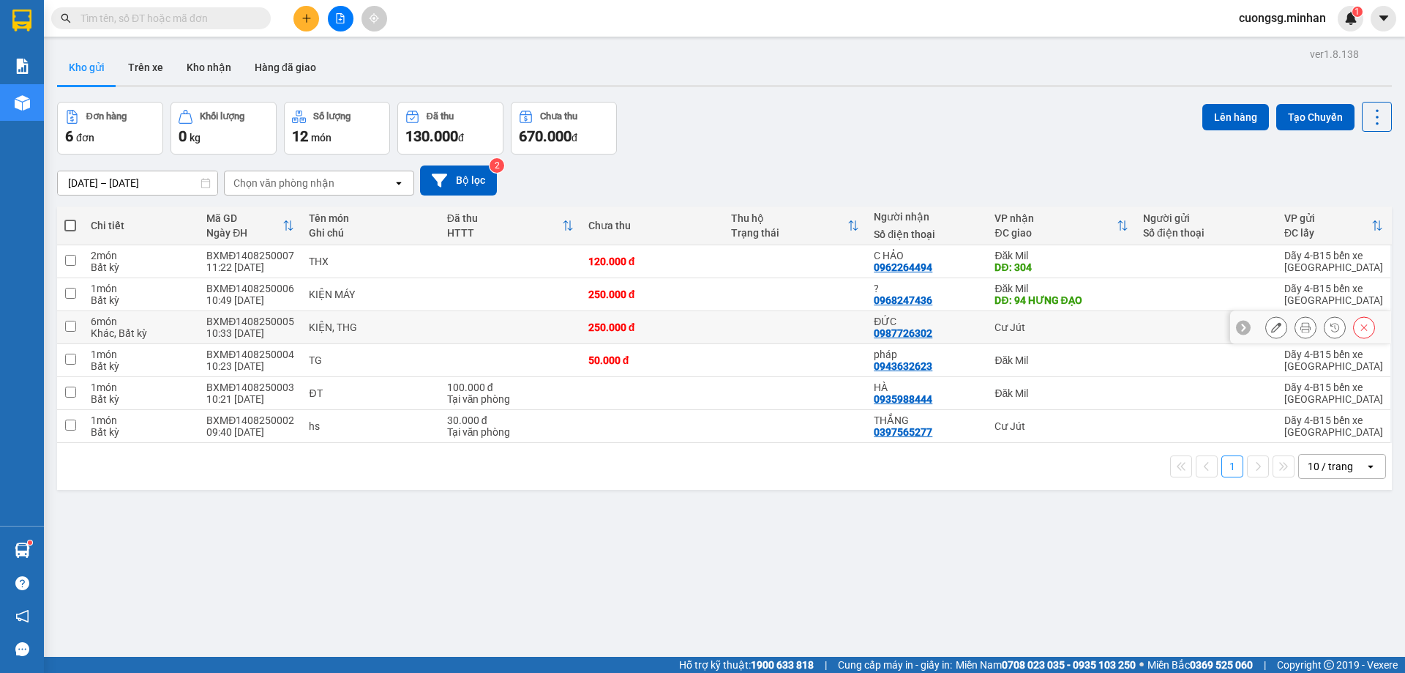
click at [1077, 324] on div "Cư Jút" at bounding box center [1061, 327] width 133 height 12
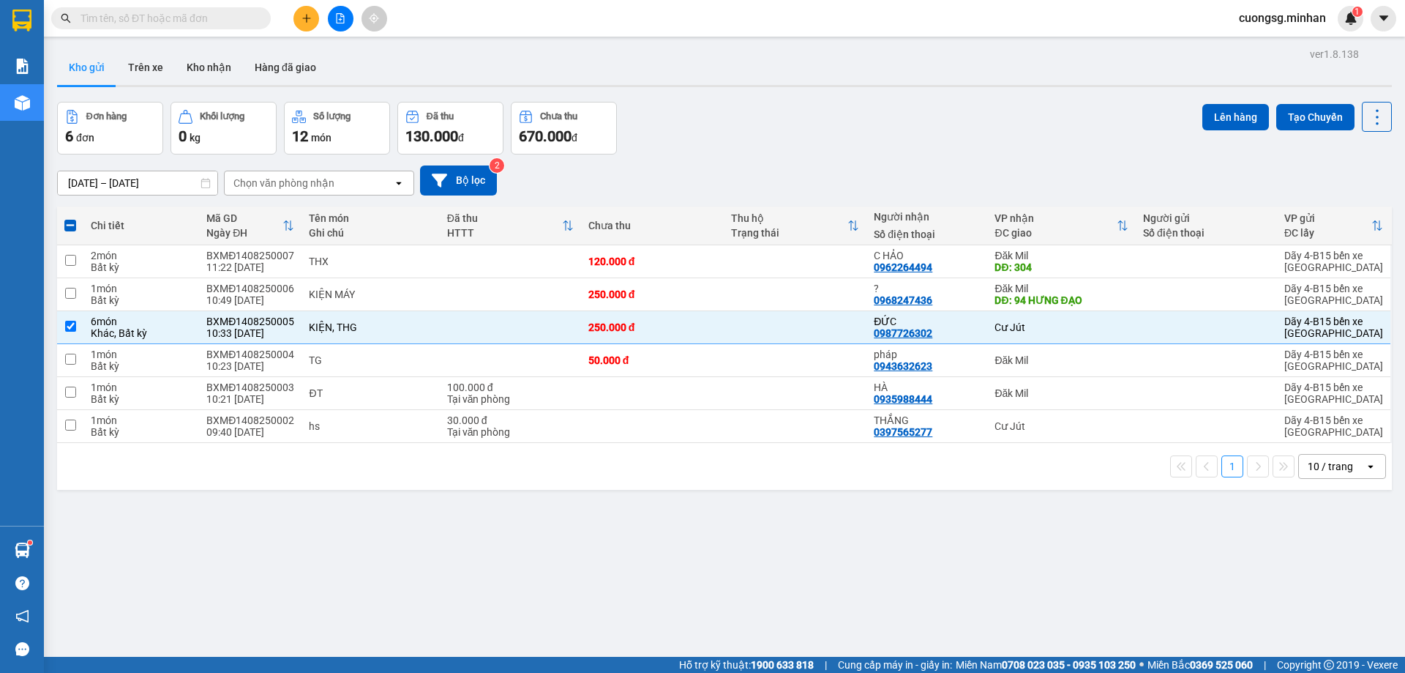
click at [1332, 463] on div "10 / trang" at bounding box center [1330, 466] width 45 height 15
click at [1314, 632] on span "100 / trang" at bounding box center [1325, 628] width 53 height 15
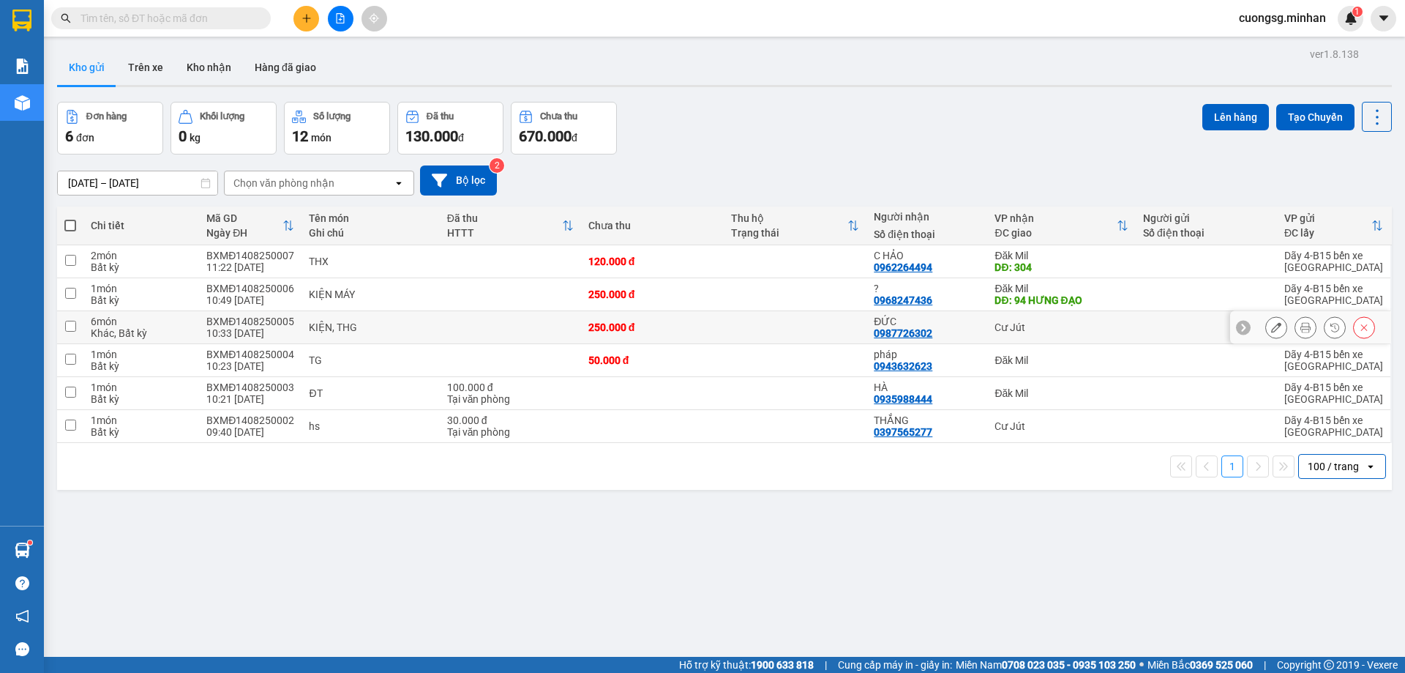
click at [810, 326] on td at bounding box center [795, 327] width 143 height 33
checkbox input "true"
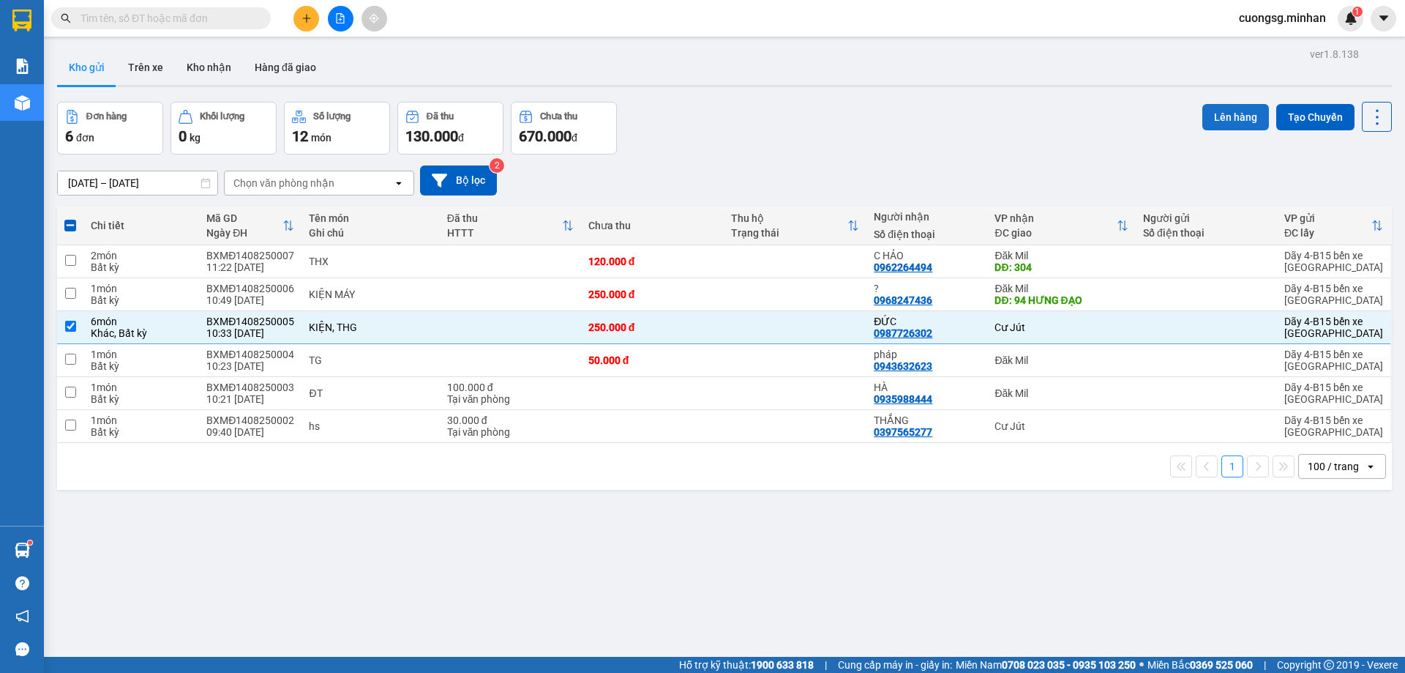
click at [1206, 119] on button "Lên hàng" at bounding box center [1236, 117] width 67 height 26
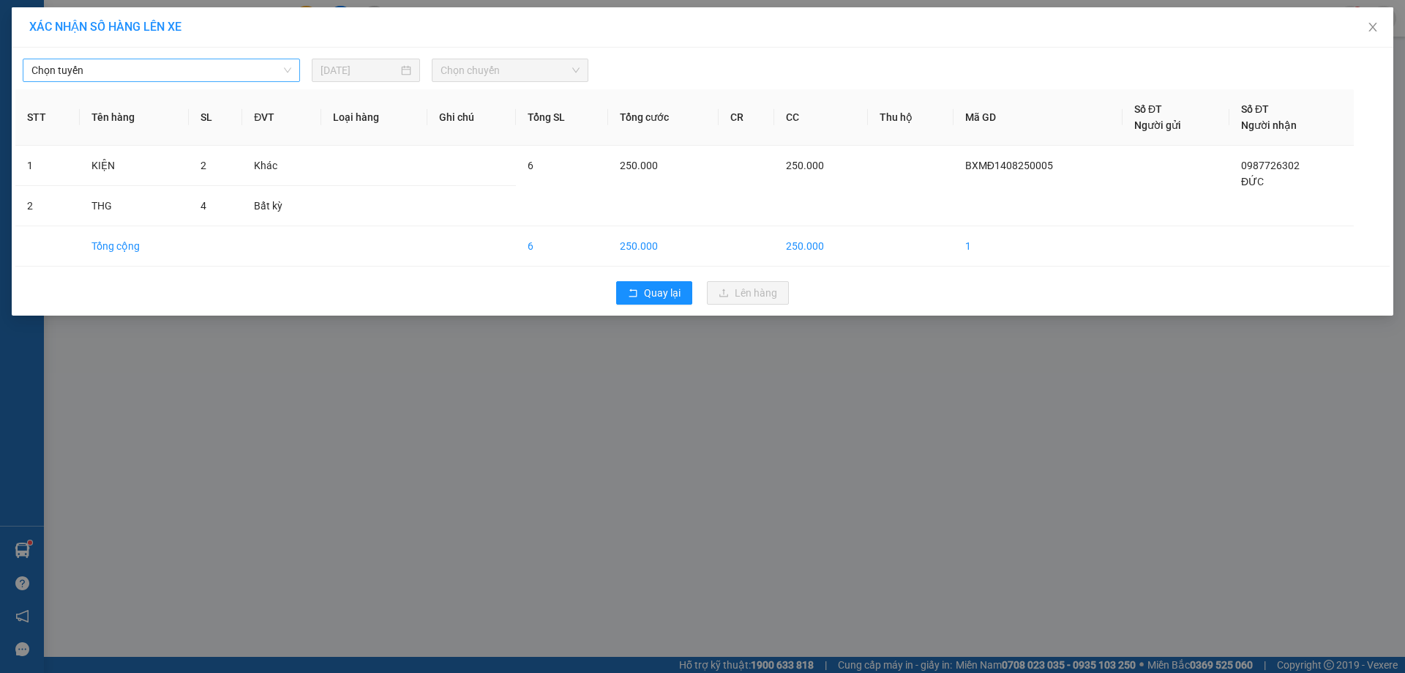
click at [178, 65] on span "Chọn tuyến" at bounding box center [161, 70] width 260 height 22
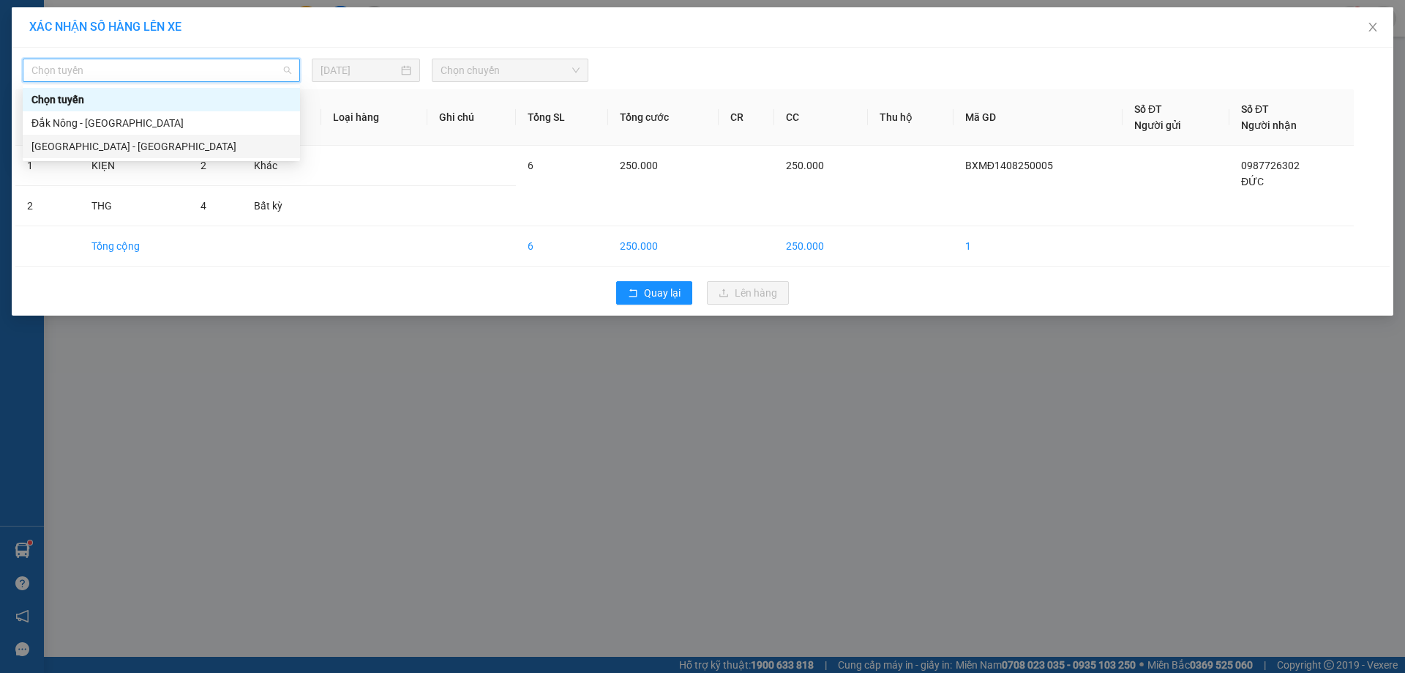
click at [103, 146] on div "[GEOGRAPHIC_DATA] - [GEOGRAPHIC_DATA]" at bounding box center [161, 146] width 260 height 16
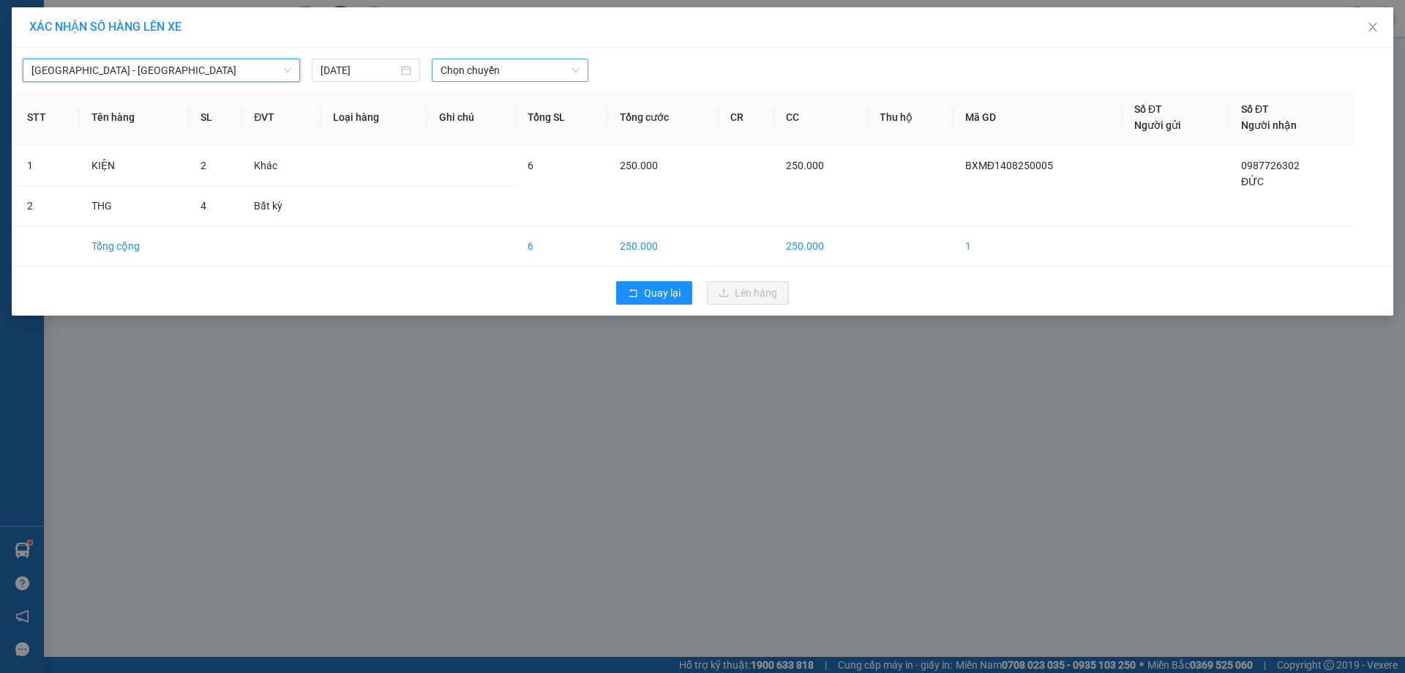
click at [513, 71] on span "Chọn chuyến" at bounding box center [510, 70] width 139 height 22
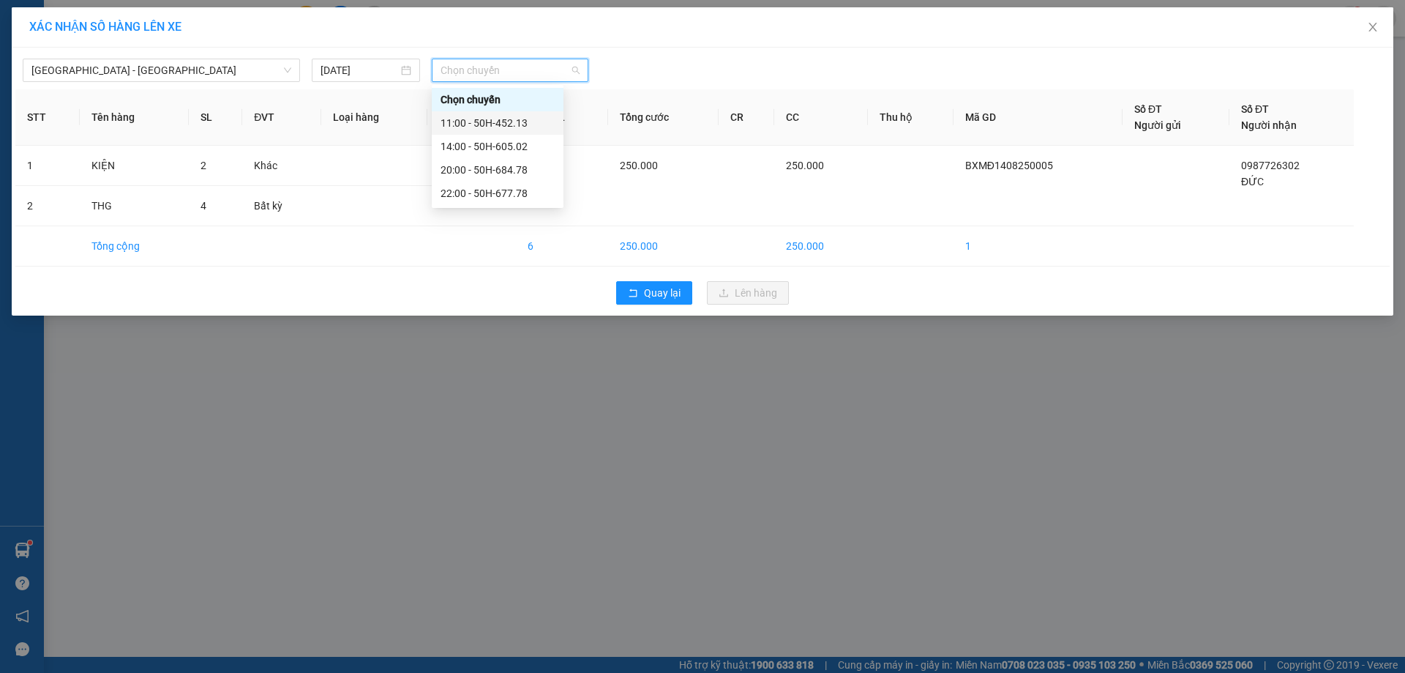
click at [526, 118] on div "11:00 - 50H-452.13" at bounding box center [498, 123] width 114 height 16
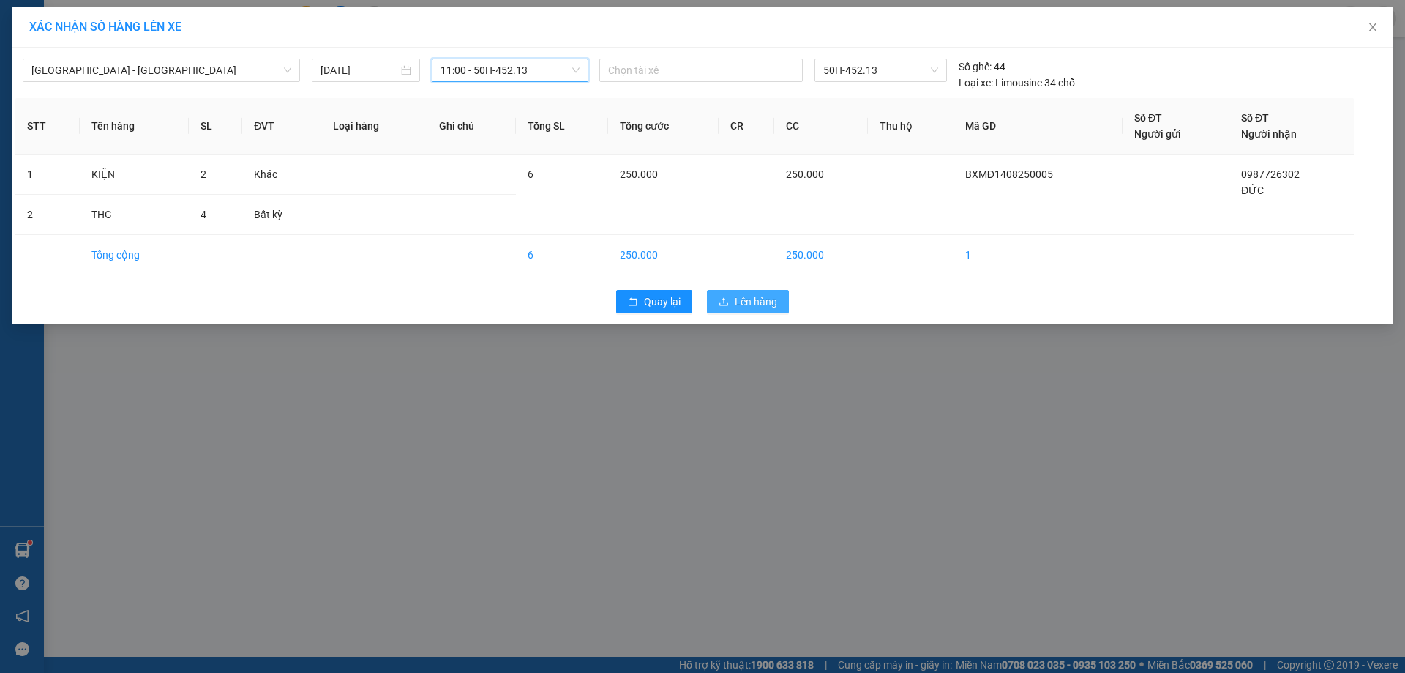
click at [744, 304] on span "Lên hàng" at bounding box center [756, 301] width 42 height 16
